Goal: Task Accomplishment & Management: Manage account settings

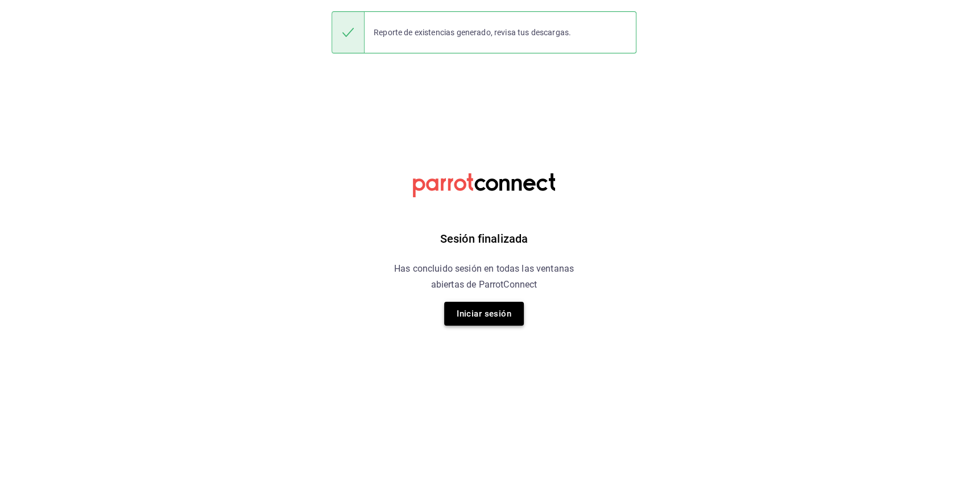
click at [476, 318] on button "Iniciar sesión" at bounding box center [484, 314] width 80 height 24
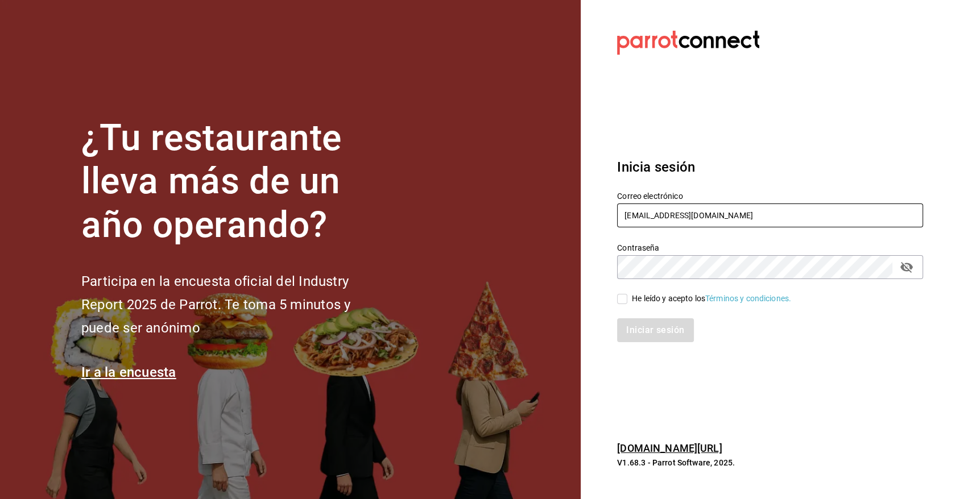
click at [744, 209] on input "[EMAIL_ADDRESS][DOMAIN_NAME]" at bounding box center [770, 216] width 306 height 24
type input "[EMAIL_ADDRESS][DOMAIN_NAME]"
click at [625, 301] on input "He leído y acepto los Términos y condiciones." at bounding box center [622, 299] width 10 height 10
checkbox input "true"
click at [631, 327] on button "Iniciar sesión" at bounding box center [655, 330] width 77 height 24
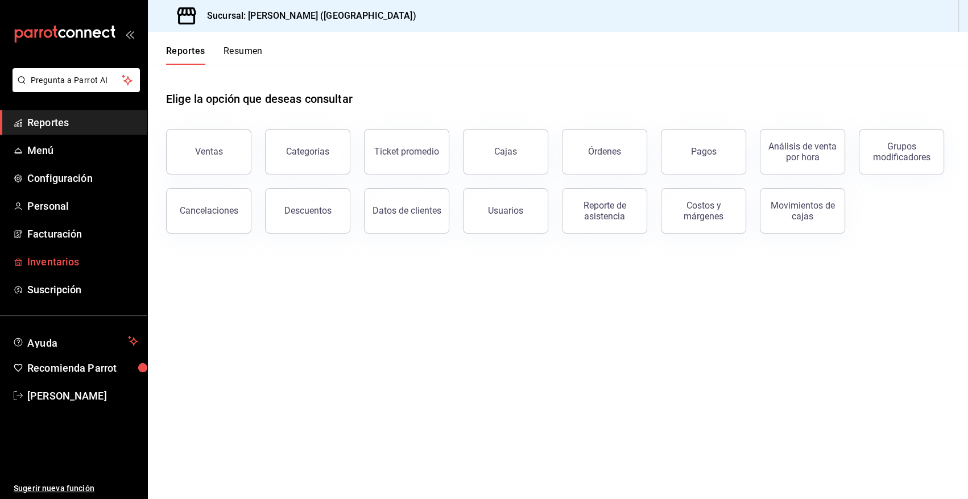
click at [62, 261] on span "Inventarios" at bounding box center [82, 261] width 111 height 15
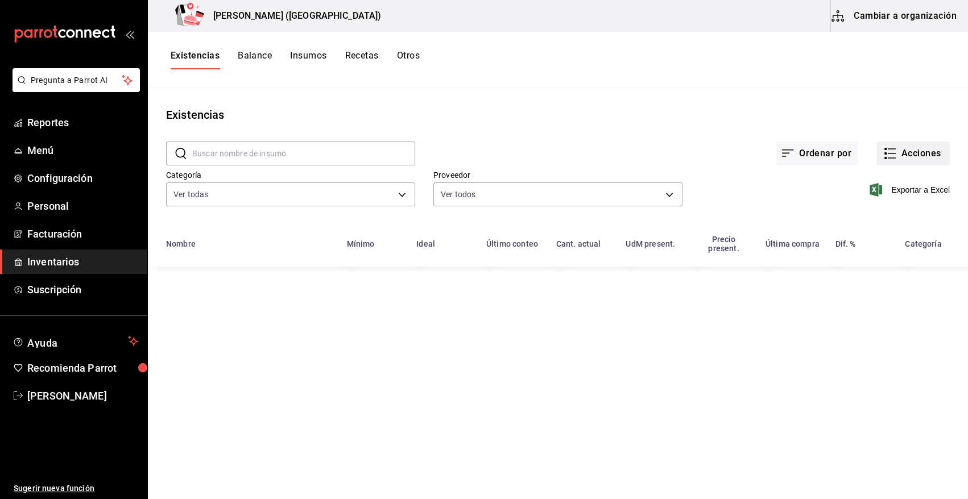
click at [902, 156] on button "Acciones" at bounding box center [912, 154] width 73 height 24
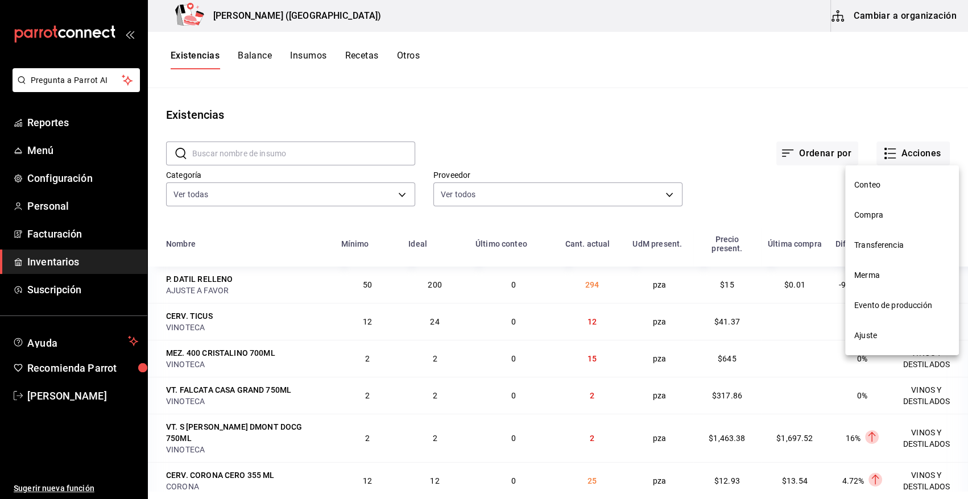
click at [877, 215] on span "Compra" at bounding box center [902, 215] width 96 height 12
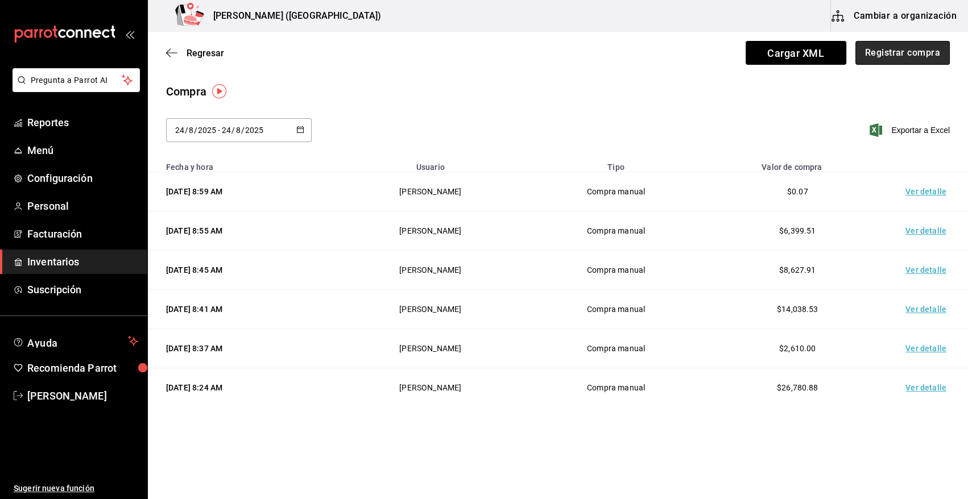
click at [924, 55] on button "Registrar compra" at bounding box center [902, 53] width 94 height 24
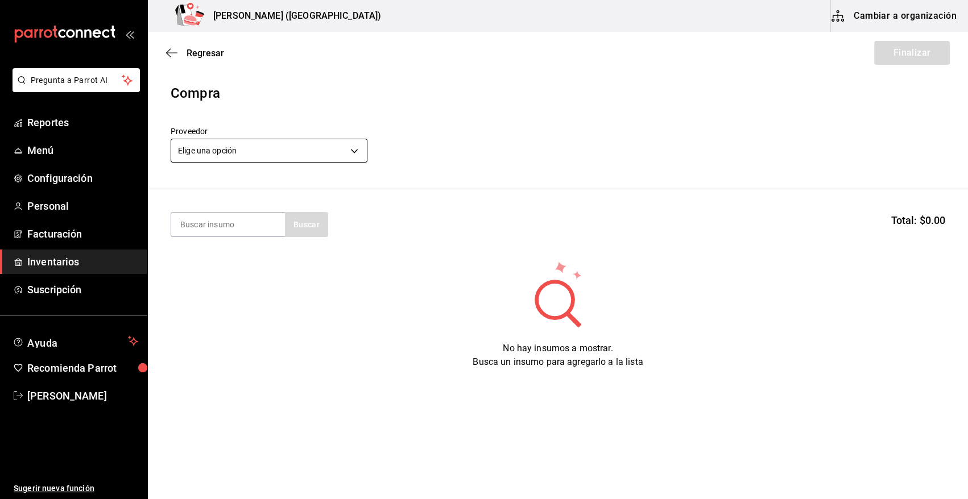
click at [246, 149] on body "Pregunta a Parrot AI Reportes Menú Configuración Personal Facturación Inventari…" at bounding box center [484, 217] width 968 height 435
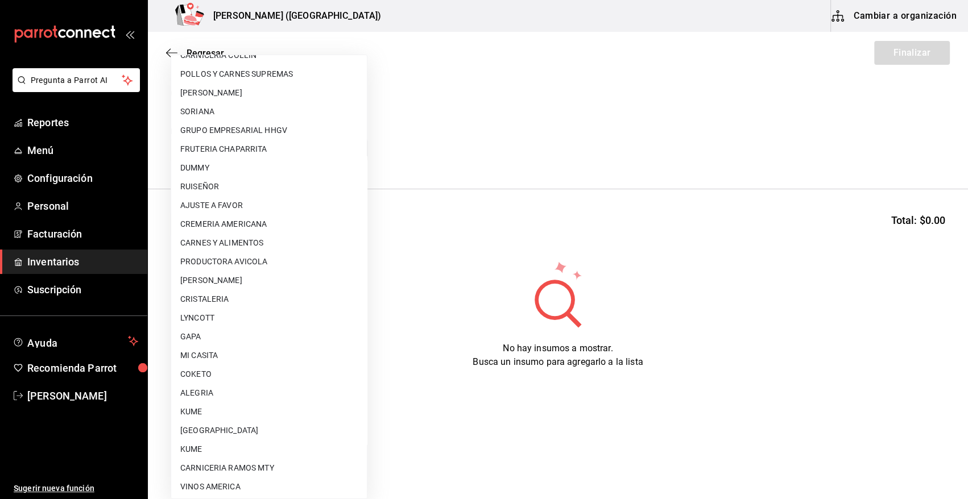
scroll to position [665, 0]
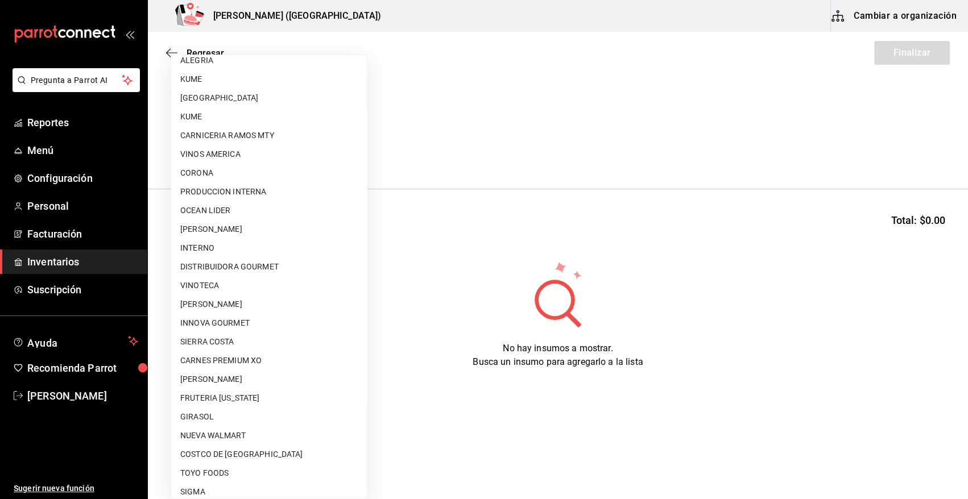
click at [256, 364] on li "CARNES PREMIUM XO" at bounding box center [269, 360] width 196 height 19
type input "6e6a9d2f-2288-4500-94ae-6d5461af8caa"
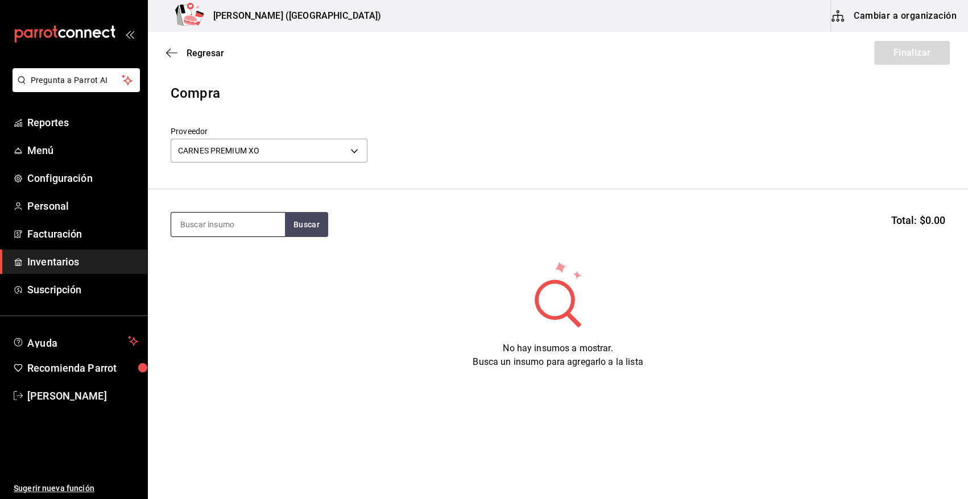
click at [218, 225] on input at bounding box center [228, 225] width 114 height 24
type input "CALLE"
click at [297, 221] on button "Buscar" at bounding box center [306, 224] width 43 height 25
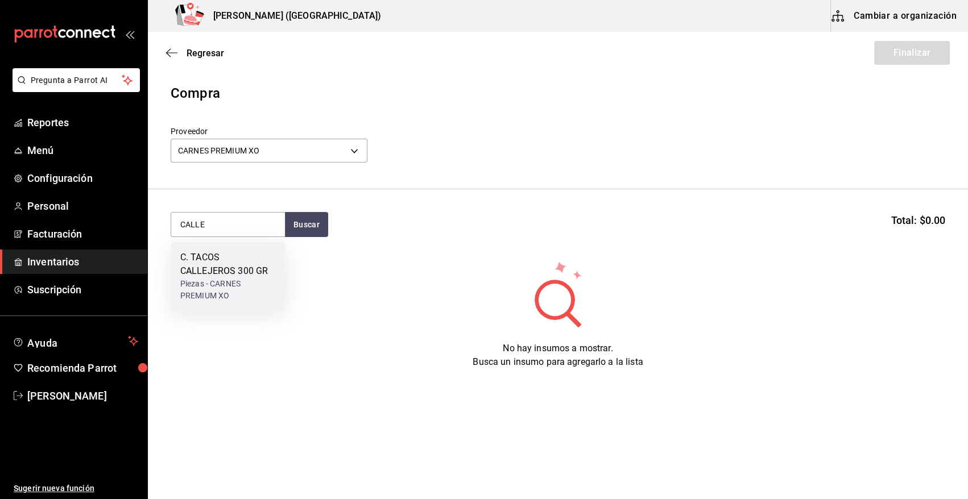
click at [210, 281] on div "Piezas - CARNES PREMIUM XO" at bounding box center [228, 290] width 96 height 24
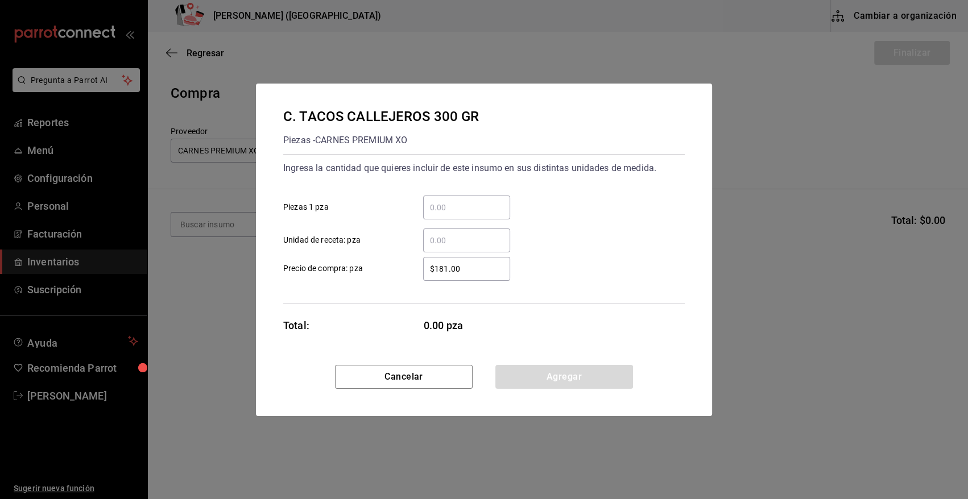
click at [474, 208] on input "​ Piezas 1 pza" at bounding box center [466, 208] width 87 height 14
type input "10"
drag, startPoint x: 468, startPoint y: 270, endPoint x: 388, endPoint y: 268, distance: 80.2
click at [388, 268] on label "$181.00 ​ Precio de compra: pza" at bounding box center [396, 269] width 227 height 24
type input "$253.87"
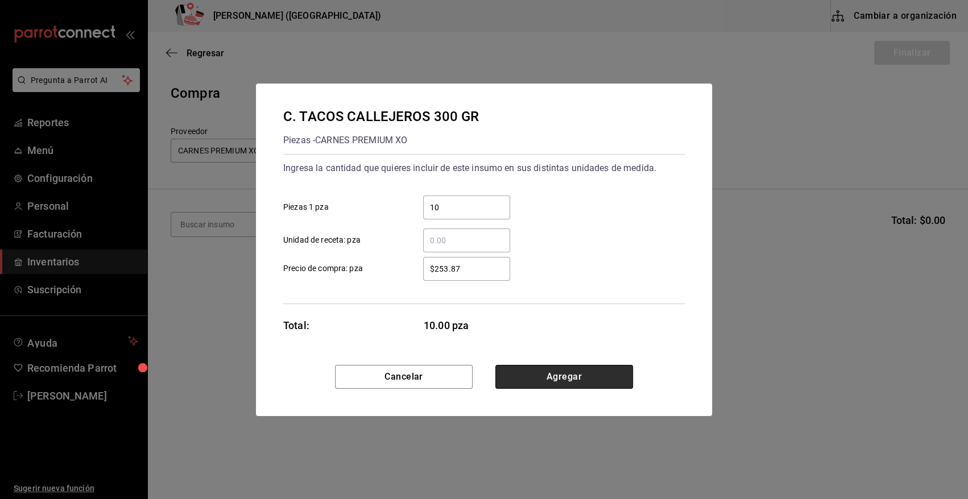
click at [550, 376] on button "Agregar" at bounding box center [564, 377] width 138 height 24
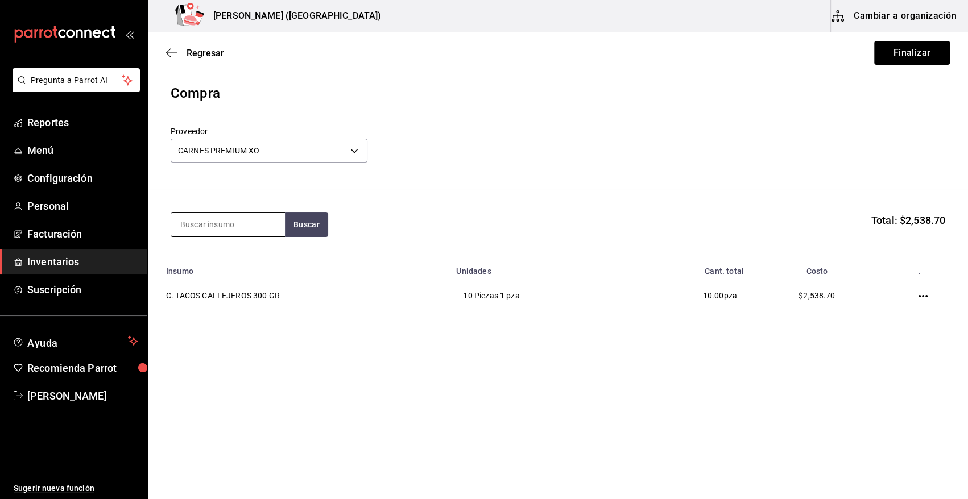
click at [235, 227] on input at bounding box center [228, 225] width 114 height 24
type input "TAPA"
click at [299, 229] on button "Buscar" at bounding box center [306, 224] width 43 height 25
click at [227, 280] on div "Piezas - CARNES PREMIUM XO" at bounding box center [228, 276] width 96 height 24
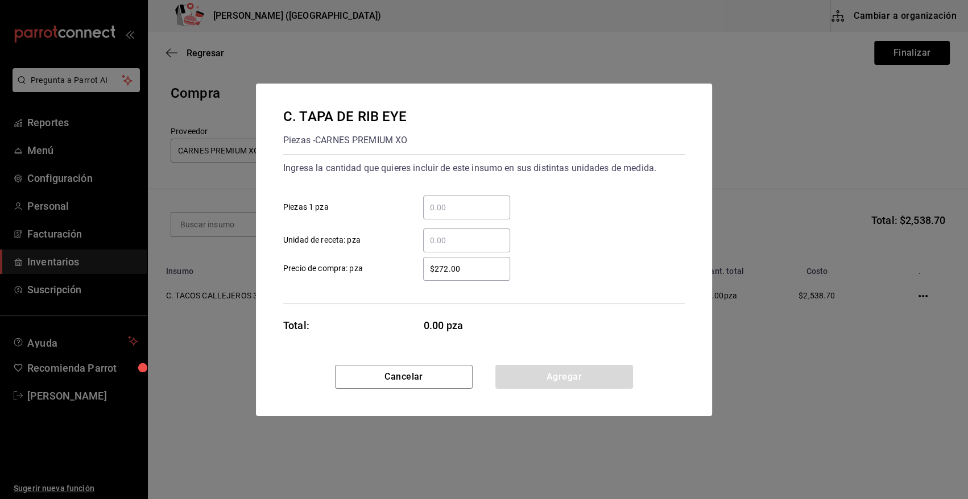
click at [463, 206] on input "​ Piezas 1 pza" at bounding box center [466, 208] width 87 height 14
type input "6"
drag, startPoint x: 467, startPoint y: 269, endPoint x: 388, endPoint y: 277, distance: 79.4
click at [388, 277] on label "$272.00 ​ Precio de compra: pza" at bounding box center [396, 269] width 227 height 24
type input "$380.80"
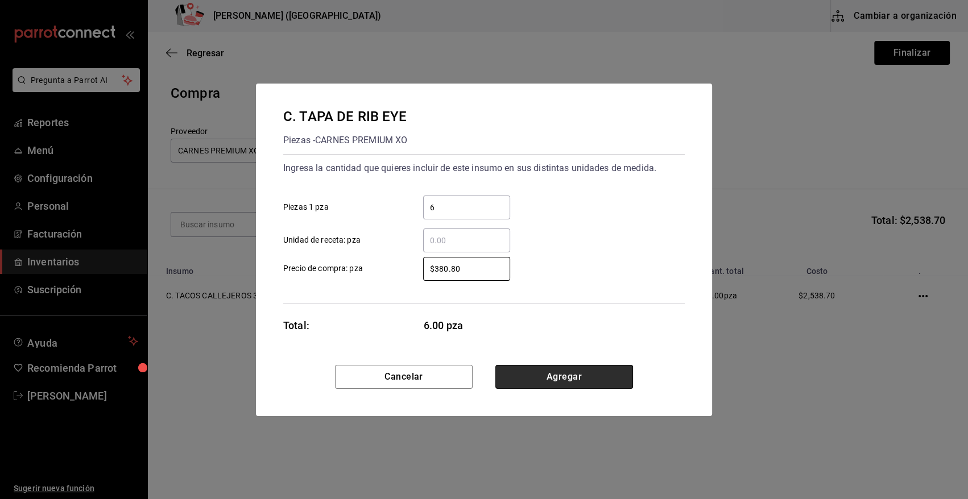
click at [573, 382] on button "Agregar" at bounding box center [564, 377] width 138 height 24
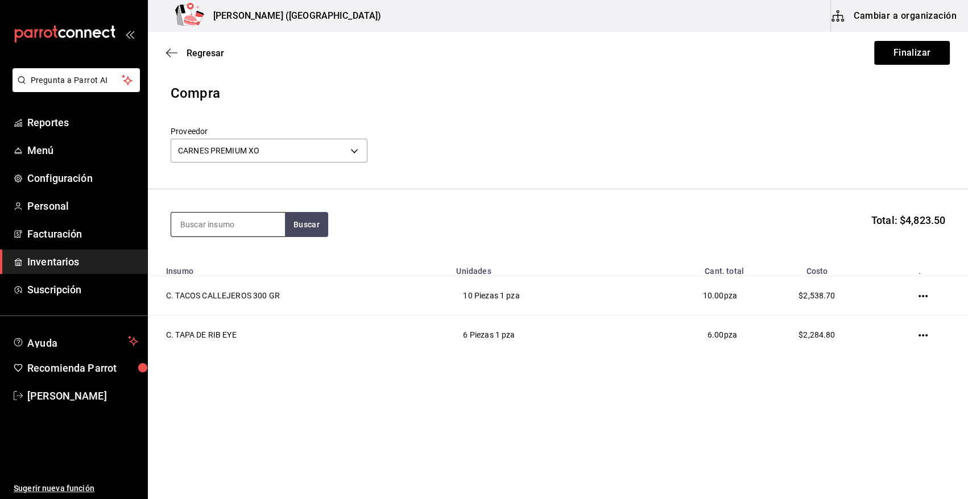
click at [240, 225] on input at bounding box center [228, 225] width 114 height 24
type input "CHICHA"
click at [322, 227] on button "Buscar" at bounding box center [306, 224] width 43 height 25
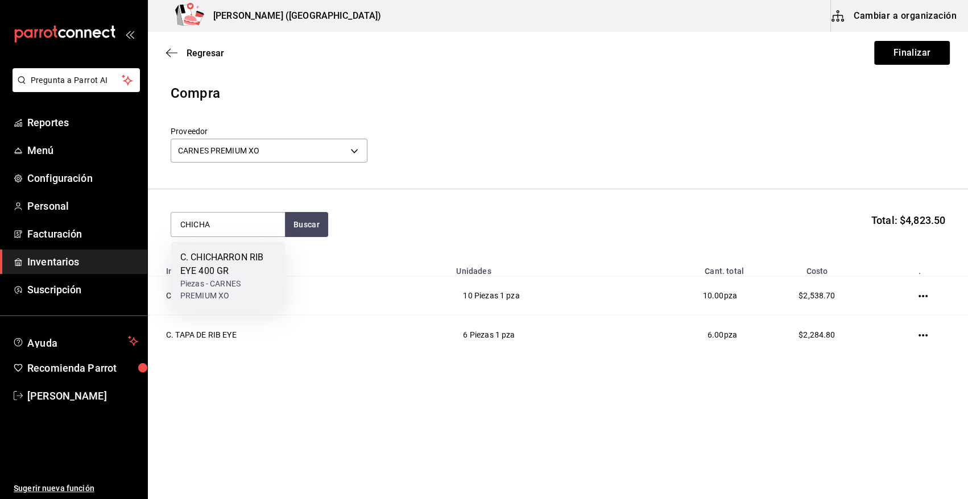
click at [231, 262] on div "C. CHICHARRON RIB EYE 400 GR" at bounding box center [228, 264] width 96 height 27
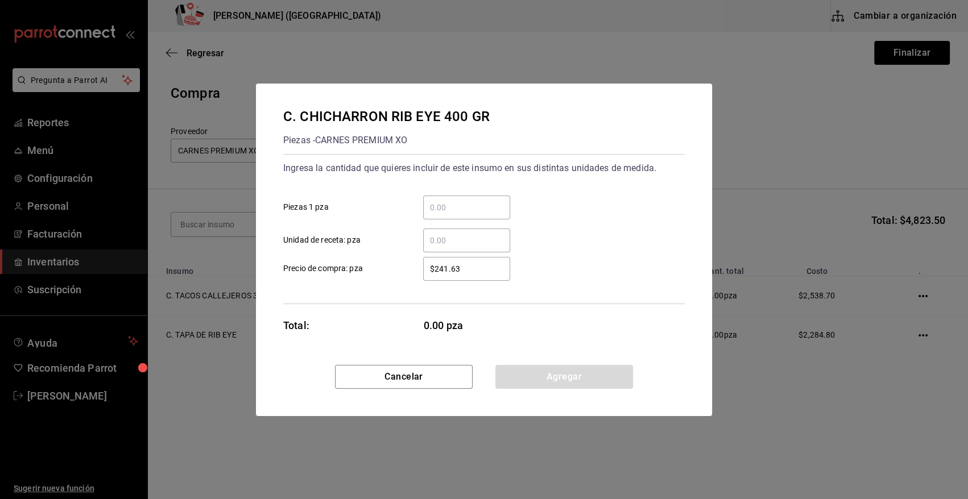
click at [475, 210] on input "​ Piezas 1 pza" at bounding box center [466, 208] width 87 height 14
type input "11"
drag, startPoint x: 494, startPoint y: 269, endPoint x: 337, endPoint y: 265, distance: 157.0
click at [340, 265] on label "$241.63 ​ Precio de compra: pza" at bounding box center [396, 269] width 227 height 24
type input "$338.49"
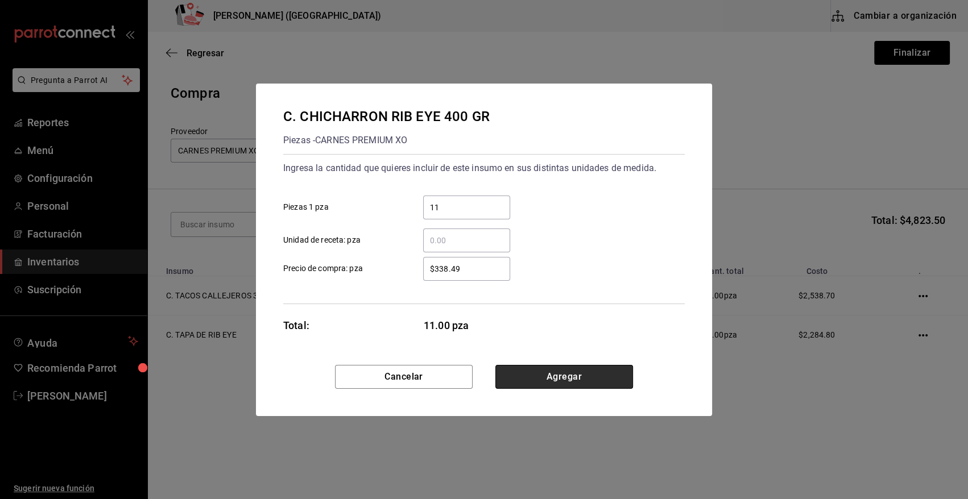
click at [547, 376] on button "Agregar" at bounding box center [564, 377] width 138 height 24
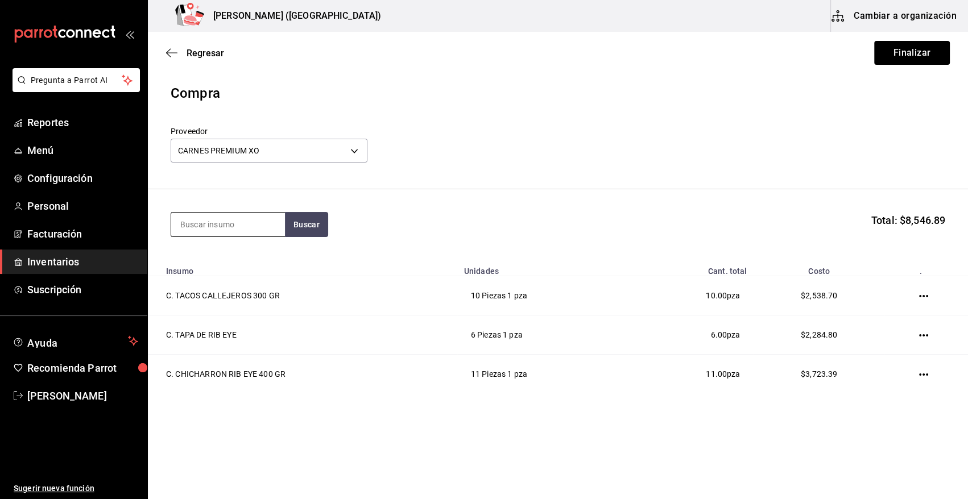
click at [227, 228] on input at bounding box center [228, 225] width 114 height 24
type input "VOLCAN"
click at [325, 225] on button "Buscar" at bounding box center [306, 224] width 43 height 25
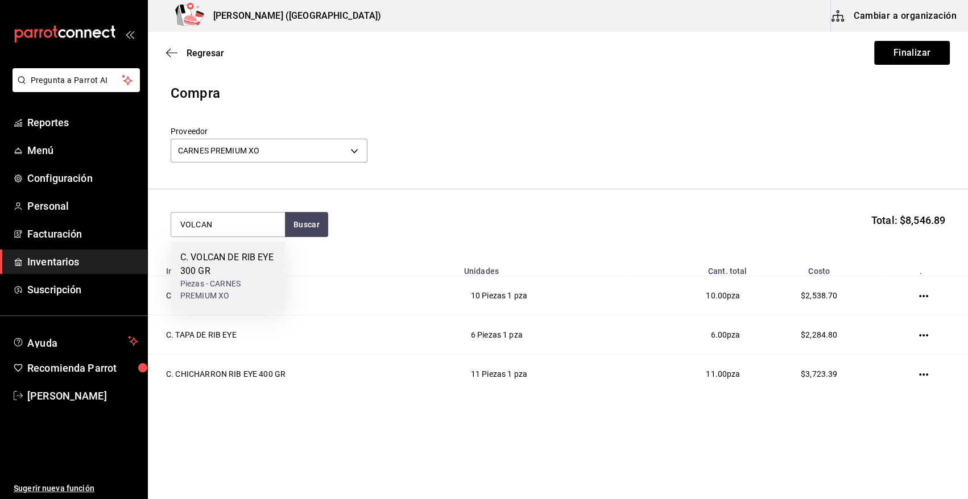
click at [235, 258] on div "C. VOLCAN DE RIB EYE 300 GR" at bounding box center [228, 264] width 96 height 27
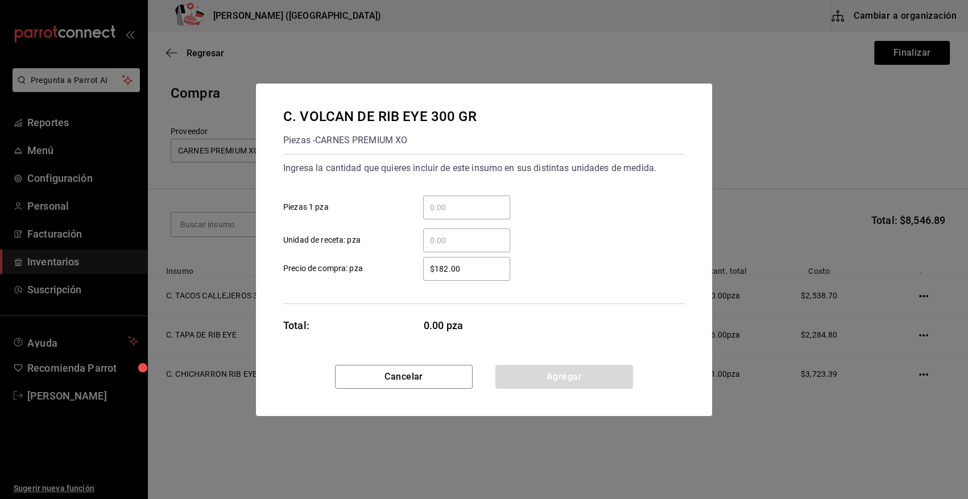
click at [442, 208] on input "​ Piezas 1 pza" at bounding box center [466, 208] width 87 height 14
type input "4"
click at [540, 198] on div "4 ​ Piezas 1 pza" at bounding box center [479, 202] width 410 height 33
drag, startPoint x: 470, startPoint y: 267, endPoint x: 329, endPoint y: 273, distance: 140.6
click at [329, 273] on label "$182.00 ​ Precio de compra: pza" at bounding box center [396, 269] width 227 height 24
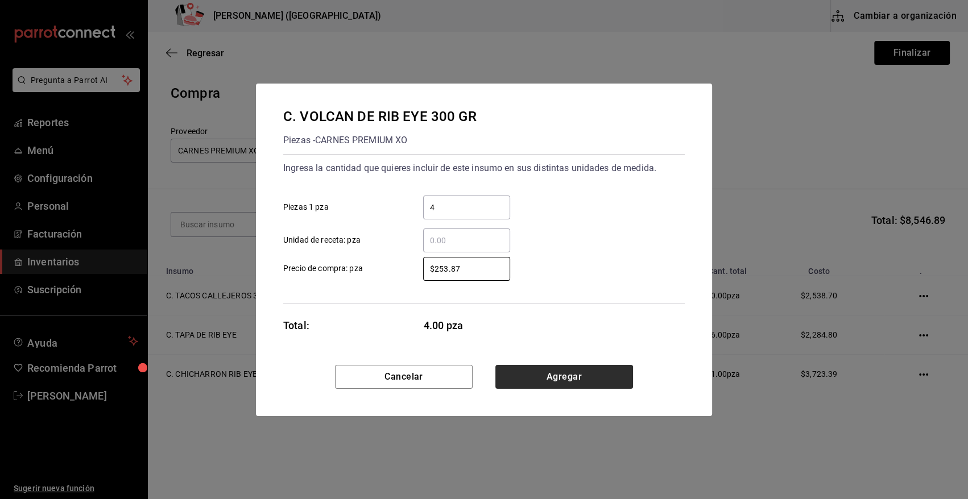
type input "$253.87"
click at [529, 371] on button "Agregar" at bounding box center [564, 377] width 138 height 24
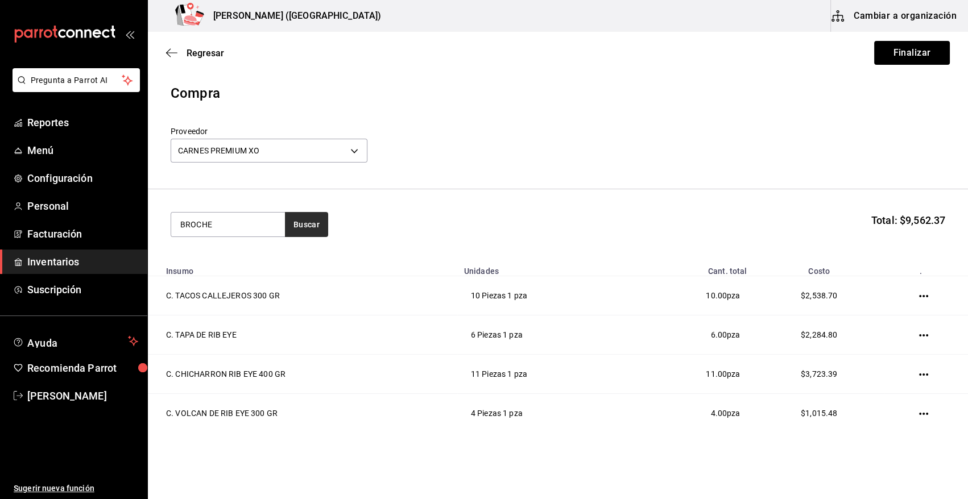
type input "BROCHE"
click at [314, 235] on button "Buscar" at bounding box center [306, 224] width 43 height 25
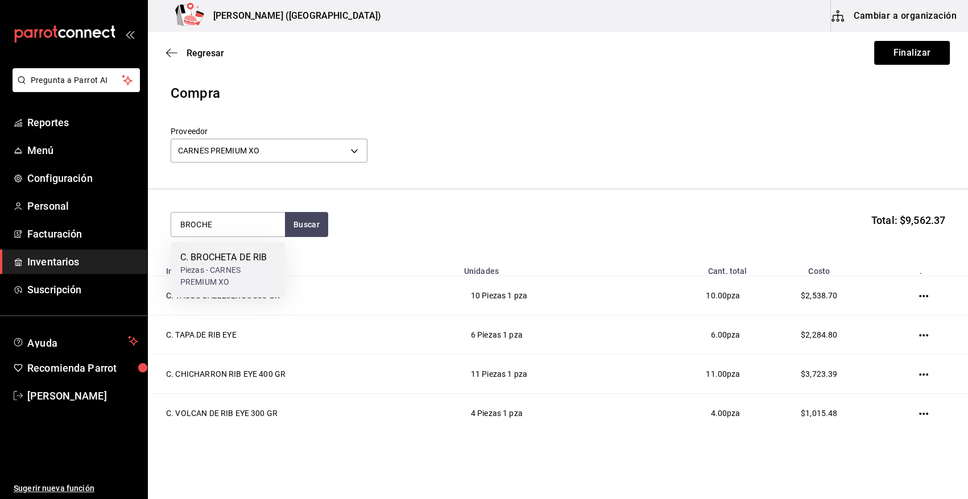
click at [197, 273] on div "Piezas - CARNES PREMIUM XO" at bounding box center [228, 276] width 96 height 24
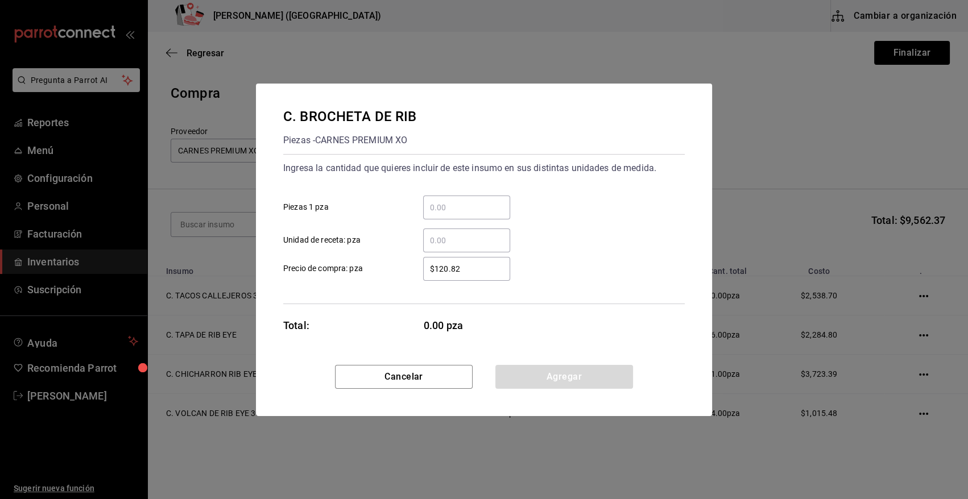
click at [488, 205] on input "​ Piezas 1 pza" at bounding box center [466, 208] width 87 height 14
type input "5"
drag, startPoint x: 468, startPoint y: 266, endPoint x: 394, endPoint y: 272, distance: 74.7
click at [394, 272] on label "$120.82 ​ Precio de compra: pza" at bounding box center [396, 269] width 227 height 24
type input "$152.32"
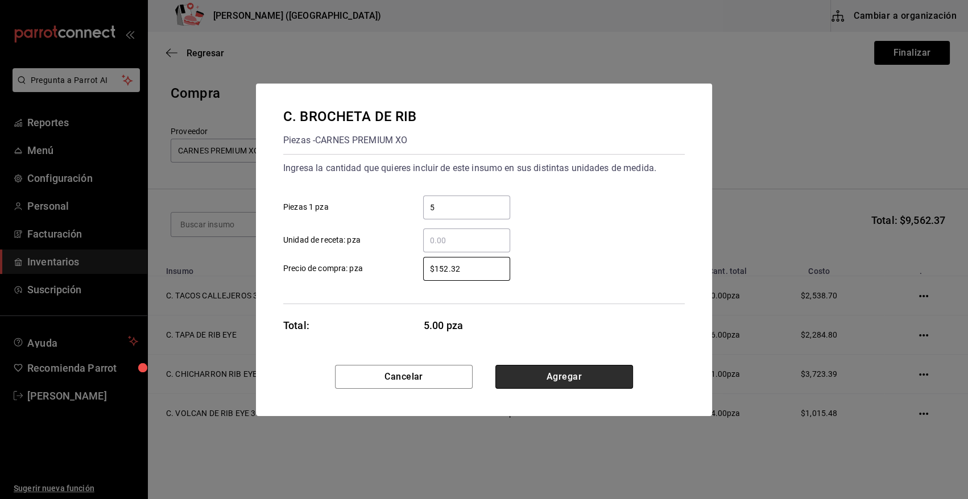
click at [569, 385] on button "Agregar" at bounding box center [564, 377] width 138 height 24
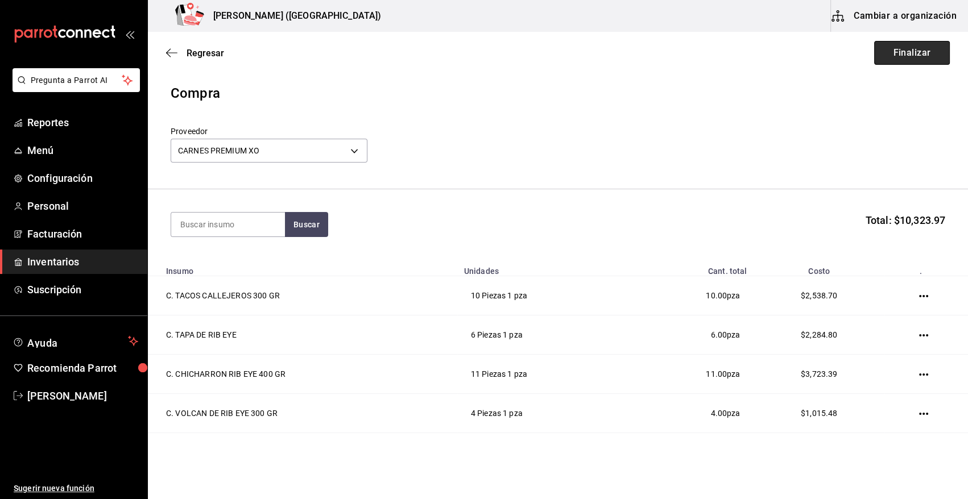
click at [903, 58] on button "Finalizar" at bounding box center [912, 53] width 76 height 24
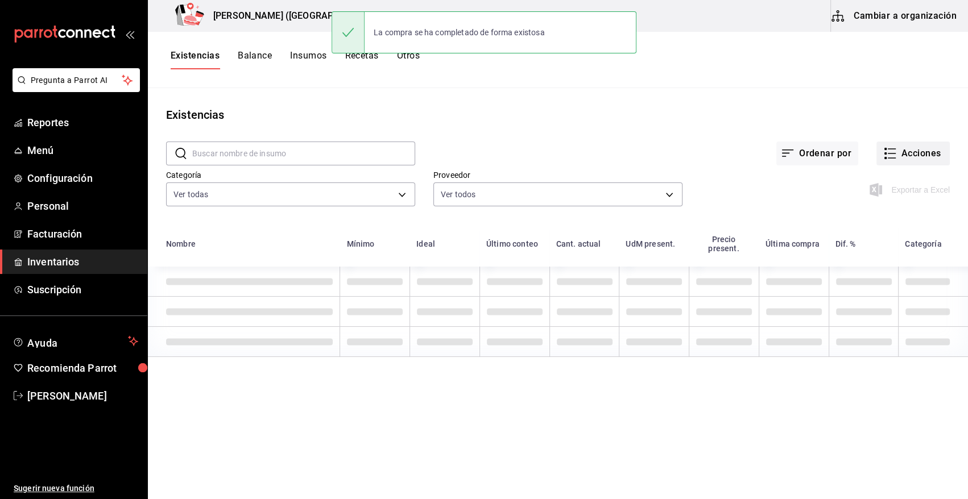
click at [911, 156] on button "Acciones" at bounding box center [912, 154] width 73 height 24
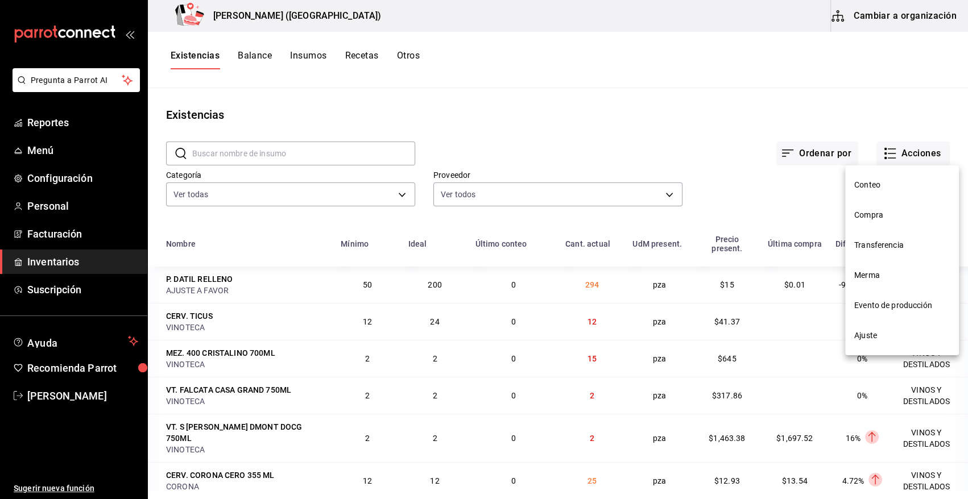
click at [872, 210] on span "Compra" at bounding box center [902, 215] width 96 height 12
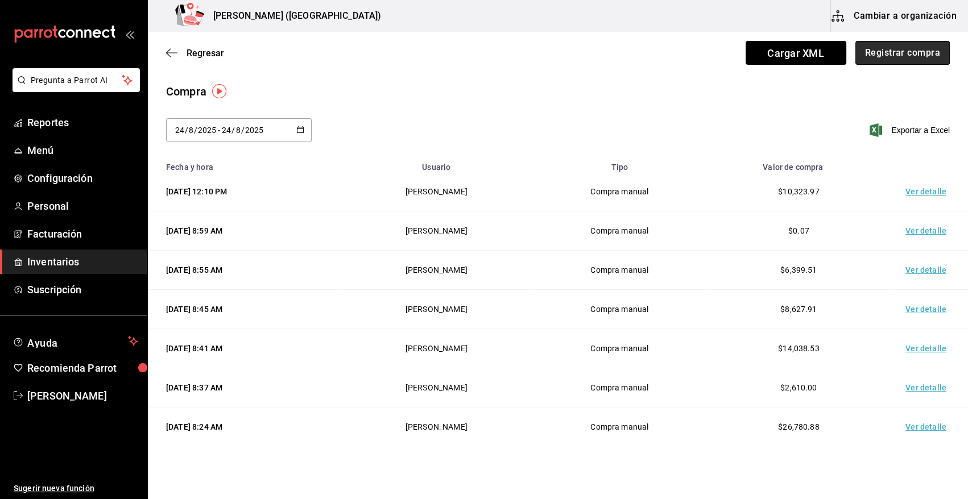
click at [911, 59] on button "Registrar compra" at bounding box center [902, 53] width 94 height 24
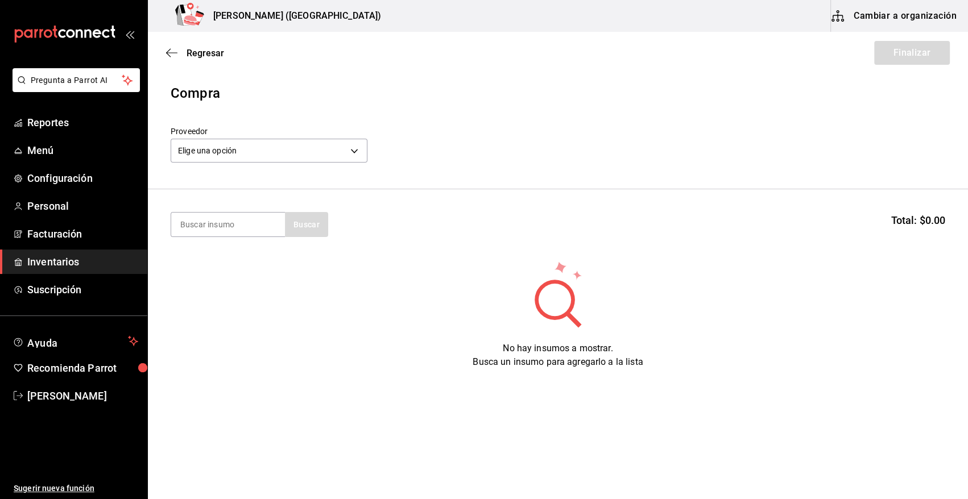
click at [35, 263] on span "Inventarios" at bounding box center [82, 261] width 111 height 15
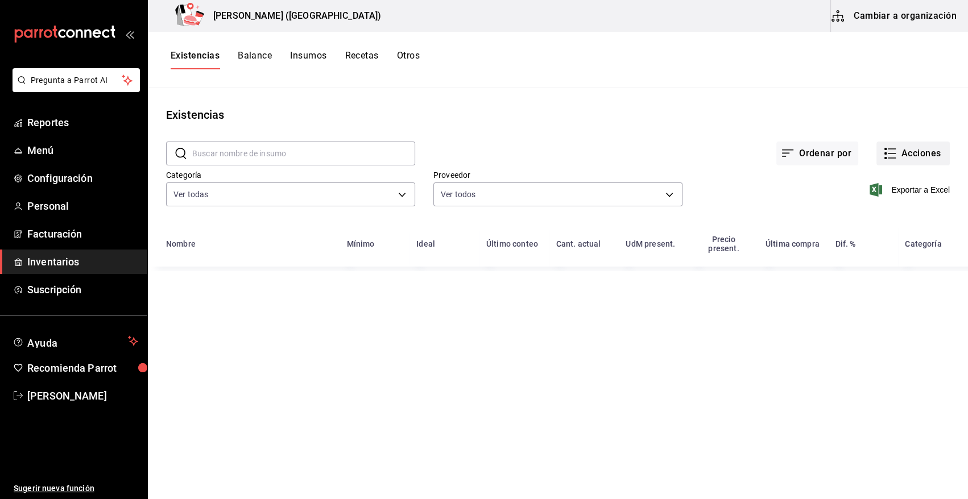
click at [921, 155] on button "Acciones" at bounding box center [912, 154] width 73 height 24
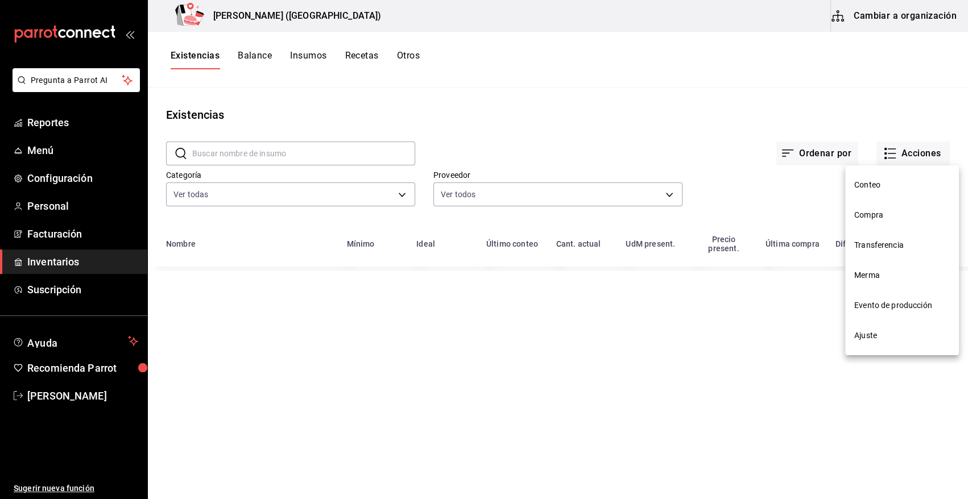
click at [872, 212] on span "Compra" at bounding box center [902, 215] width 96 height 12
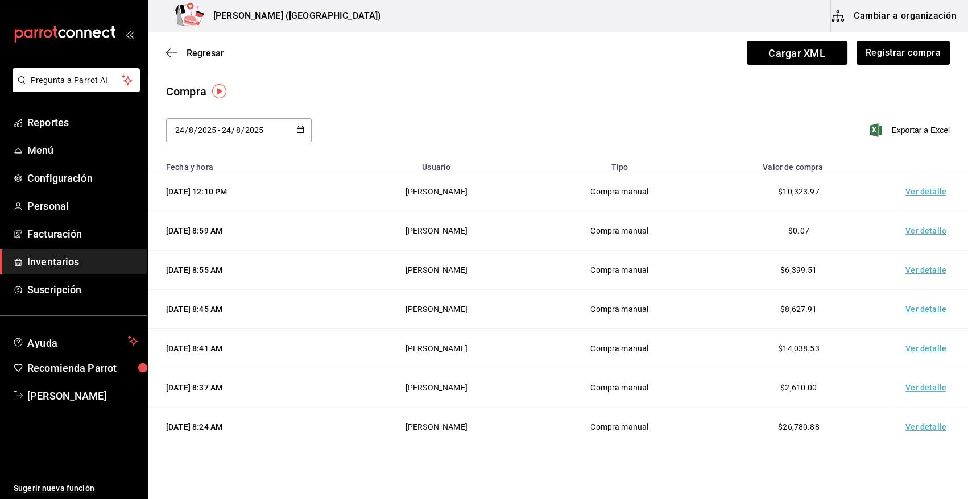
click at [933, 188] on td "Ver detalle" at bounding box center [928, 191] width 80 height 39
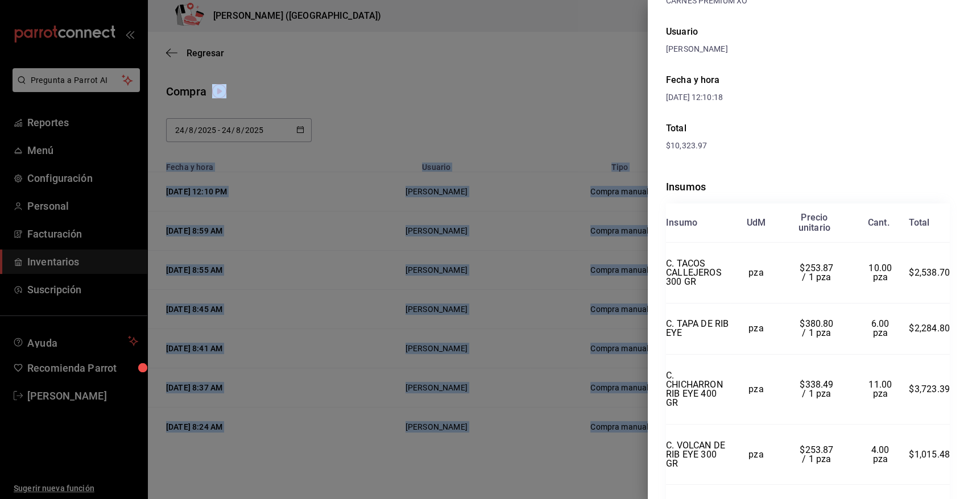
scroll to position [166, 0]
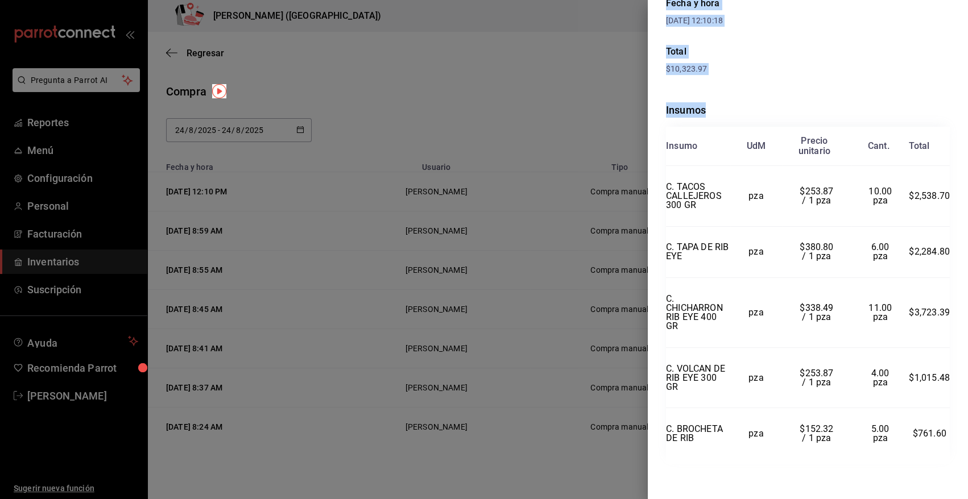
drag, startPoint x: 666, startPoint y: 23, endPoint x: 947, endPoint y: 445, distance: 506.8
click at [947, 445] on div "Compra Proveedor CARNES PREMIUM XO Usuario [PERSON_NAME] y hora [DATE] 12:10:18…" at bounding box center [808, 249] width 320 height 499
copy div "Compra Proveedor CARNES PREMIUM XO Usuario [PERSON_NAME] y hora [DATE] 12:10:18…"
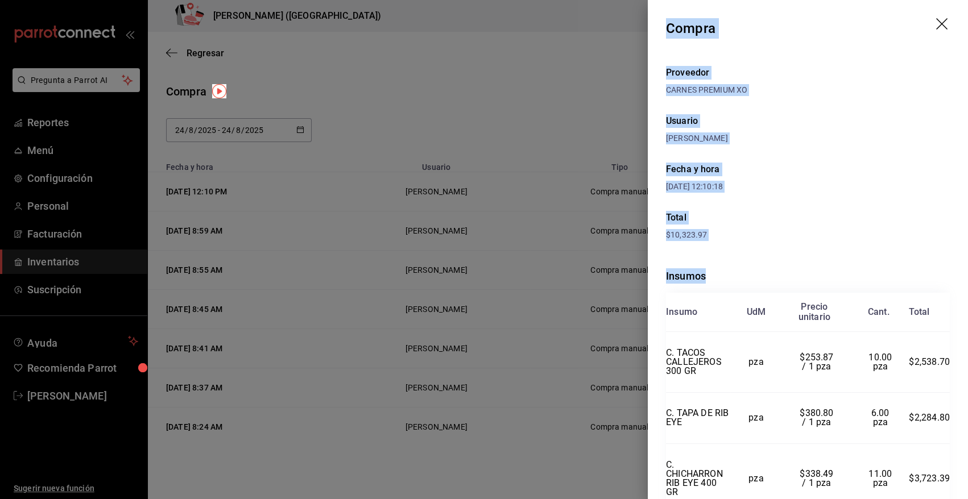
click at [936, 25] on icon "drag" at bounding box center [943, 25] width 14 height 14
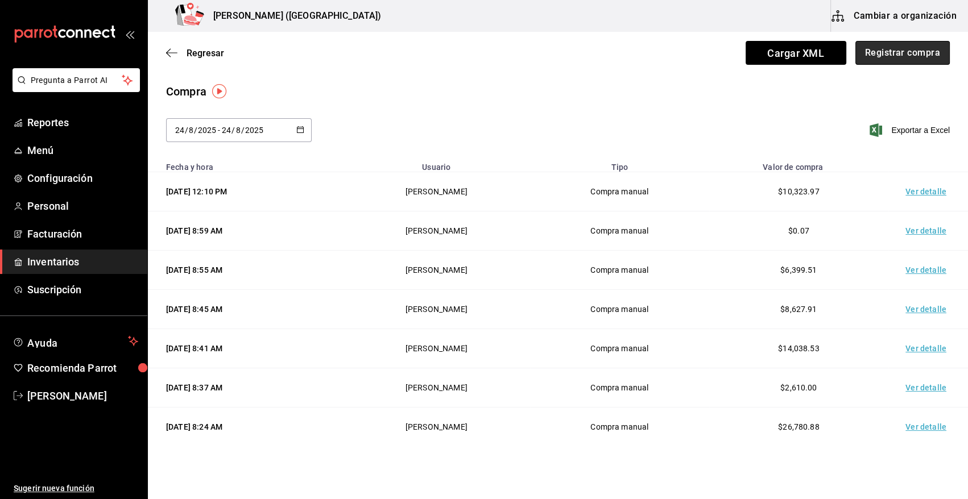
click at [926, 56] on button "Registrar compra" at bounding box center [902, 53] width 94 height 24
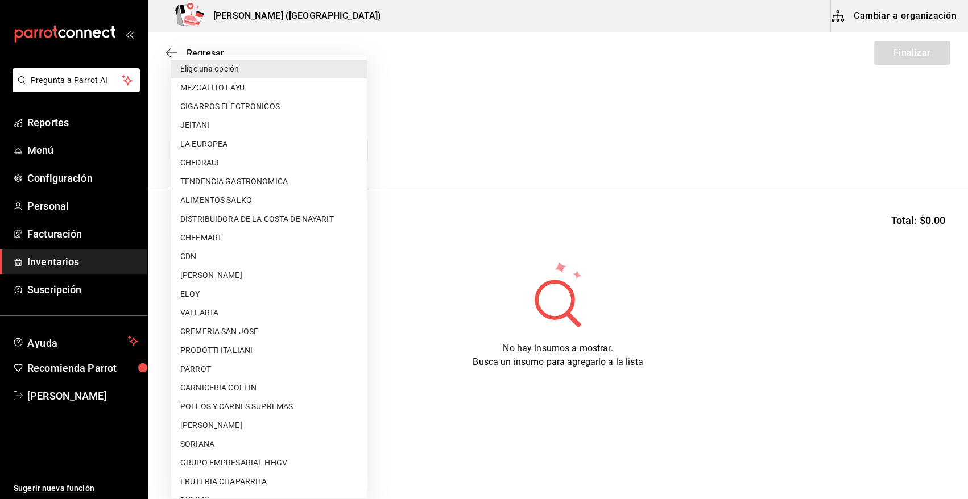
click at [335, 151] on body "Pregunta a Parrot AI Reportes Menú Configuración Personal Facturación Inventari…" at bounding box center [484, 217] width 968 height 435
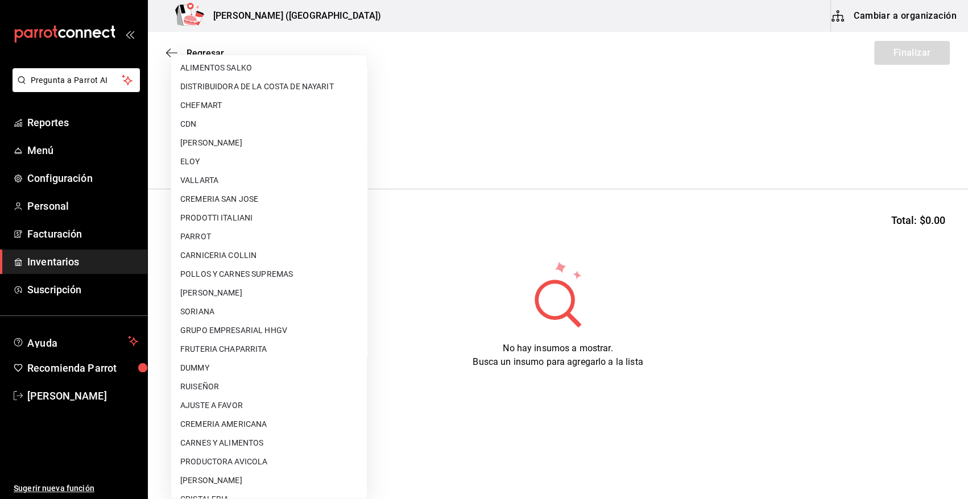
click at [256, 402] on li "AJUSTE A FAVOR" at bounding box center [269, 405] width 196 height 19
type input "dd0fbccd-e034-4acc-8432-7d1d5e23f321"
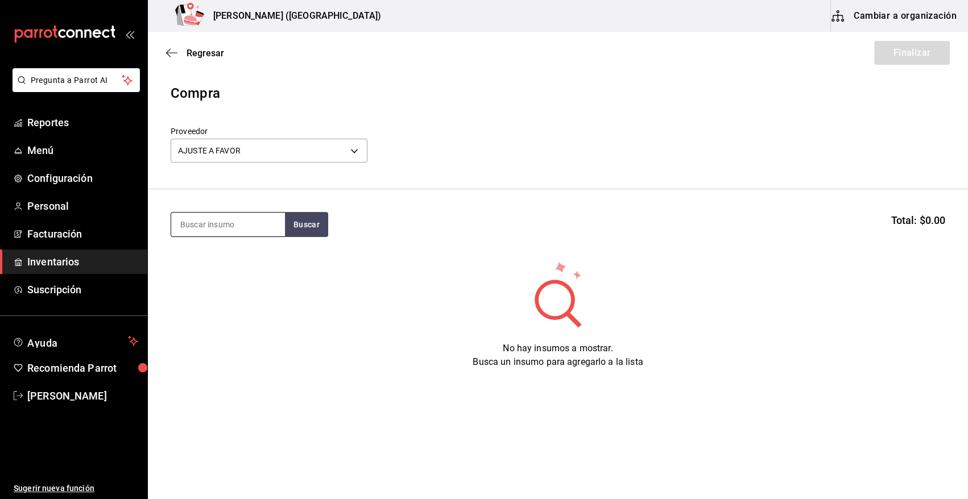
click at [219, 223] on input at bounding box center [228, 225] width 114 height 24
type input "FILETE"
click at [317, 230] on button "Buscar" at bounding box center [306, 224] width 43 height 25
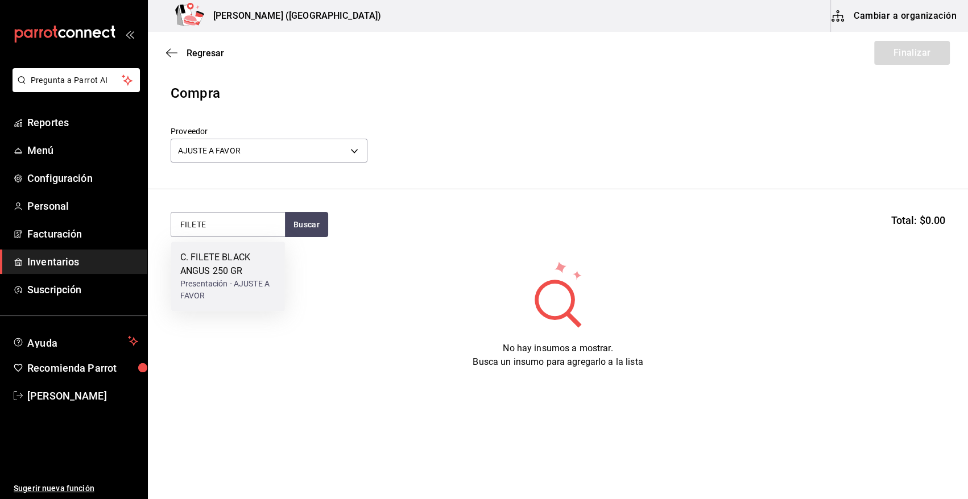
click at [219, 277] on div "C. FILETE BLACK ANGUS 250 GR" at bounding box center [228, 264] width 96 height 27
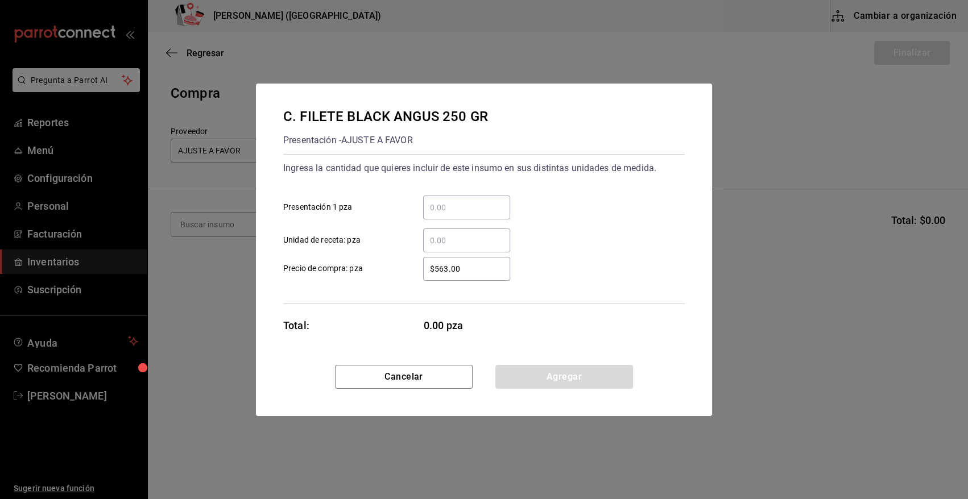
click at [440, 205] on input "​ Presentación 1 pza" at bounding box center [466, 208] width 87 height 14
type input "2"
click at [481, 283] on div "Ingresa la cantidad que quieres incluir de este insumo en sus distintas unidade…" at bounding box center [483, 229] width 401 height 150
drag, startPoint x: 483, startPoint y: 272, endPoint x: 355, endPoint y: 276, distance: 128.0
click at [358, 276] on label "$563.00 ​ Precio de compra: pza" at bounding box center [396, 269] width 227 height 24
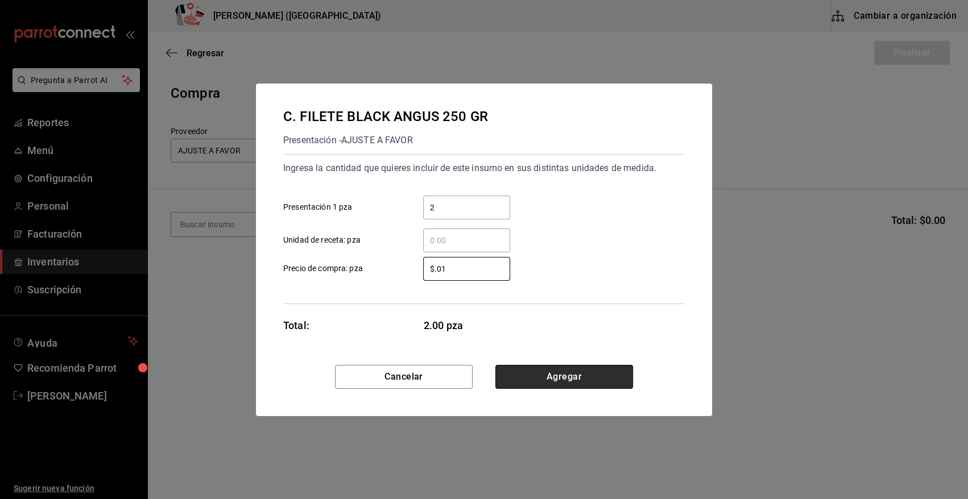
type input "$0.01"
drag, startPoint x: 532, startPoint y: 375, endPoint x: 522, endPoint y: 375, distance: 9.7
click at [530, 376] on button "Agregar" at bounding box center [564, 377] width 138 height 24
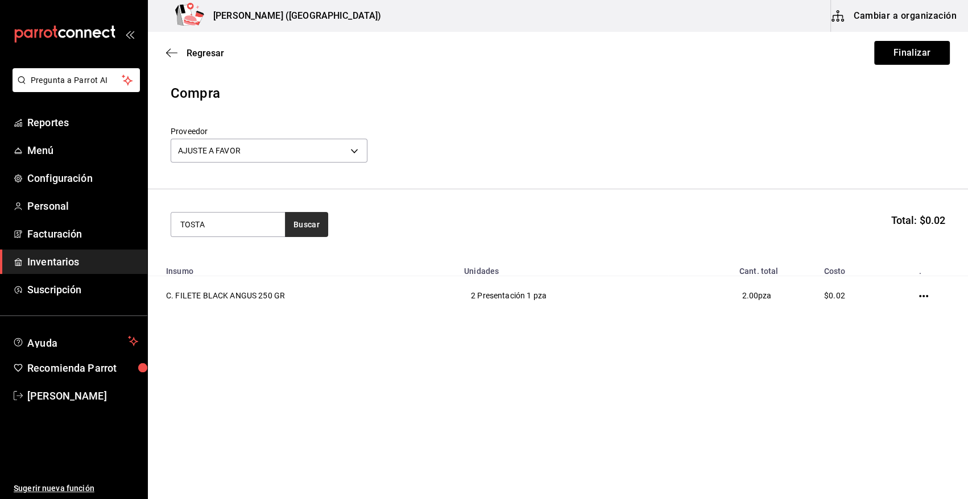
type input "TOSTA"
click at [310, 233] on button "Buscar" at bounding box center [306, 224] width 43 height 25
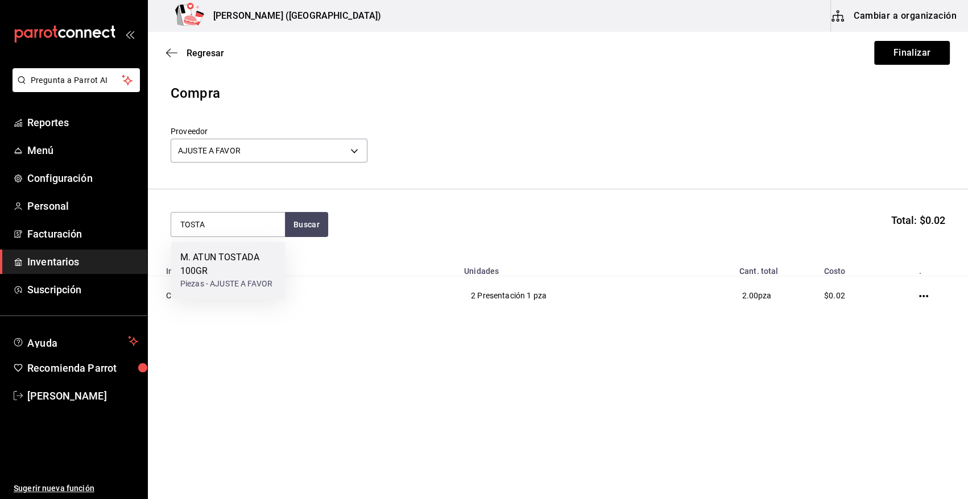
click at [233, 252] on div "M. ATUN TOSTADA 100GR" at bounding box center [228, 264] width 96 height 27
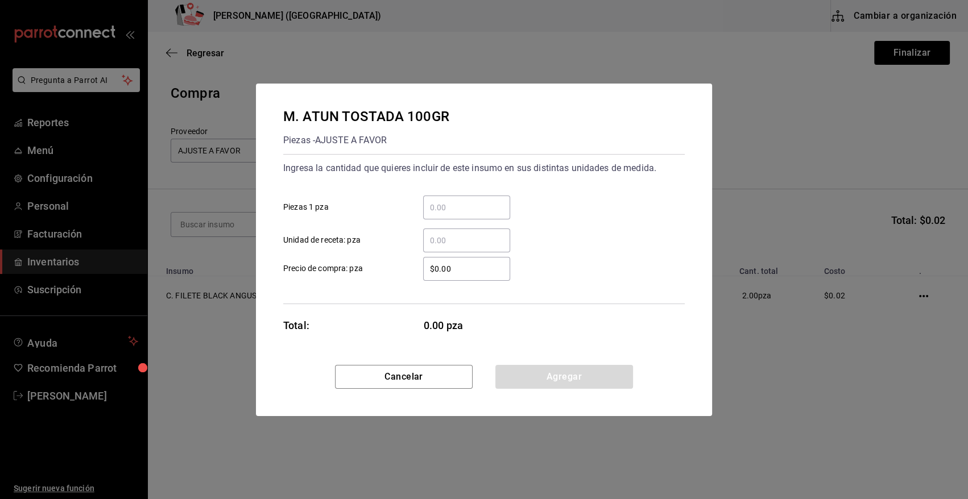
click at [441, 210] on input "​ Piezas 1 pza" at bounding box center [466, 208] width 87 height 14
type input "6"
drag, startPoint x: 465, startPoint y: 266, endPoint x: 366, endPoint y: 268, distance: 98.9
click at [366, 268] on label "$0.00 ​ Precio de compra: pza" at bounding box center [396, 269] width 227 height 24
type input "$0.01"
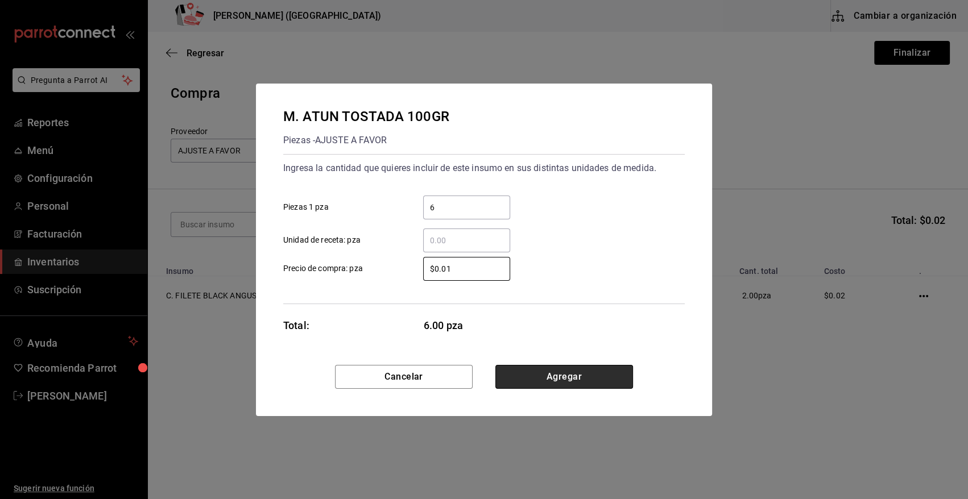
click at [614, 380] on button "Agregar" at bounding box center [564, 377] width 138 height 24
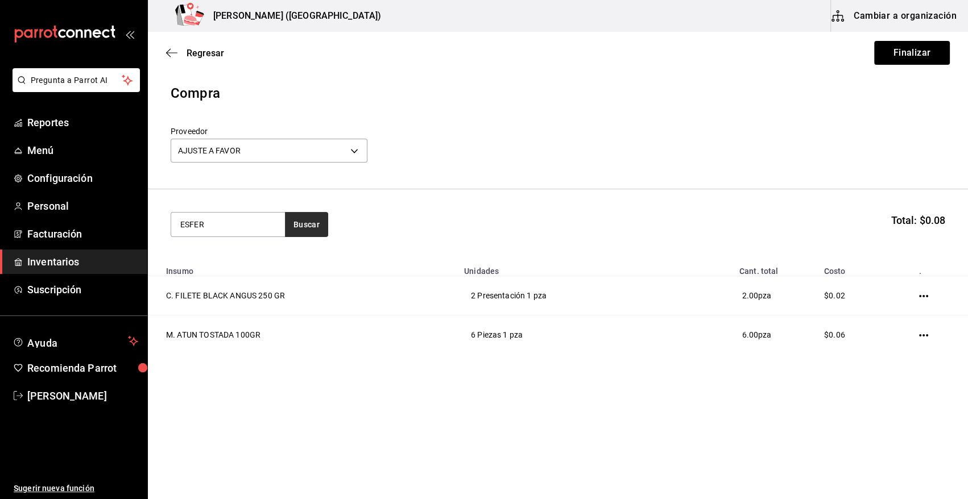
type input "ESFER"
click at [301, 223] on button "Buscar" at bounding box center [306, 224] width 43 height 25
click at [241, 263] on div "M. SALMON ESFERAS" at bounding box center [226, 258] width 92 height 14
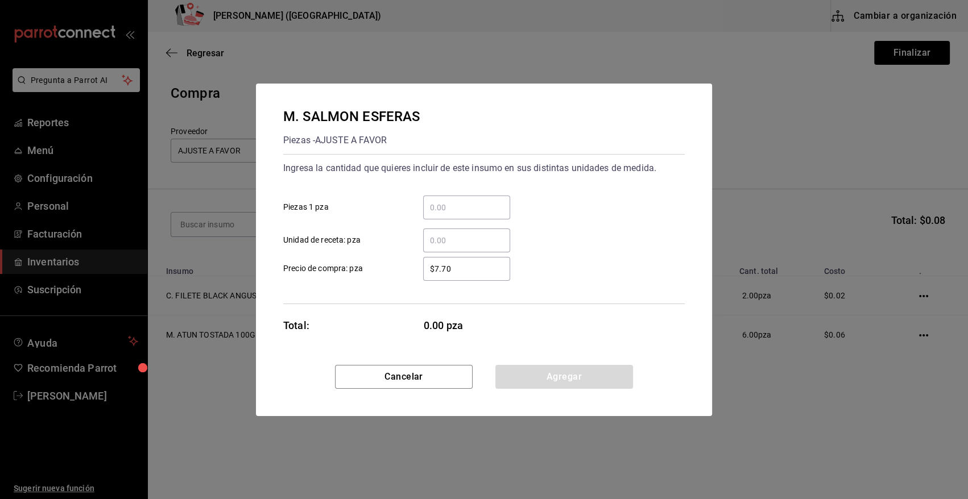
click at [457, 206] on input "​ Piezas 1 pza" at bounding box center [466, 208] width 87 height 14
type input "20"
drag, startPoint x: 484, startPoint y: 269, endPoint x: 393, endPoint y: 262, distance: 91.3
click at [393, 262] on label "$7.70 ​ Precio de compra: pza" at bounding box center [396, 269] width 227 height 24
type input "$0.01"
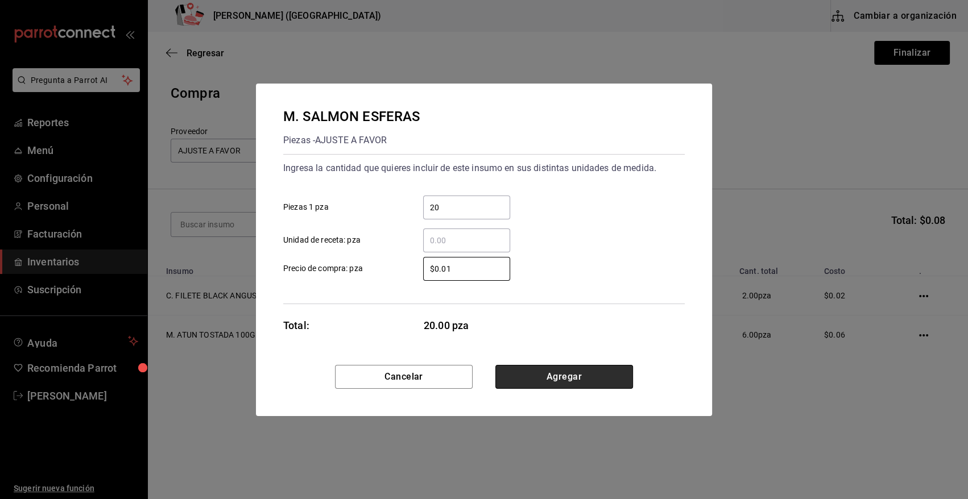
click at [532, 381] on button "Agregar" at bounding box center [564, 377] width 138 height 24
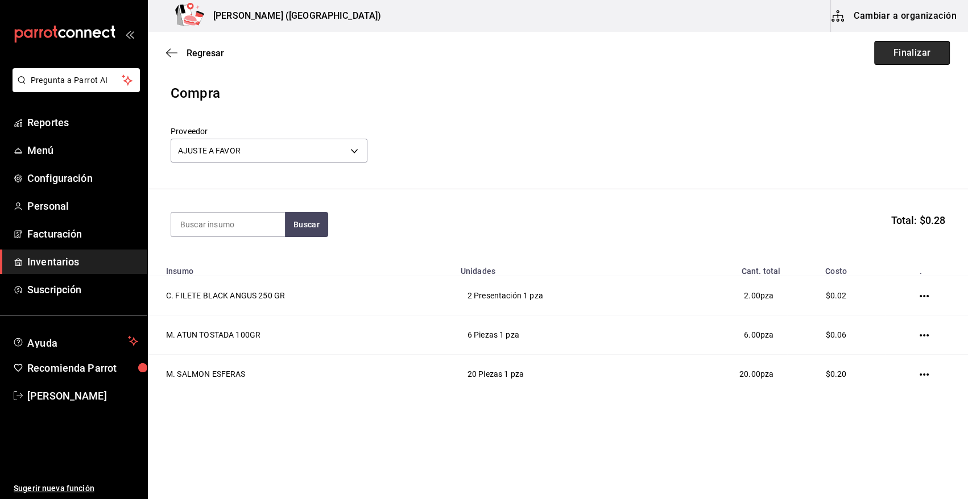
click at [897, 54] on button "Finalizar" at bounding box center [912, 53] width 76 height 24
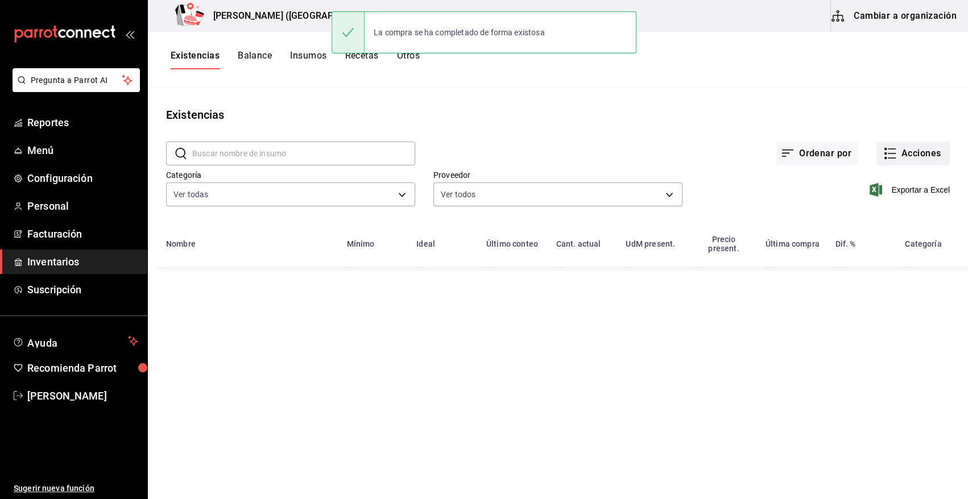
click at [932, 153] on button "Acciones" at bounding box center [912, 154] width 73 height 24
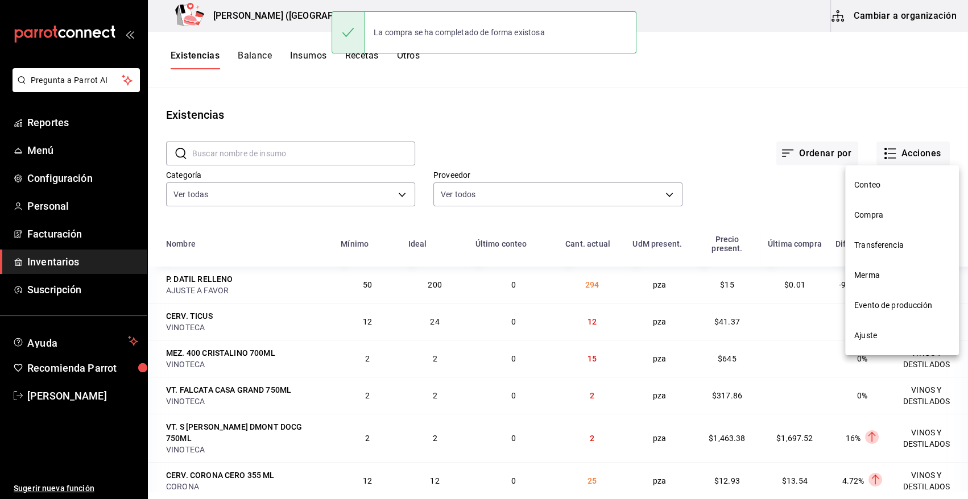
click at [874, 217] on span "Compra" at bounding box center [902, 215] width 96 height 12
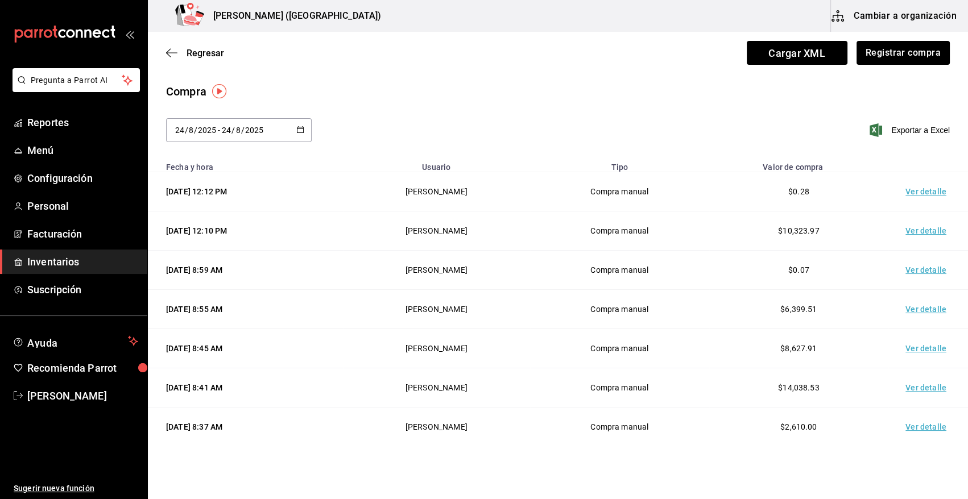
click at [926, 194] on td "Ver detalle" at bounding box center [928, 191] width 80 height 39
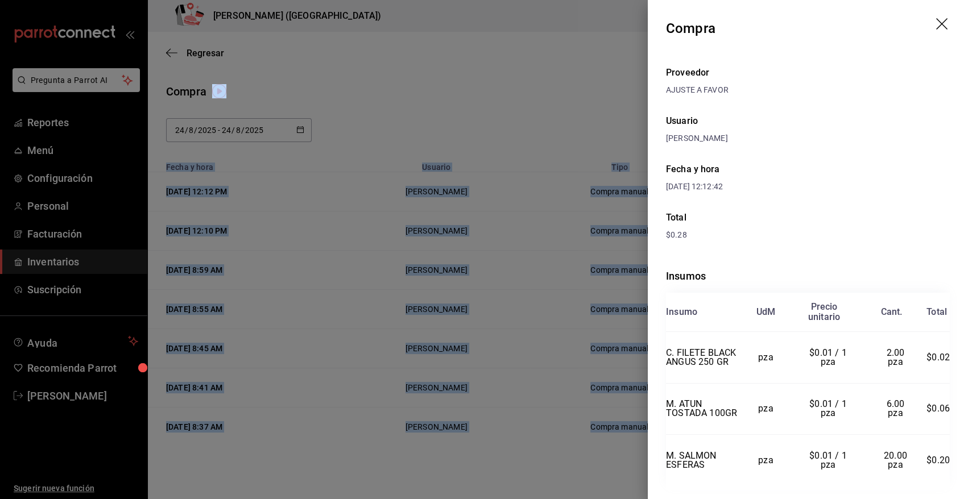
scroll to position [45, 0]
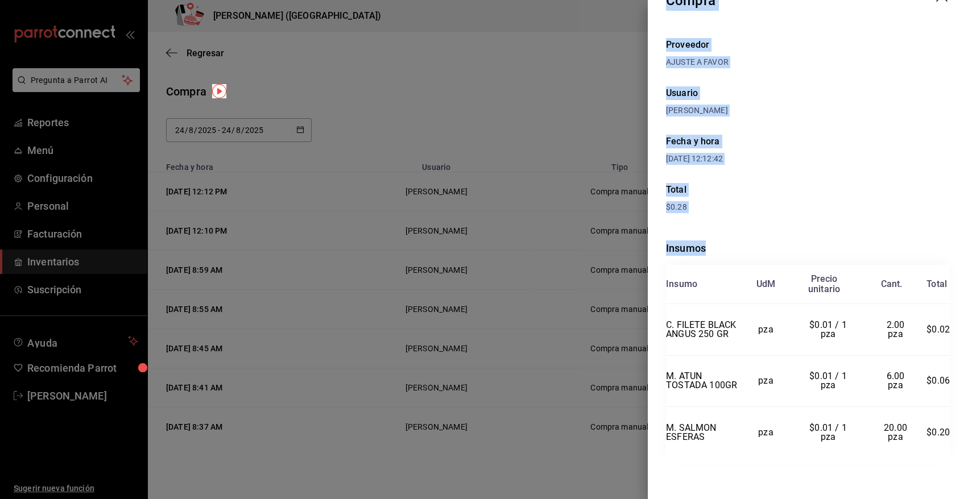
drag, startPoint x: 669, startPoint y: 23, endPoint x: 944, endPoint y: 430, distance: 491.2
click at [944, 430] on div "Compra Proveedor AJUSTE A FAVOR Usuario [PERSON_NAME] y hora [DATE] 12:12:42 To…" at bounding box center [808, 249] width 320 height 499
copy div "Compra Proveedor AJUSTE A FAVOR Usuario [PERSON_NAME] y hora [DATE] 12:12:42 To…"
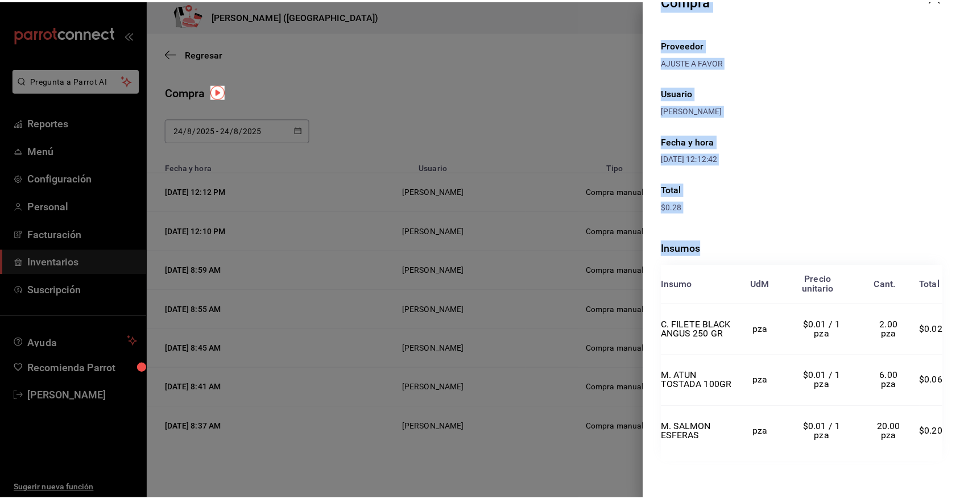
scroll to position [0, 0]
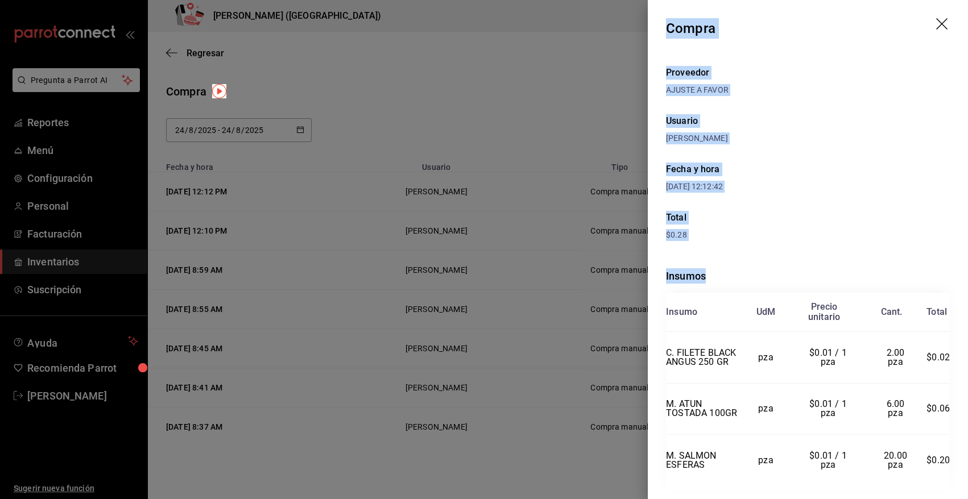
click at [936, 27] on icon "drag" at bounding box center [943, 25] width 14 height 14
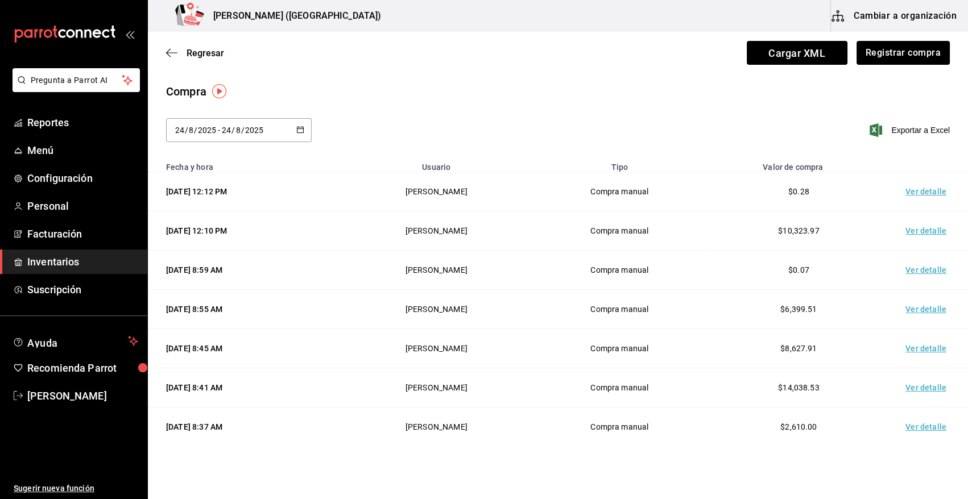
click at [95, 266] on span "Inventarios" at bounding box center [82, 261] width 111 height 15
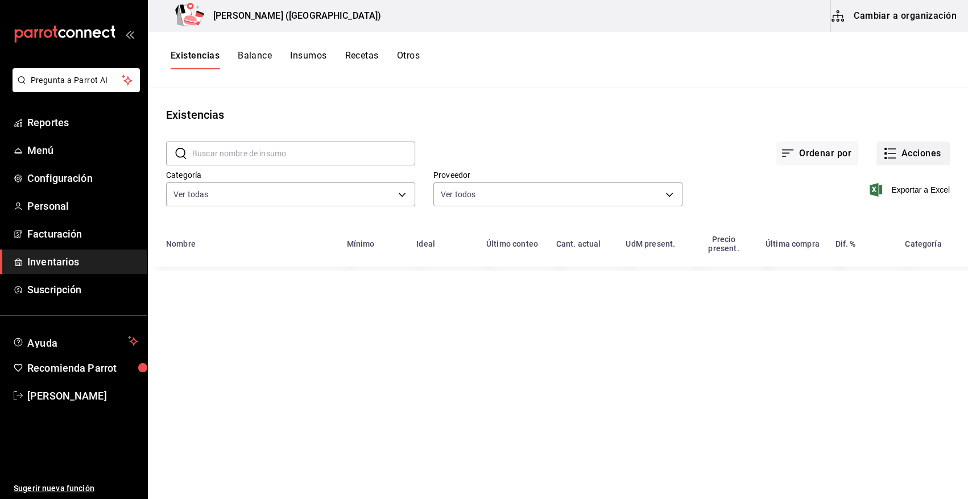
click at [921, 151] on button "Acciones" at bounding box center [912, 154] width 73 height 24
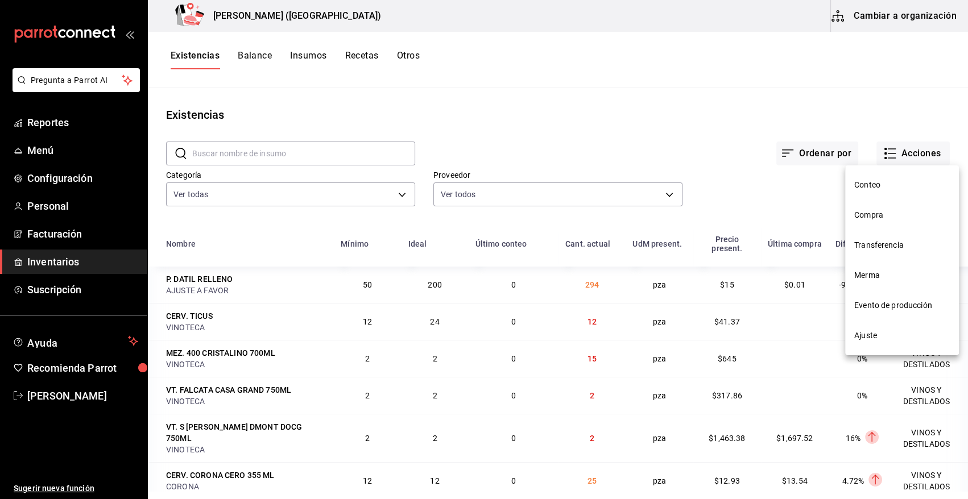
click at [868, 273] on span "Merma" at bounding box center [902, 275] width 96 height 12
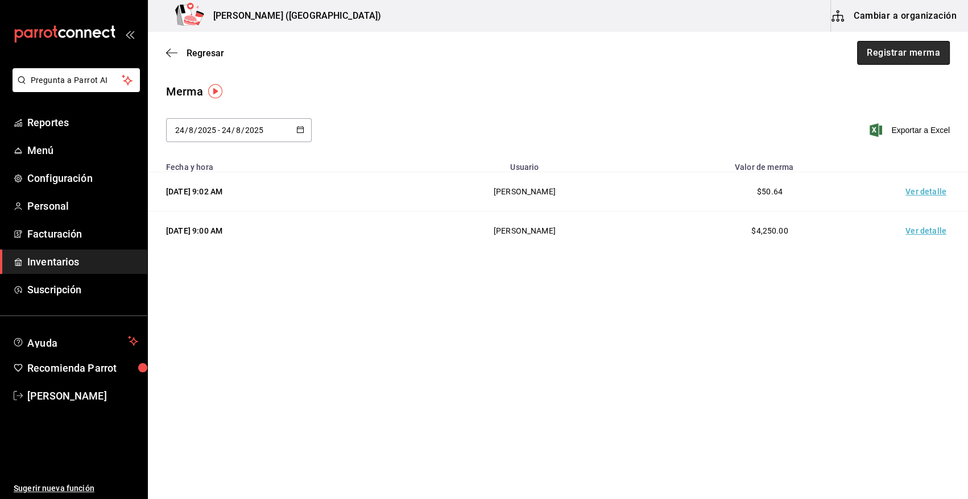
click at [905, 52] on button "Registrar merma" at bounding box center [903, 53] width 93 height 24
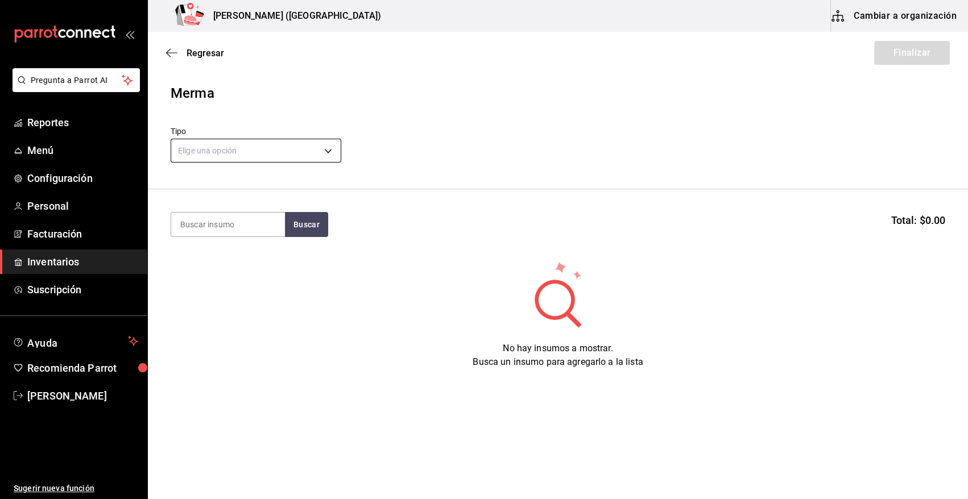
click at [258, 140] on body "Pregunta a Parrot AI Reportes Menú Configuración Personal Facturación Inventari…" at bounding box center [484, 217] width 968 height 435
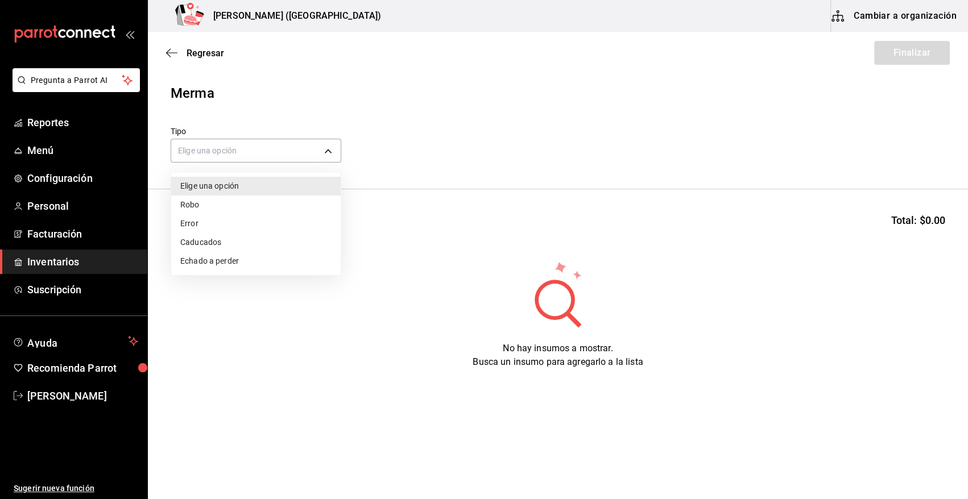
click at [204, 226] on li "Error" at bounding box center [255, 223] width 169 height 19
type input "ERROR"
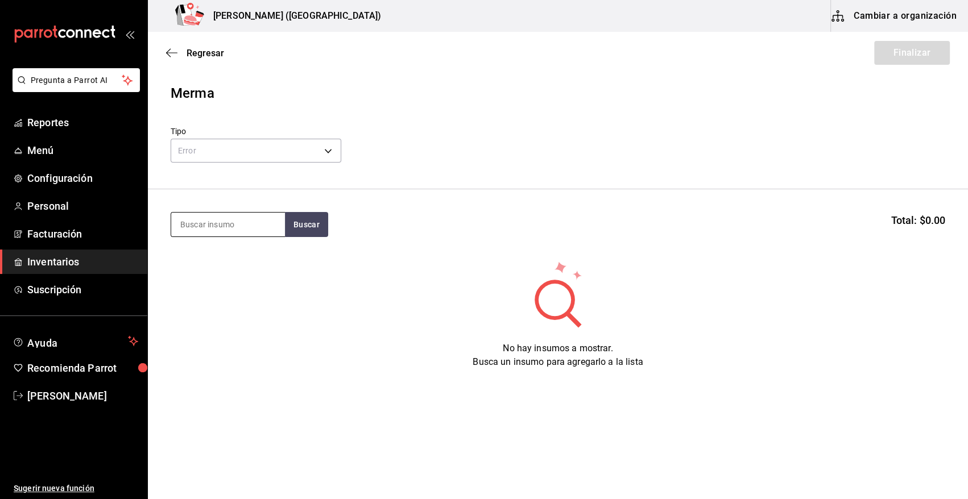
click at [216, 230] on input at bounding box center [228, 225] width 114 height 24
type input "FILETE"
click at [313, 223] on button "Buscar" at bounding box center [306, 224] width 43 height 25
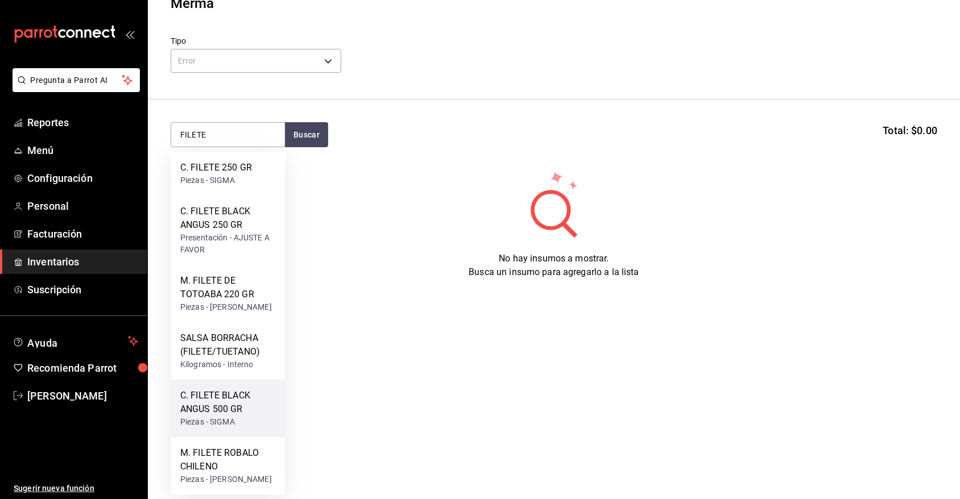
scroll to position [114, 0]
click at [231, 380] on div "C. FILETE BLACK ANGUS 500 GR Piezas - SIGMA" at bounding box center [228, 408] width 114 height 57
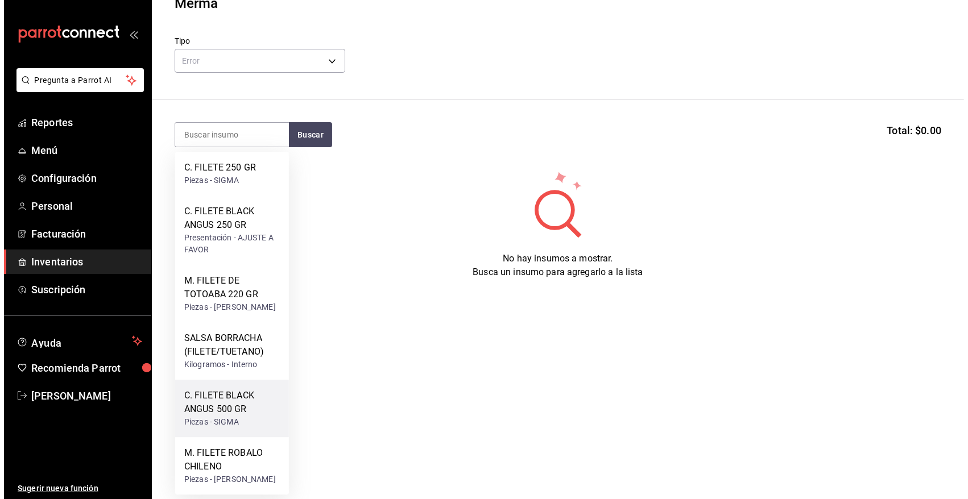
scroll to position [0, 0]
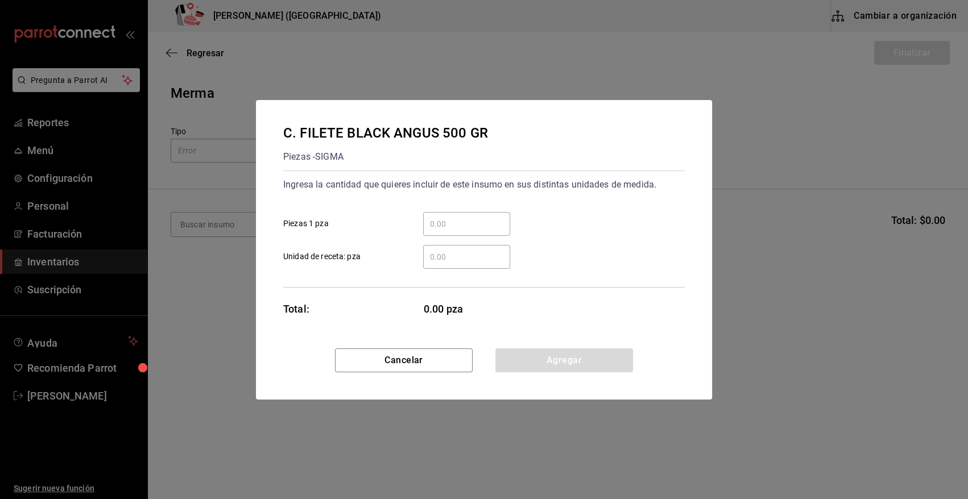
click at [443, 227] on input "​ Piezas 1 pza" at bounding box center [466, 224] width 87 height 14
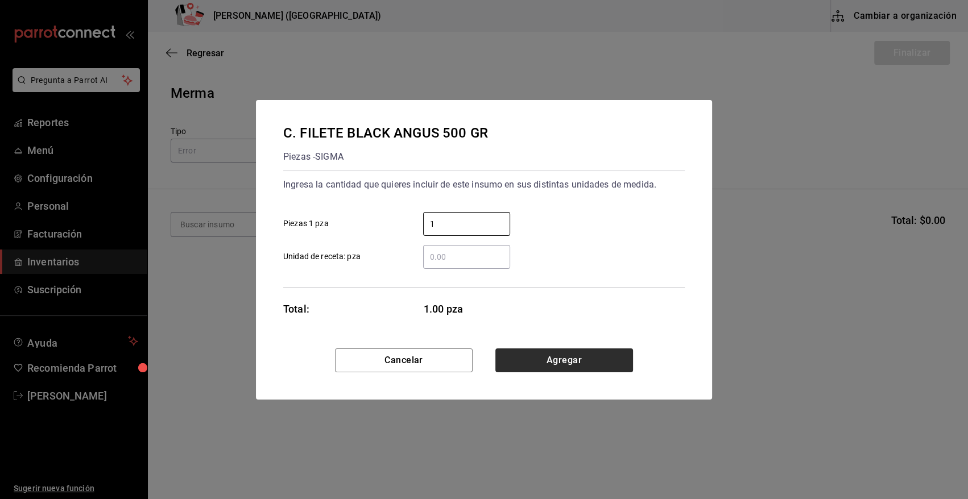
type input "1"
click at [578, 359] on button "Agregar" at bounding box center [564, 361] width 138 height 24
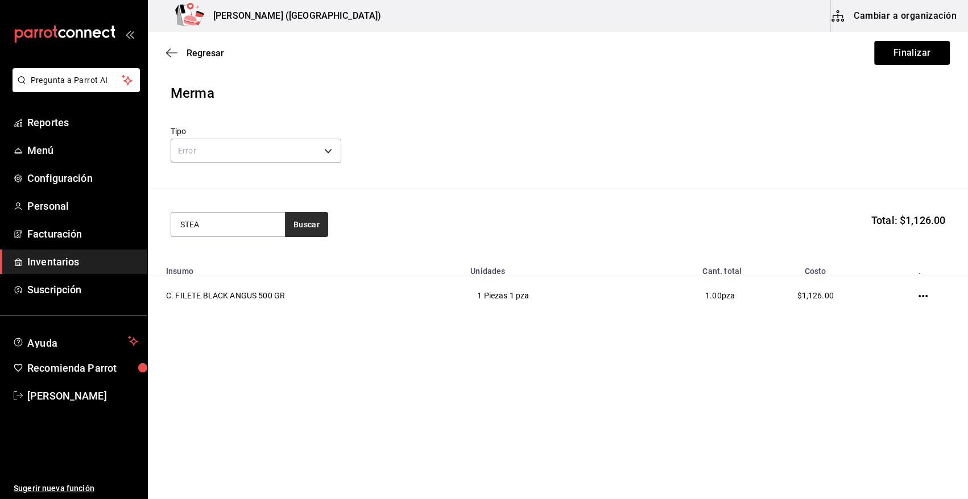
type input "STEA"
click at [306, 219] on button "Buscar" at bounding box center [306, 224] width 43 height 25
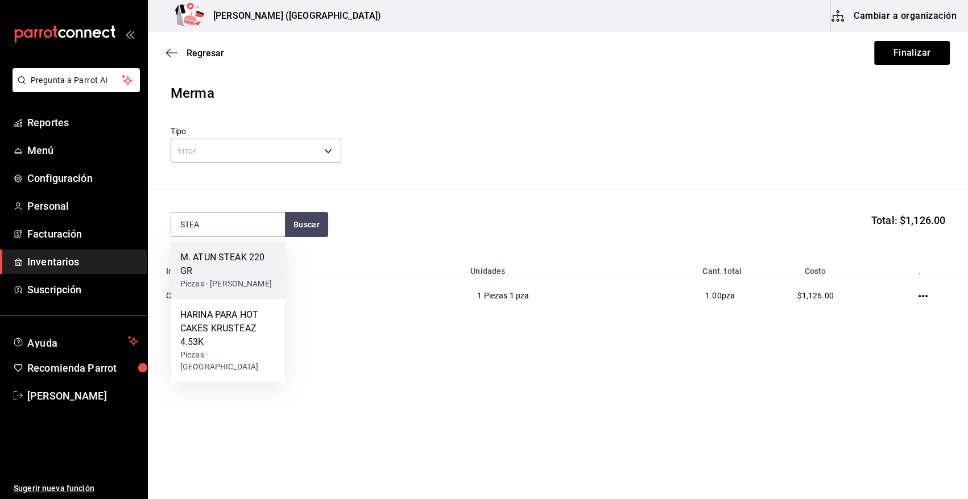
click at [238, 288] on div "Piezas - [PERSON_NAME]" at bounding box center [228, 284] width 96 height 12
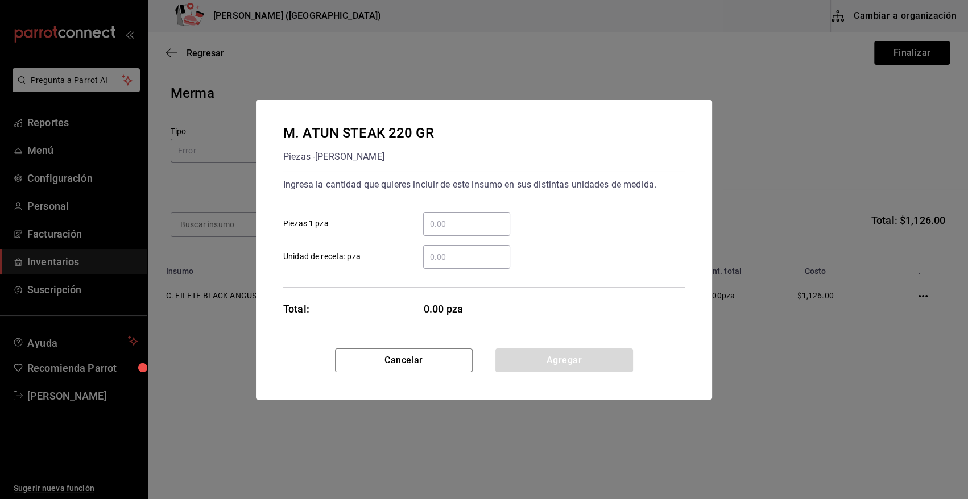
click at [466, 227] on input "​ Piezas 1 pza" at bounding box center [466, 224] width 87 height 14
type input "3"
click at [533, 371] on button "Agregar" at bounding box center [564, 361] width 138 height 24
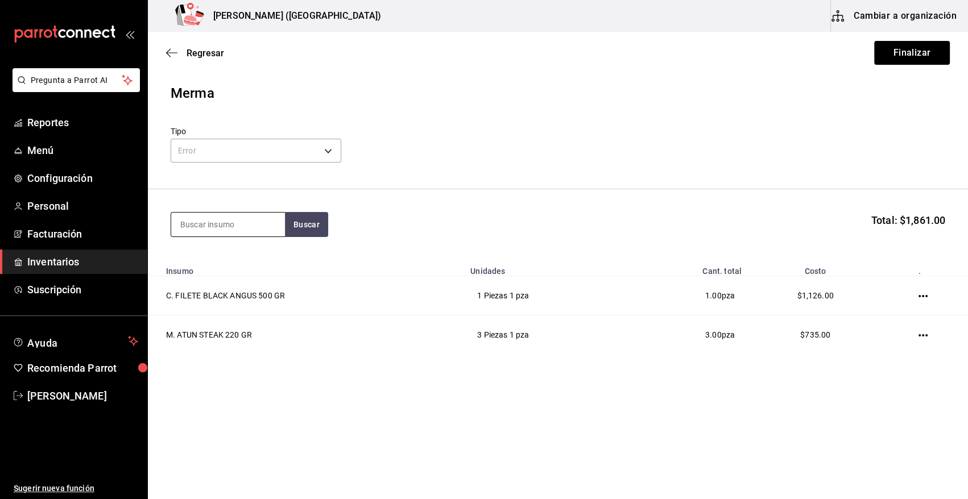
click at [214, 227] on input at bounding box center [228, 225] width 114 height 24
type input "[PERSON_NAME]"
click at [295, 225] on button "Buscar" at bounding box center [306, 224] width 43 height 25
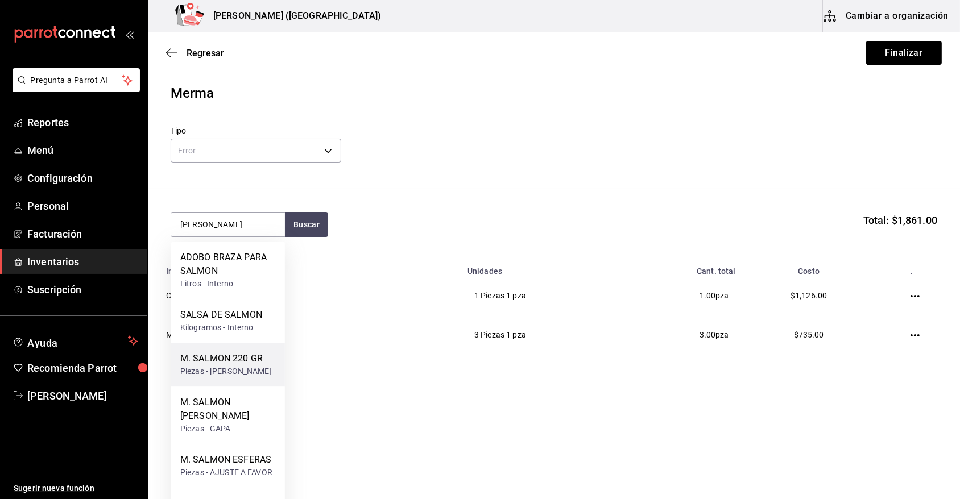
click at [219, 363] on div "M. SALMON 220 GR" at bounding box center [226, 359] width 92 height 14
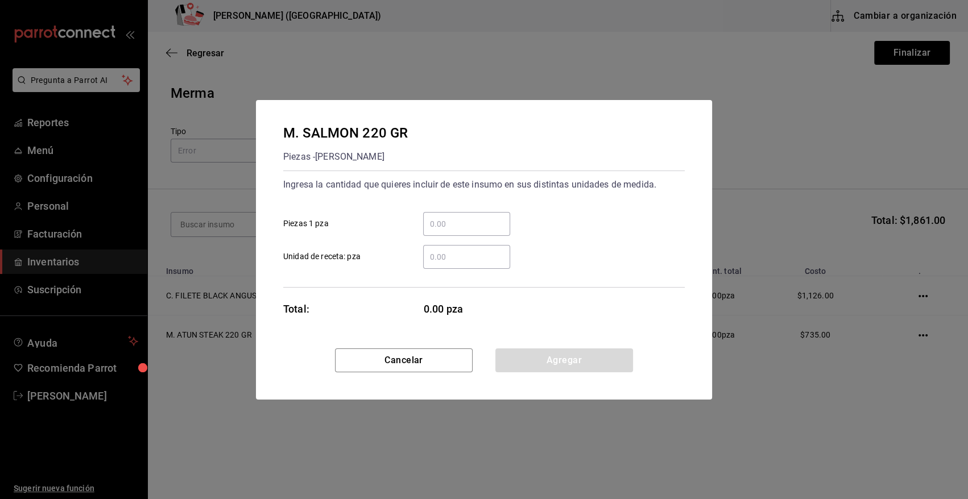
click at [448, 232] on div "​" at bounding box center [466, 224] width 87 height 24
click at [448, 231] on input "​ Piezas 1 pza" at bounding box center [466, 224] width 87 height 14
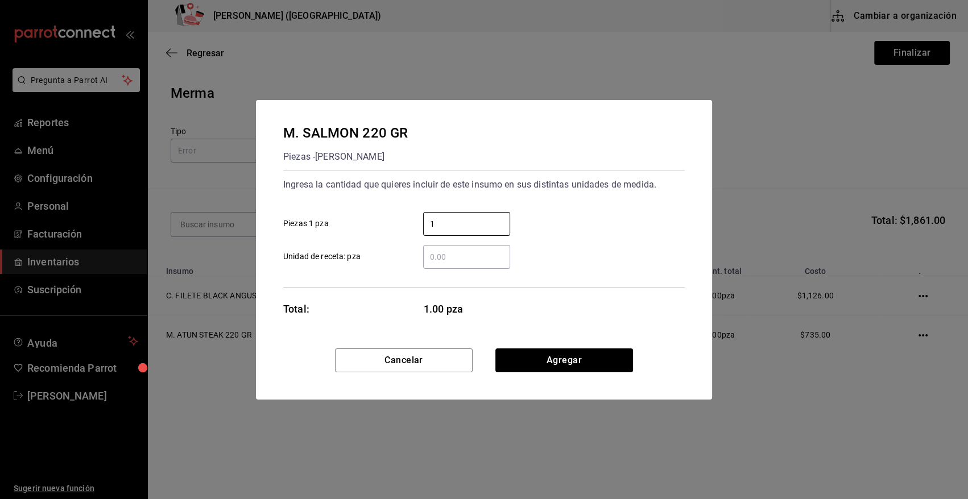
type input "1"
click at [523, 197] on div "Ingresa la cantidad que quieres incluir de este insumo en sus distintas unidade…" at bounding box center [483, 222] width 401 height 93
click at [528, 360] on button "Agregar" at bounding box center [564, 361] width 138 height 24
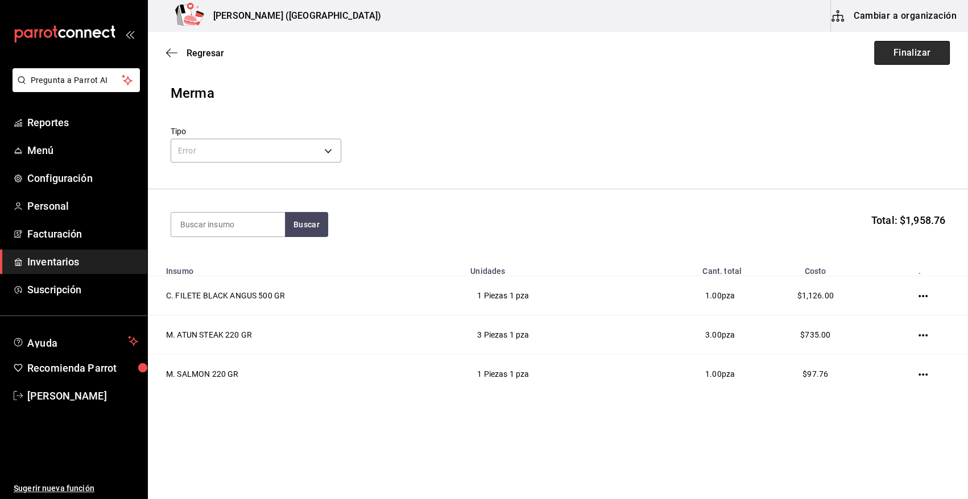
click at [893, 54] on button "Finalizar" at bounding box center [912, 53] width 76 height 24
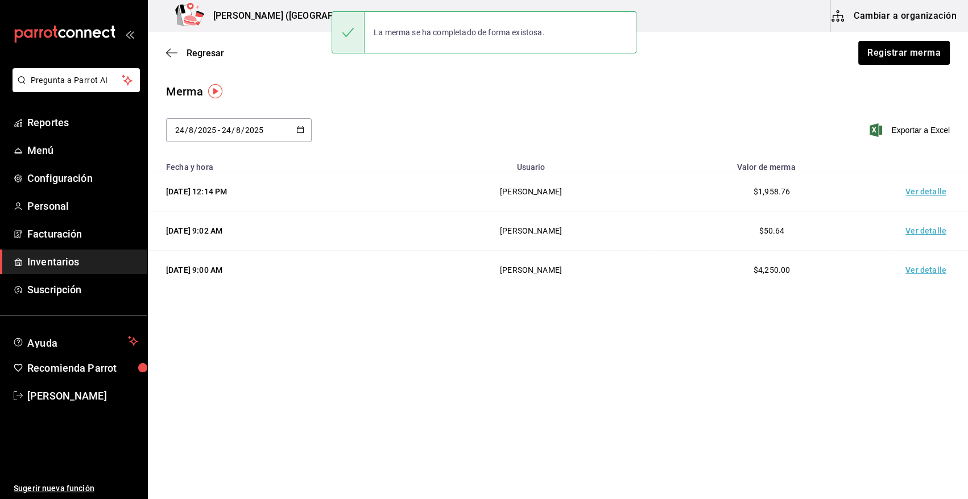
click at [910, 196] on td "Ver detalle" at bounding box center [928, 191] width 80 height 39
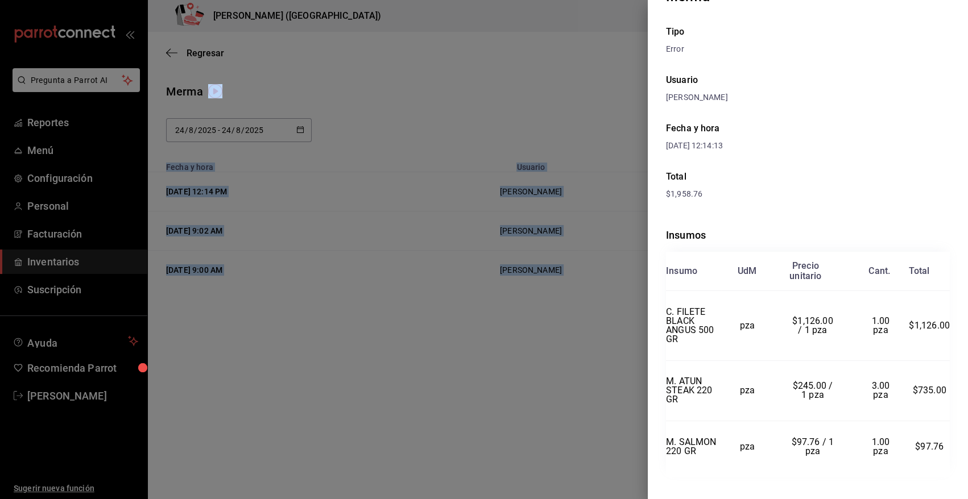
scroll to position [55, 0]
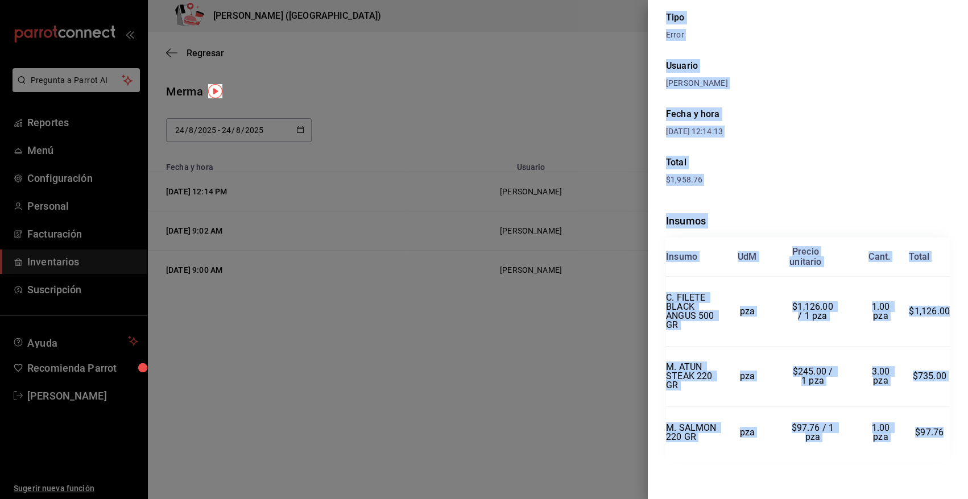
drag, startPoint x: 666, startPoint y: 23, endPoint x: 939, endPoint y: 433, distance: 492.9
click at [939, 433] on div "Merma Tipo Error Usuario [PERSON_NAME] y hora [DATE] 12:14:13 Total $1,958.76 I…" at bounding box center [808, 249] width 320 height 499
copy div "Merma Tipo Error Usuario [PERSON_NAME] y hora [DATE] 12:14:13 Total $1,958.76 I…"
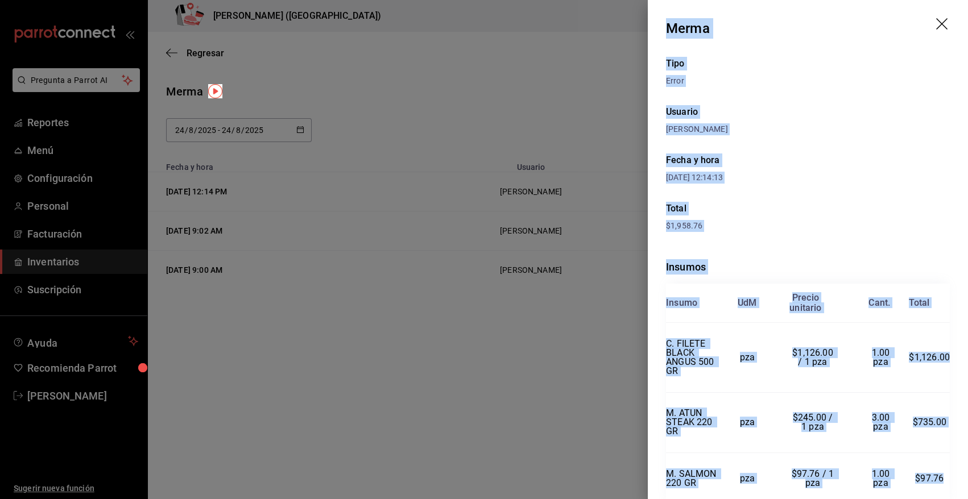
click at [936, 21] on icon "drag" at bounding box center [943, 25] width 14 height 14
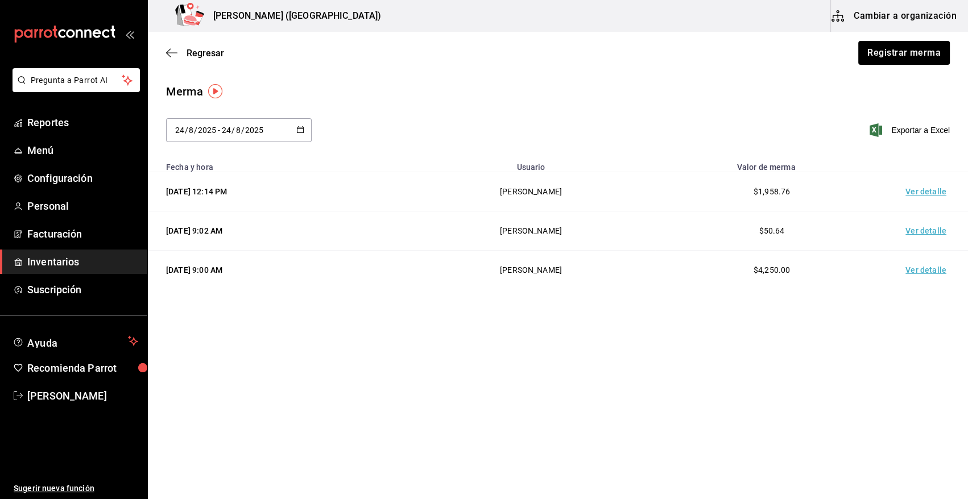
click at [119, 259] on span "Inventarios" at bounding box center [82, 261] width 111 height 15
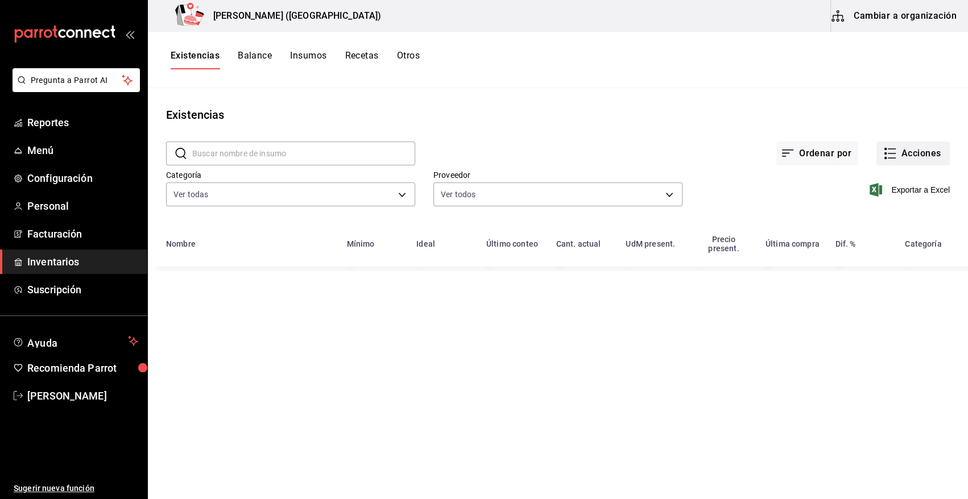
click at [916, 155] on button "Acciones" at bounding box center [912, 154] width 73 height 24
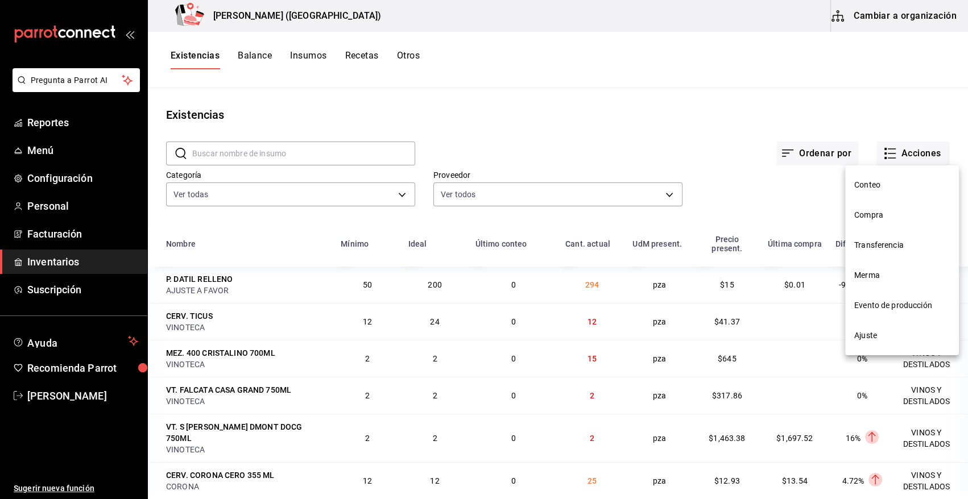
click at [874, 218] on span "Compra" at bounding box center [902, 215] width 96 height 12
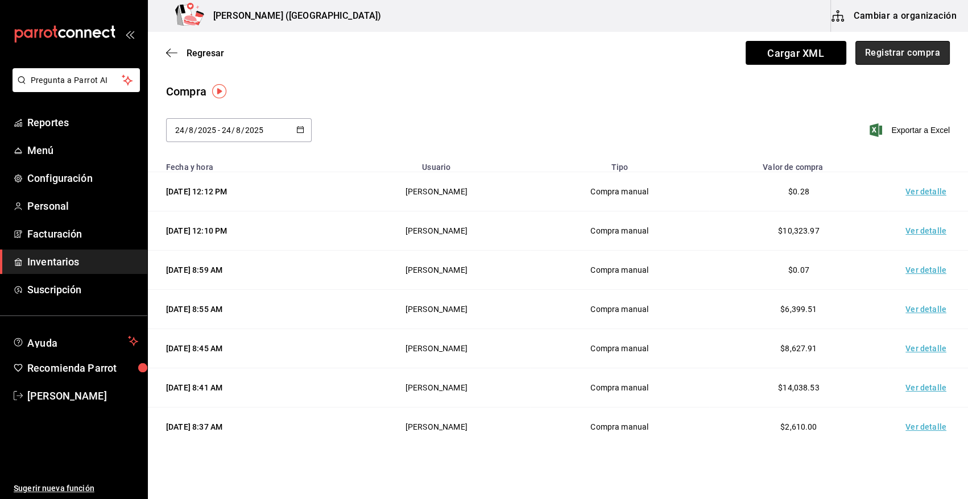
click at [894, 53] on button "Registrar compra" at bounding box center [902, 53] width 94 height 24
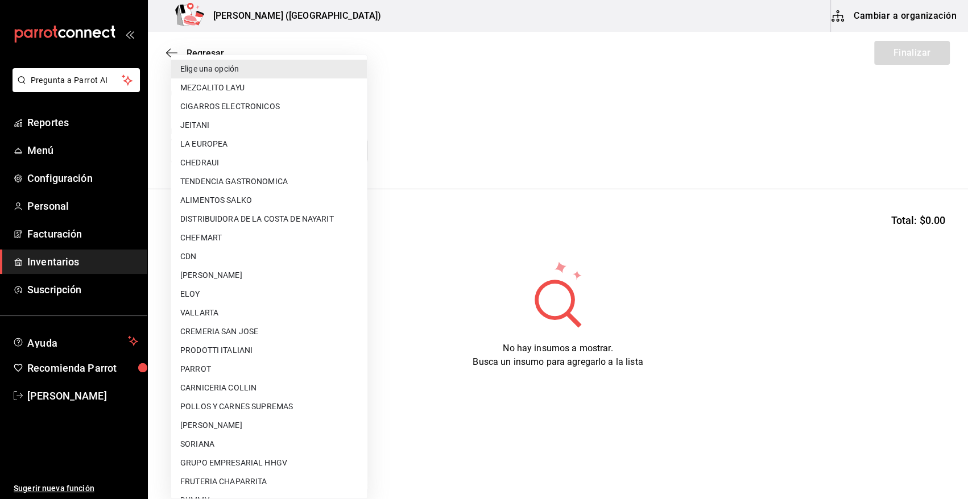
click at [299, 153] on body "Pregunta a Parrot AI Reportes Menú Configuración Personal Facturación Inventari…" at bounding box center [484, 217] width 968 height 435
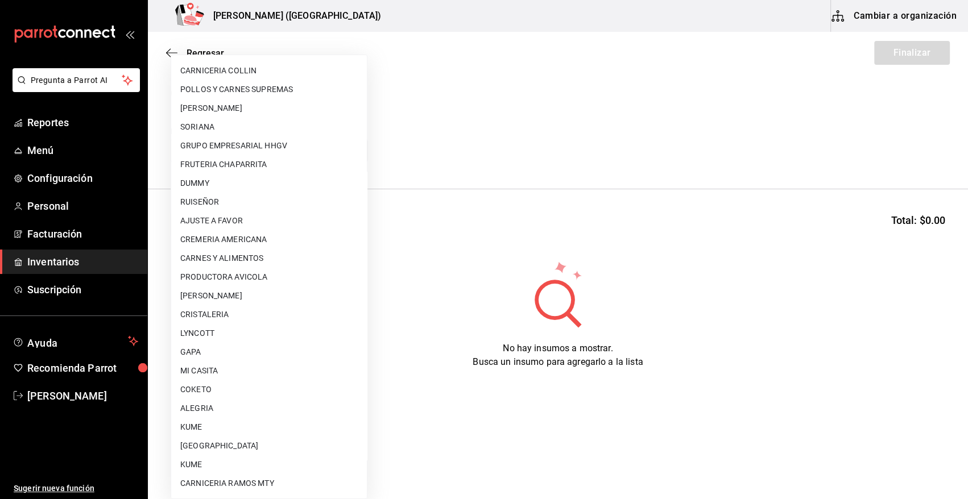
scroll to position [580, 0]
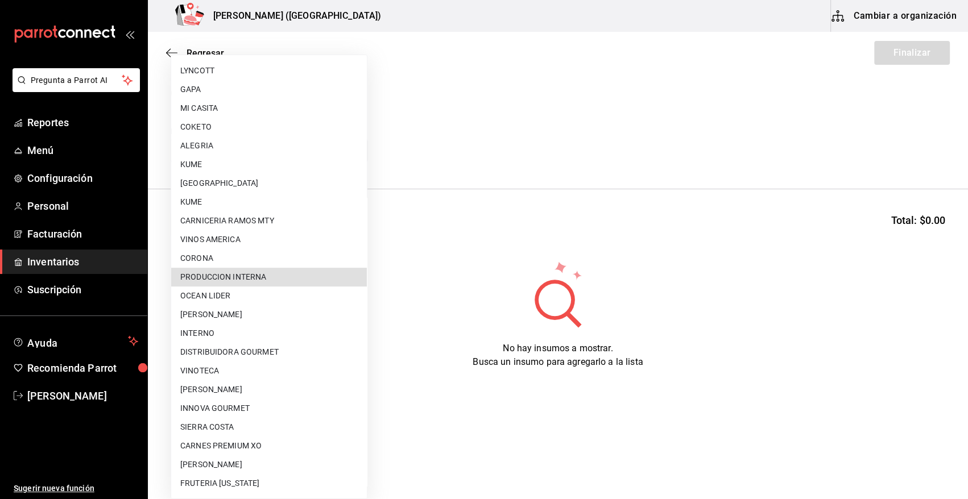
click at [283, 277] on li "PRODUCCION INTERNA" at bounding box center [269, 277] width 196 height 19
type input "ca5c8321-042a-43fe-a3bd-6967aa3ca48f"
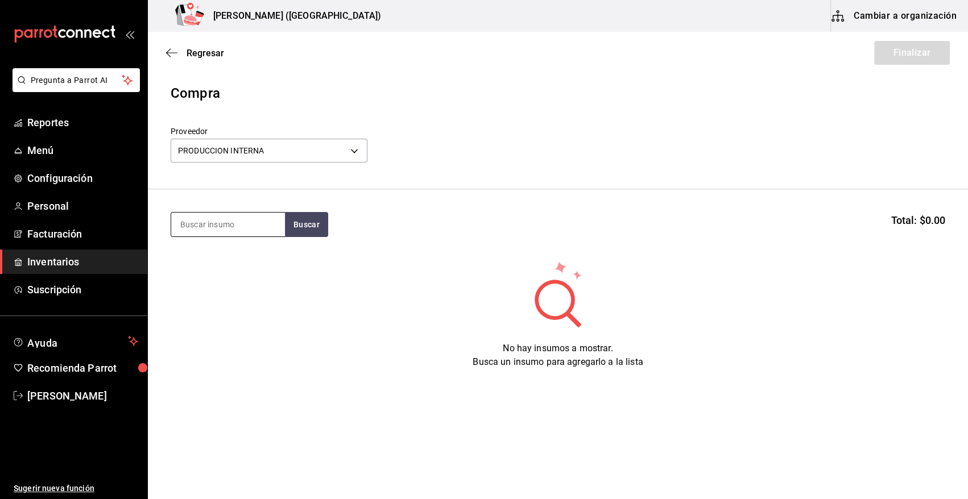
click at [225, 225] on input at bounding box center [228, 225] width 114 height 24
type input "MOSTA"
click at [296, 230] on button "Buscar" at bounding box center [306, 224] width 43 height 25
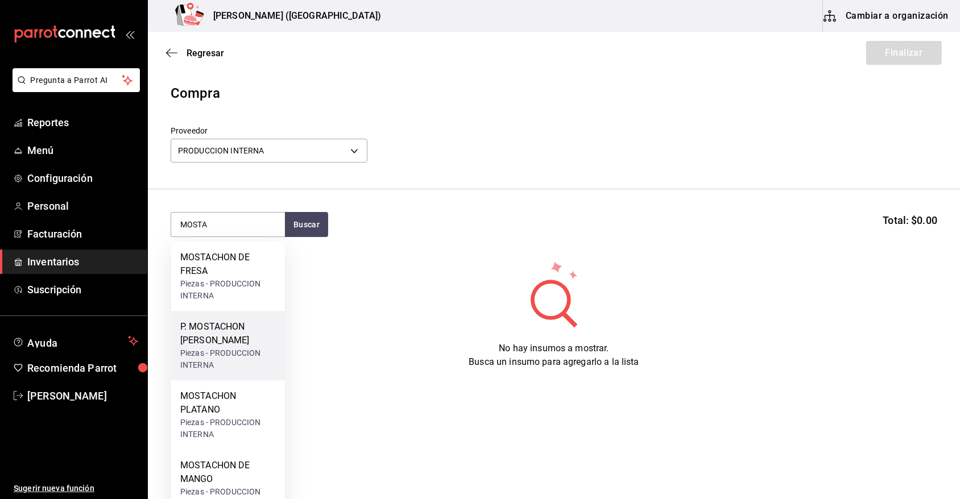
click at [230, 342] on div "P. MOSTACHON [PERSON_NAME]" at bounding box center [228, 333] width 96 height 27
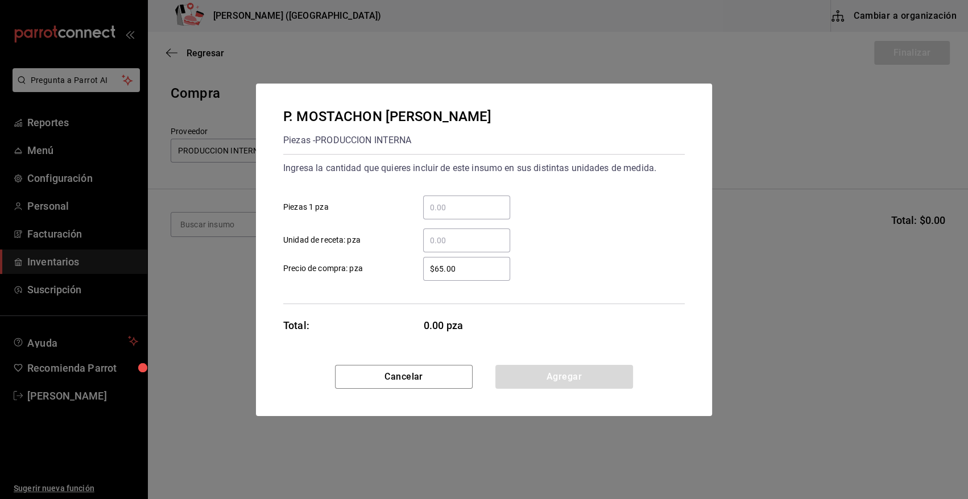
click at [455, 205] on input "​ Piezas 1 pza" at bounding box center [466, 208] width 87 height 14
type input "6"
drag, startPoint x: 471, startPoint y: 267, endPoint x: 347, endPoint y: 268, distance: 123.9
click at [350, 268] on label "$65.00 ​ Precio de compra: pza" at bounding box center [396, 269] width 227 height 24
type input "$0.01"
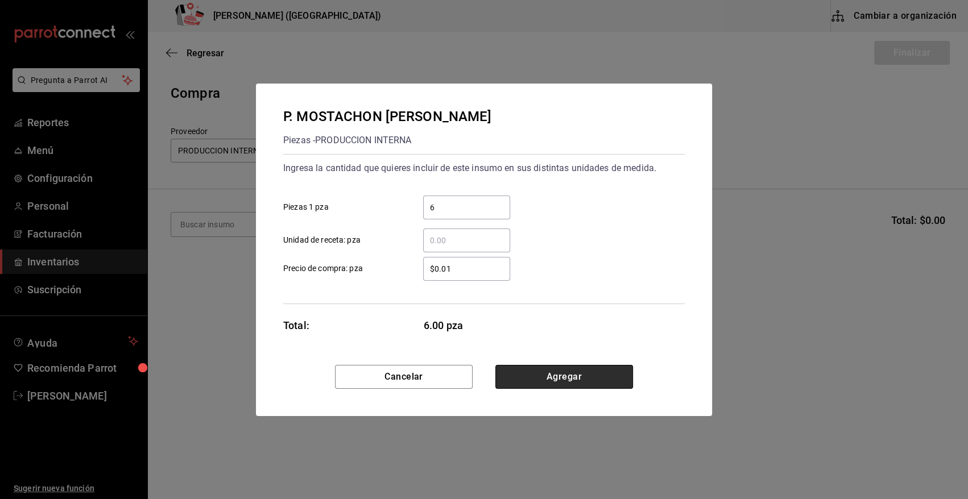
click at [586, 383] on button "Agregar" at bounding box center [564, 377] width 138 height 24
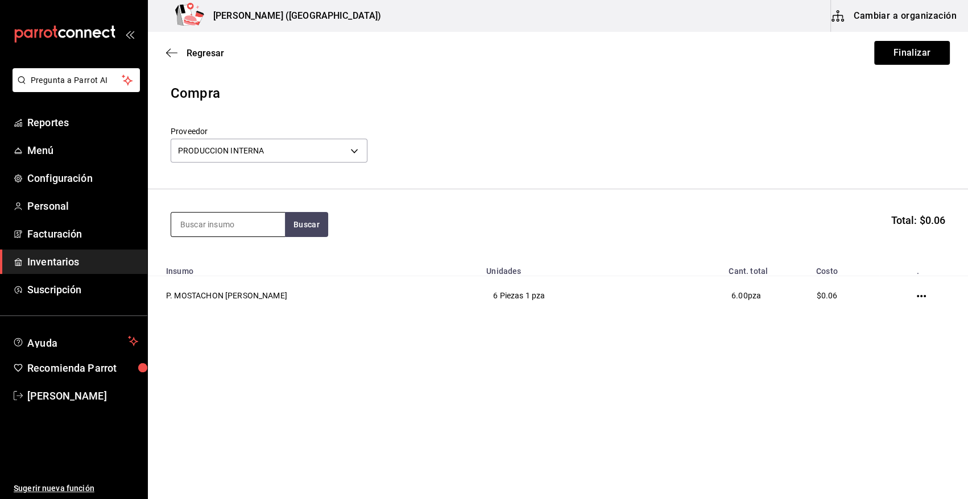
click at [242, 227] on input at bounding box center [228, 225] width 114 height 24
type input "PAN"
click at [309, 227] on button "Buscar" at bounding box center [306, 224] width 43 height 25
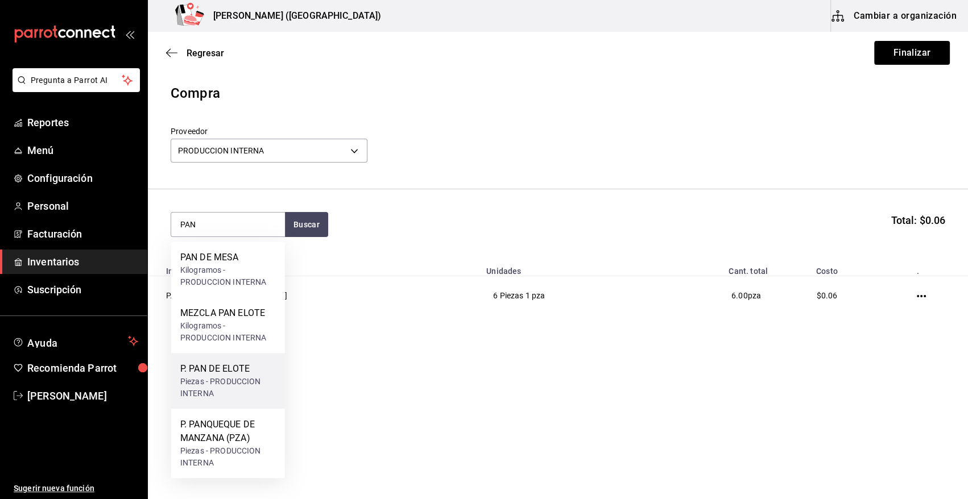
click at [225, 385] on div "Piezas - PRODUCCION INTERNA" at bounding box center [228, 388] width 96 height 24
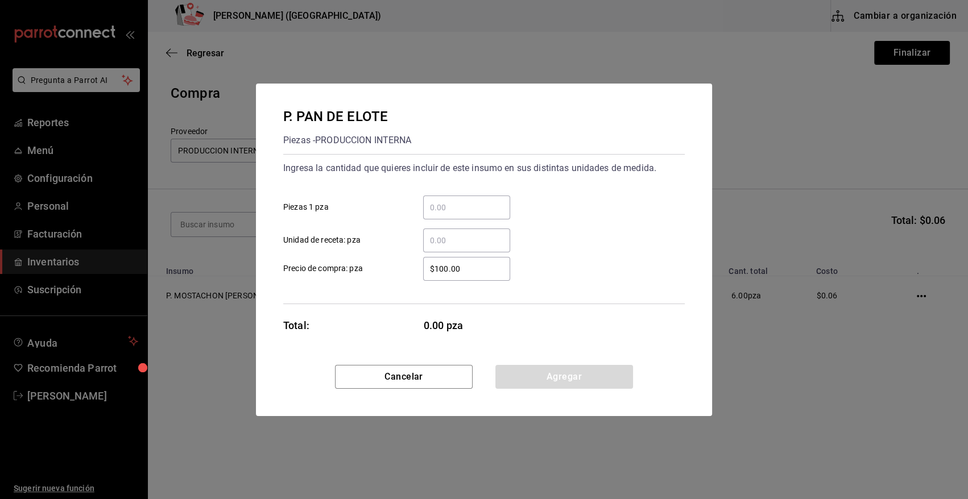
click at [455, 211] on input "​ Piezas 1 pza" at bounding box center [466, 208] width 87 height 14
type input "9"
drag, startPoint x: 484, startPoint y: 267, endPoint x: 385, endPoint y: 262, distance: 99.0
click at [398, 267] on label "$100.00 ​ Precio de compra: pza" at bounding box center [396, 269] width 227 height 24
type input "$0.01"
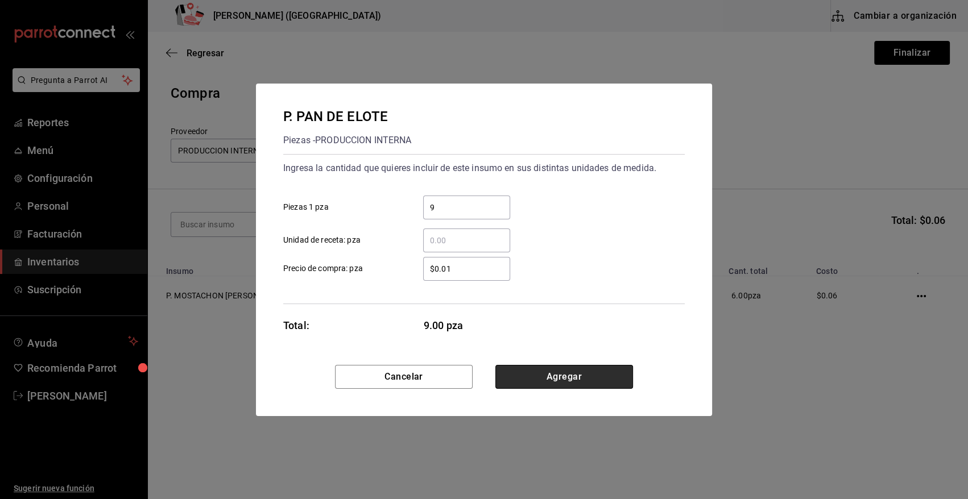
click at [573, 374] on button "Agregar" at bounding box center [564, 377] width 138 height 24
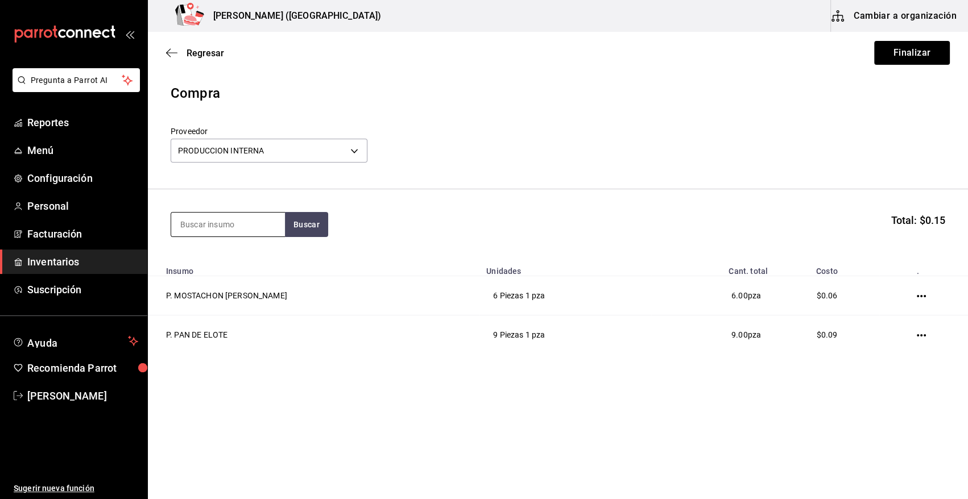
click at [222, 223] on input at bounding box center [228, 225] width 114 height 24
type input "PAY"
click at [300, 219] on button "Buscar" at bounding box center [306, 224] width 43 height 25
click at [234, 259] on div "P. PAY DE GUAYABA" at bounding box center [228, 258] width 96 height 14
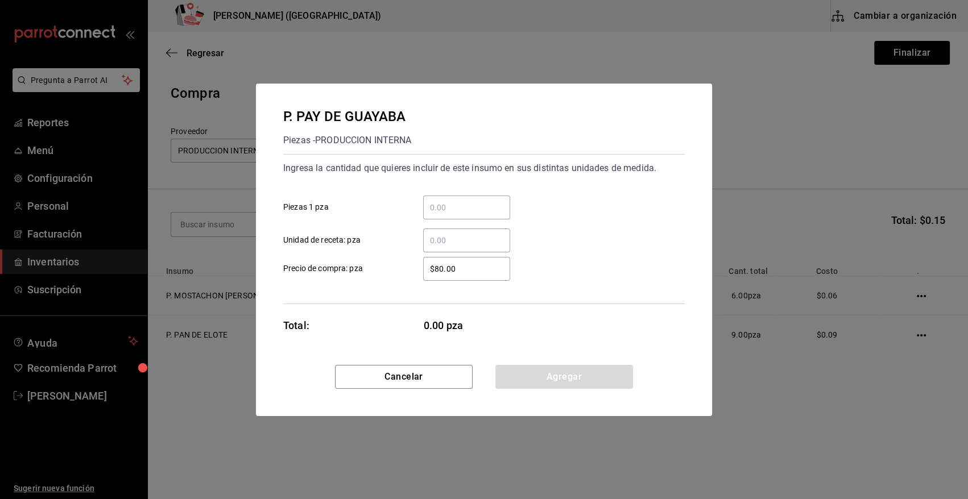
click at [472, 209] on input "​ Piezas 1 pza" at bounding box center [466, 208] width 87 height 14
type input "6"
drag, startPoint x: 474, startPoint y: 274, endPoint x: 403, endPoint y: 264, distance: 71.8
click at [398, 272] on label "$80.00 ​ Precio de compra: pza" at bounding box center [396, 269] width 227 height 24
type input "$0.01"
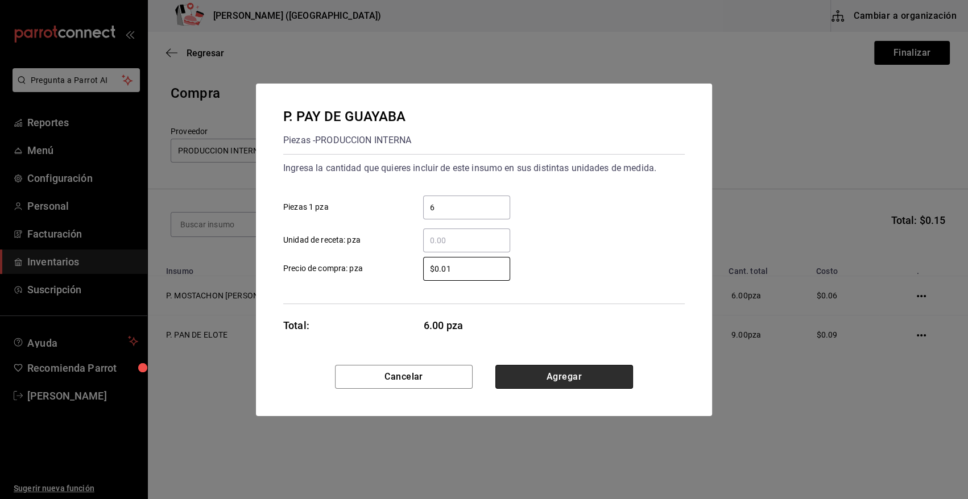
click at [540, 376] on button "Agregar" at bounding box center [564, 377] width 138 height 24
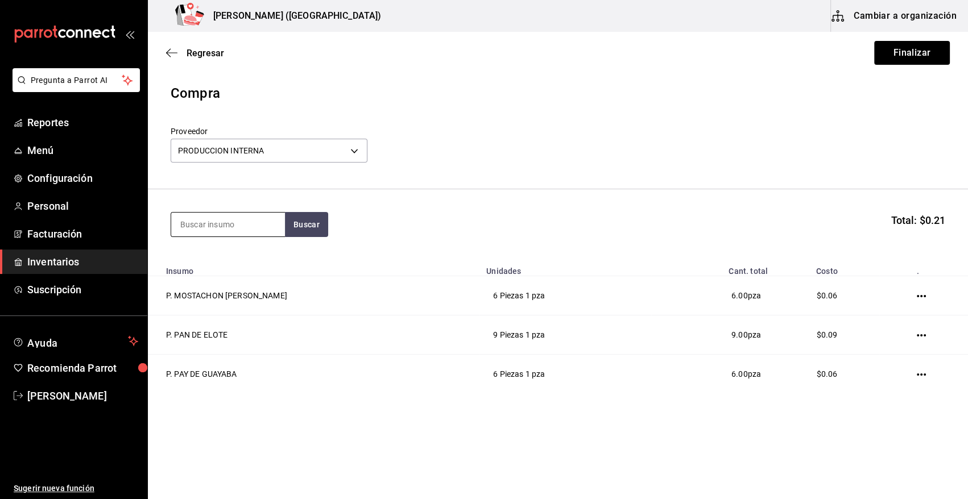
click at [218, 227] on input at bounding box center [228, 225] width 114 height 24
click at [302, 223] on button "Buscar" at bounding box center [306, 224] width 43 height 25
drag, startPoint x: 240, startPoint y: 222, endPoint x: 118, endPoint y: 217, distance: 121.8
click at [118, 217] on div "Pregunta a Parrot AI Reportes Menú Configuración Personal Facturación Inventari…" at bounding box center [484, 217] width 968 height 435
type input "VOLCA"
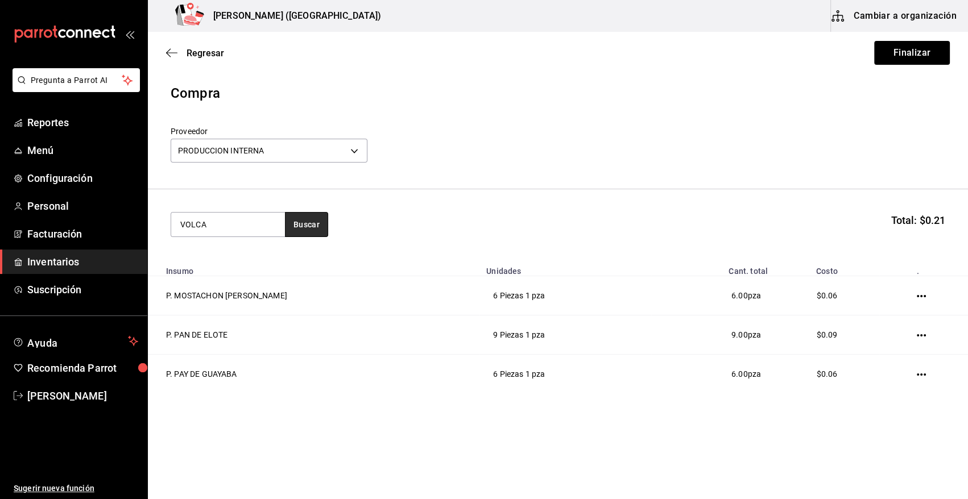
click at [293, 223] on button "Buscar" at bounding box center [306, 224] width 43 height 25
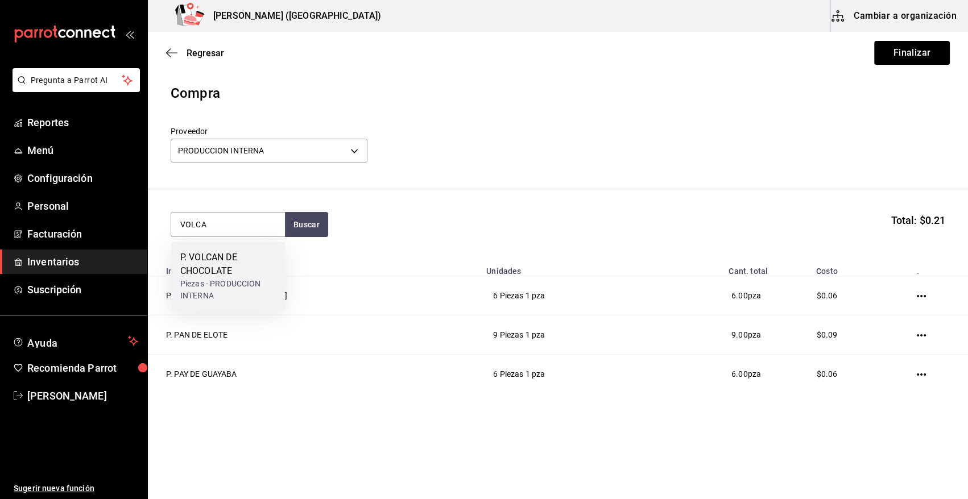
click at [217, 272] on div "P. VOLCAN DE CHOCOLATE" at bounding box center [228, 264] width 96 height 27
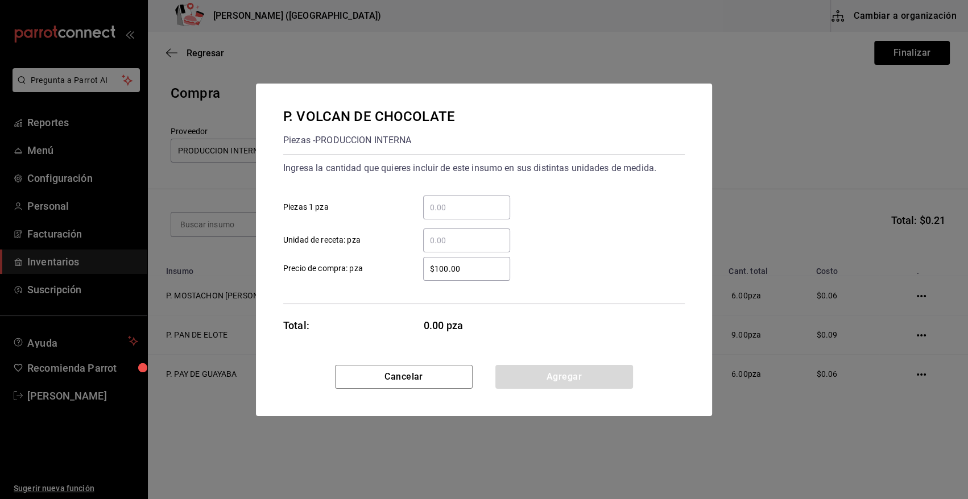
click at [456, 210] on input "​ Piezas 1 pza" at bounding box center [466, 208] width 87 height 14
type input "20"
drag, startPoint x: 486, startPoint y: 269, endPoint x: 380, endPoint y: 267, distance: 106.4
click at [380, 267] on label "$100.00 ​ Precio de compra: pza" at bounding box center [396, 269] width 227 height 24
type input "$0.01"
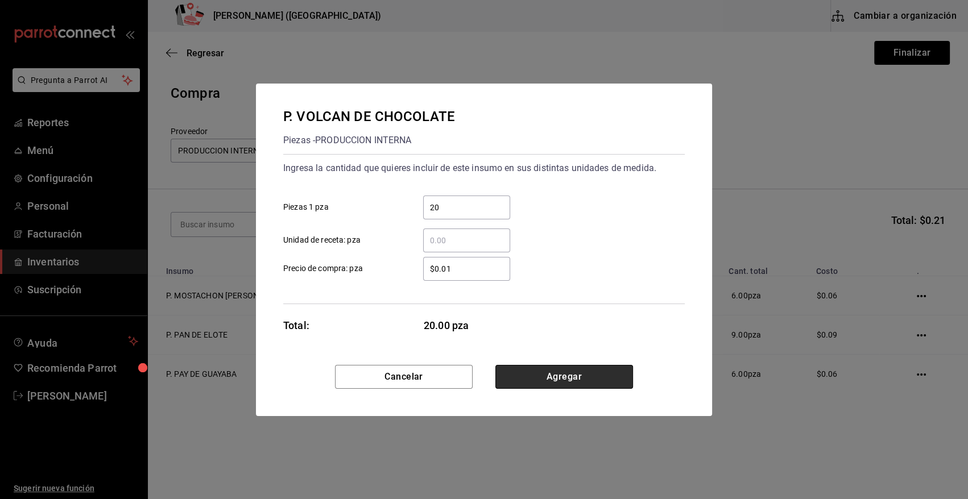
click at [576, 375] on button "Agregar" at bounding box center [564, 377] width 138 height 24
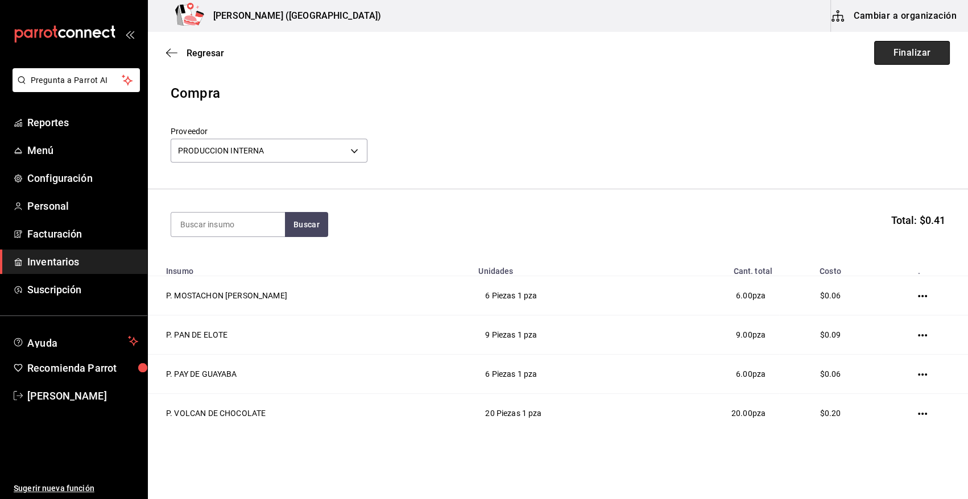
click at [895, 57] on button "Finalizar" at bounding box center [912, 53] width 76 height 24
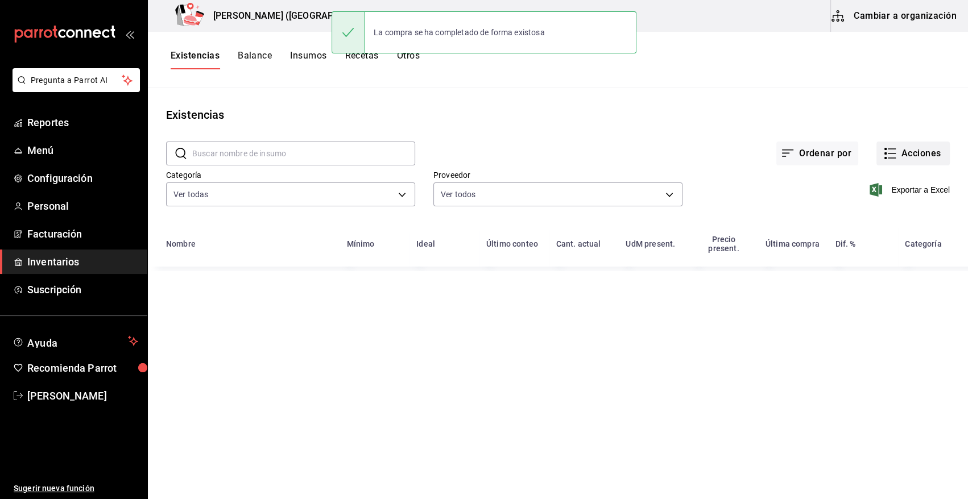
click at [923, 163] on button "Acciones" at bounding box center [912, 154] width 73 height 24
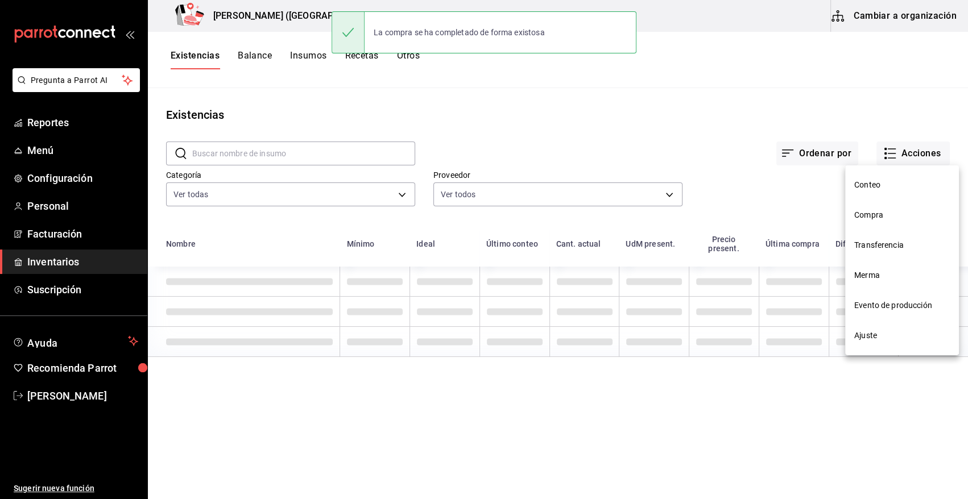
click at [873, 217] on span "Compra" at bounding box center [902, 215] width 96 height 12
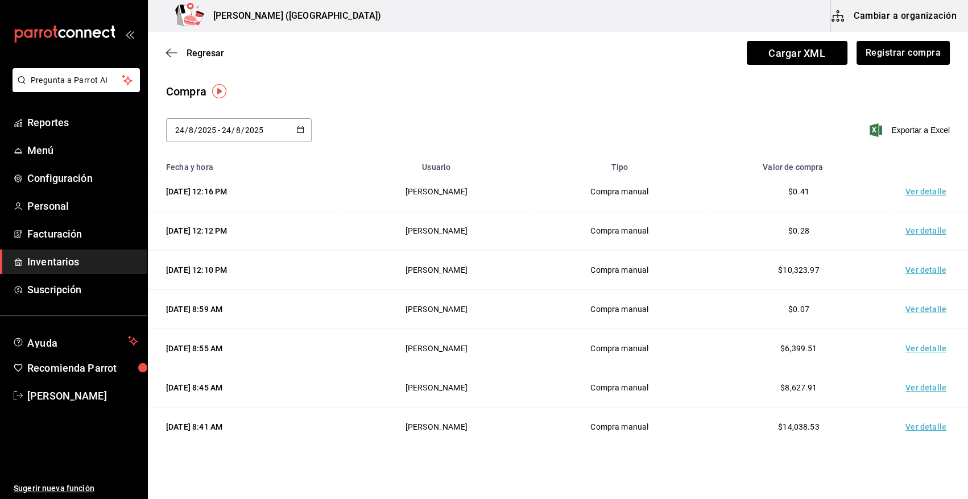
click at [914, 190] on td "Ver detalle" at bounding box center [928, 191] width 80 height 39
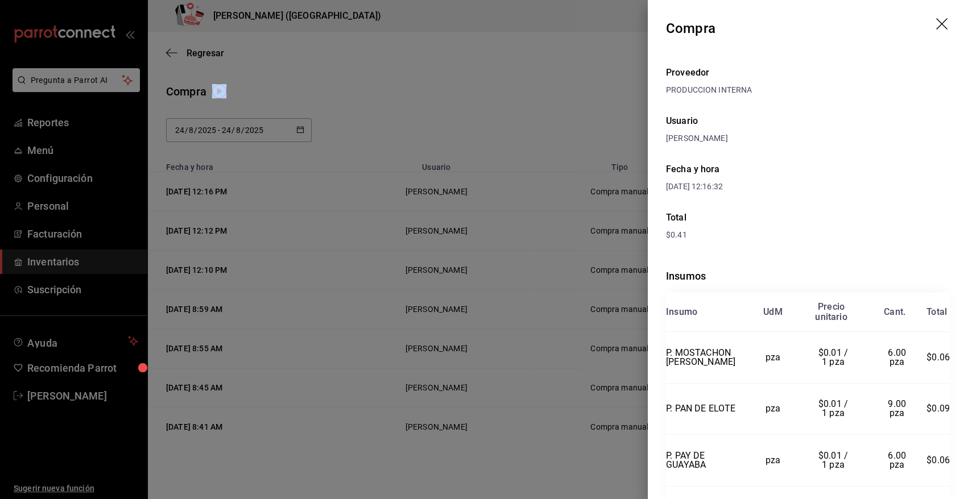
scroll to position [78, 0]
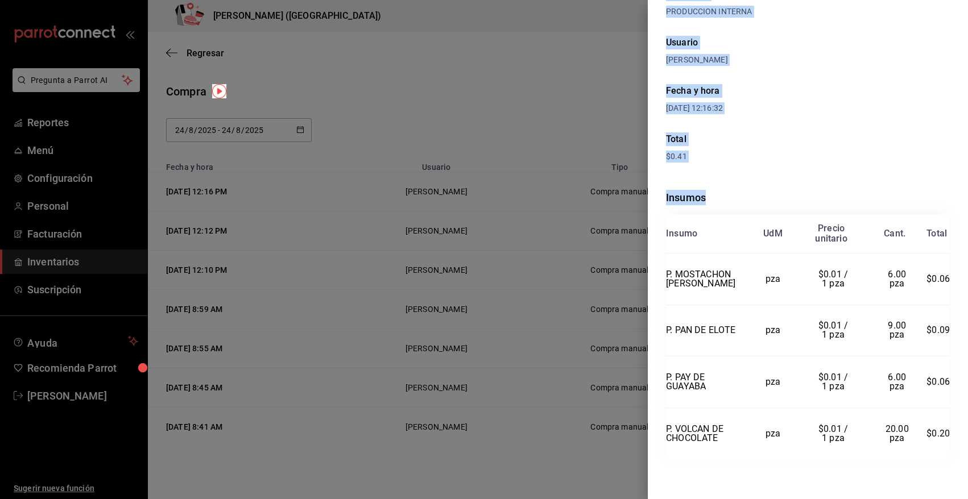
drag, startPoint x: 669, startPoint y: 25, endPoint x: 949, endPoint y: 433, distance: 495.5
click at [949, 433] on div "Compra Proveedor PRODUCCION INTERNA Usuario [PERSON_NAME] y hora [DATE] 12:16:3…" at bounding box center [808, 249] width 320 height 499
copy div "Compra Proveedor PRODUCCION INTERNA Usuario [PERSON_NAME] y hora [DATE] 12:16:3…"
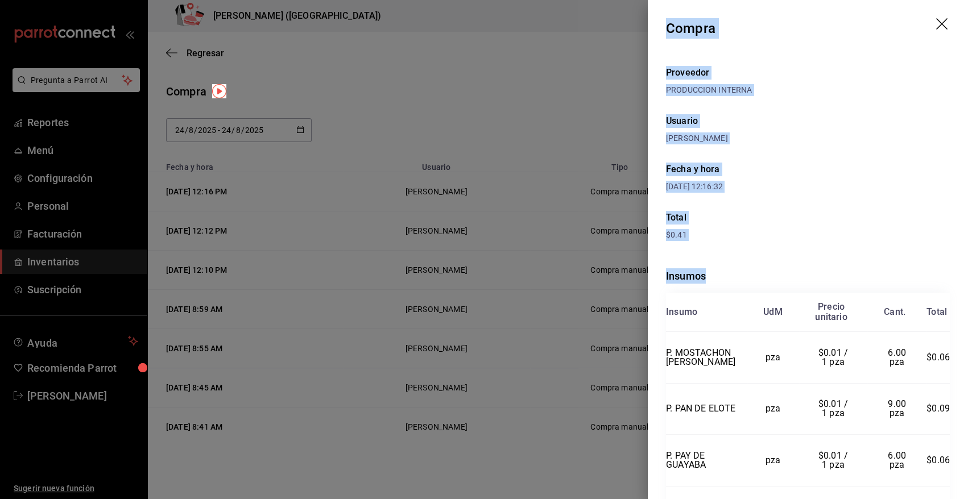
click at [936, 24] on icon "drag" at bounding box center [941, 23] width 11 height 11
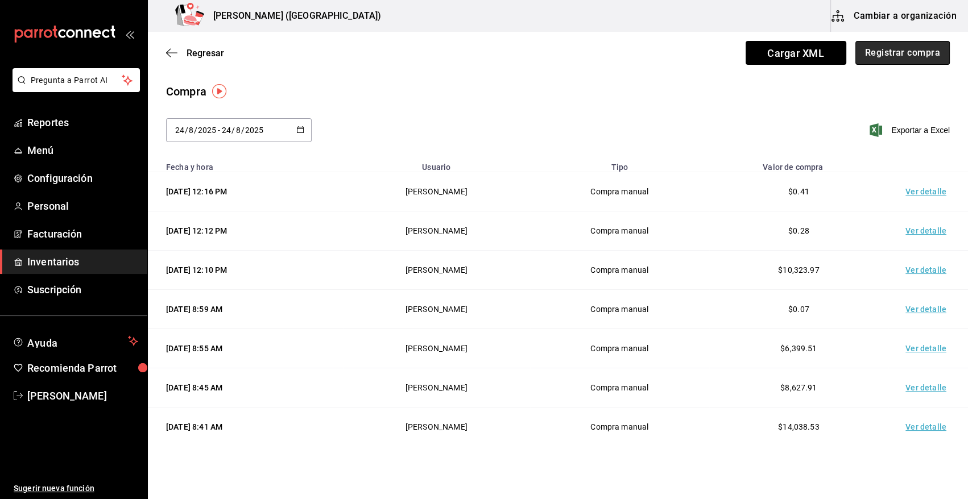
click at [918, 60] on button "Registrar compra" at bounding box center [902, 53] width 94 height 24
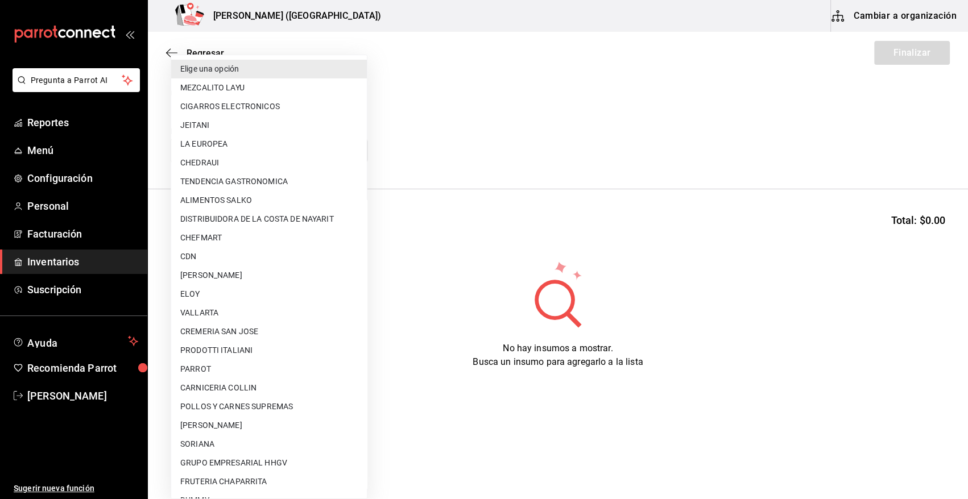
click at [307, 159] on body "Pregunta a Parrot AI Reportes Menú Configuración Personal Facturación Inventari…" at bounding box center [484, 217] width 968 height 435
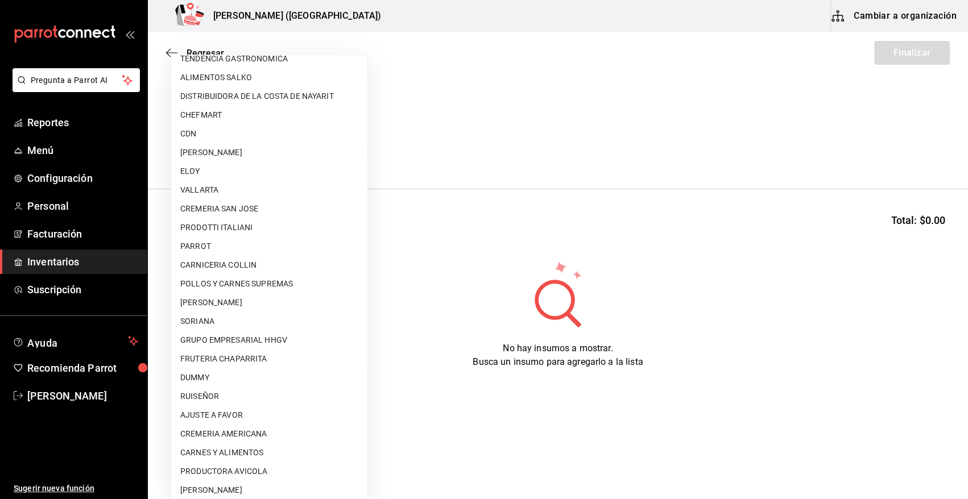
scroll to position [132, 0]
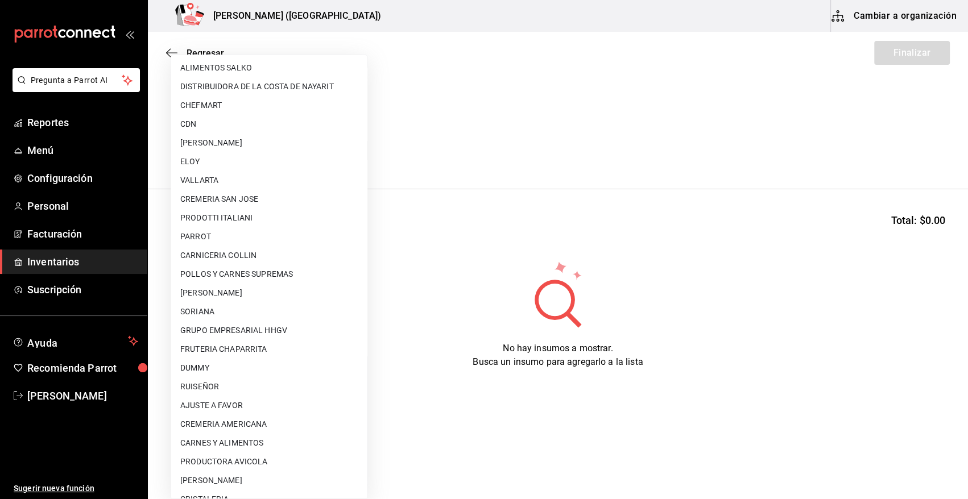
click at [249, 404] on li "AJUSTE A FAVOR" at bounding box center [269, 405] width 196 height 19
type input "dd0fbccd-e034-4acc-8432-7d1d5e23f321"
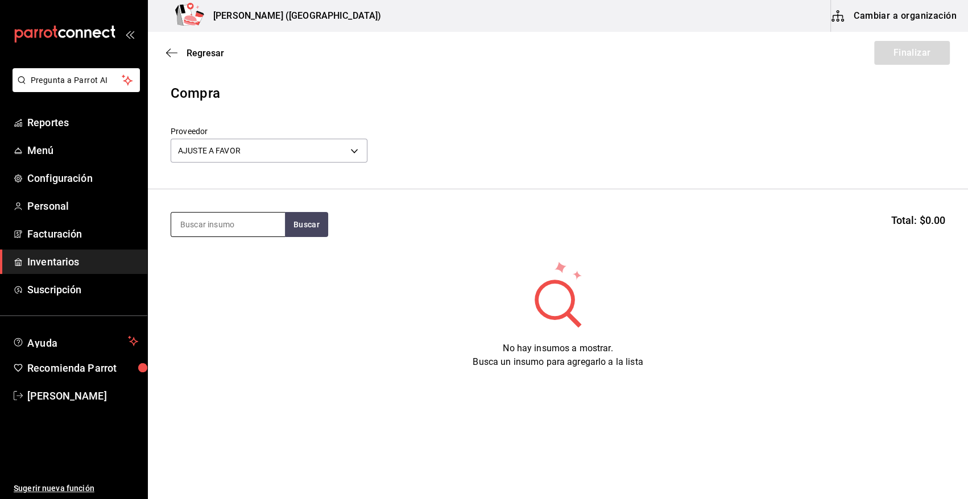
click at [202, 233] on input at bounding box center [228, 225] width 114 height 24
type input "DATIL"
click at [298, 217] on button "Buscar" at bounding box center [306, 224] width 43 height 25
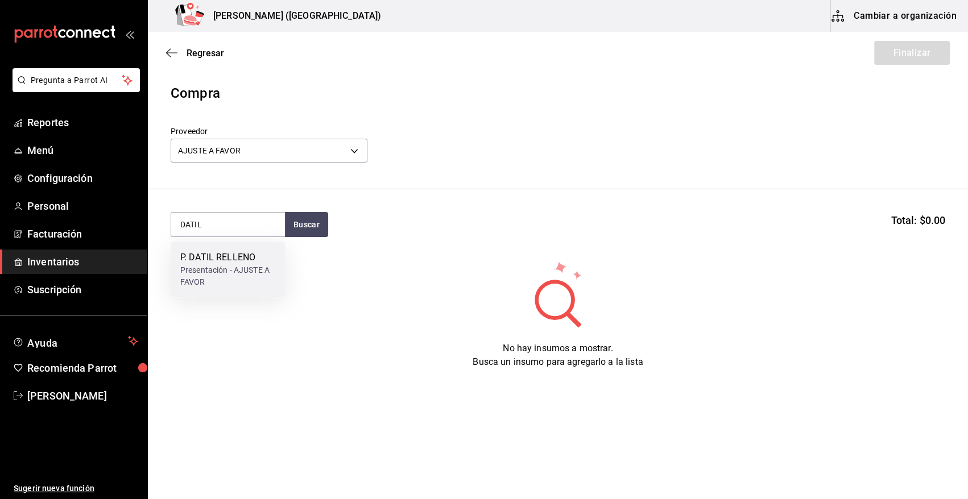
click at [221, 260] on div "P. DATIL RELLENO" at bounding box center [228, 258] width 96 height 14
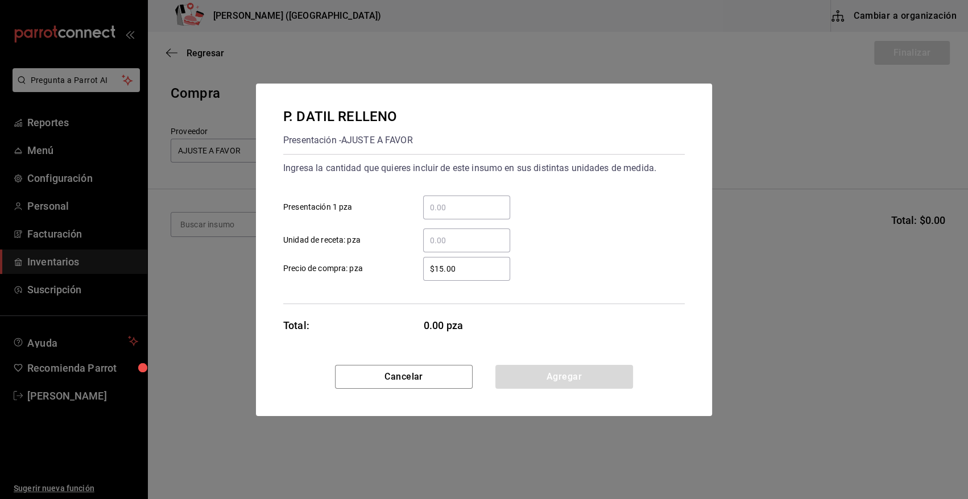
click at [434, 207] on input "​ Presentación 1 pza" at bounding box center [466, 208] width 87 height 14
type input "14"
drag, startPoint x: 466, startPoint y: 267, endPoint x: 359, endPoint y: 275, distance: 107.1
click at [370, 282] on div "Ingresa la cantidad que quieres incluir de este insumo en sus distintas unidade…" at bounding box center [483, 229] width 401 height 150
type input "$0.01"
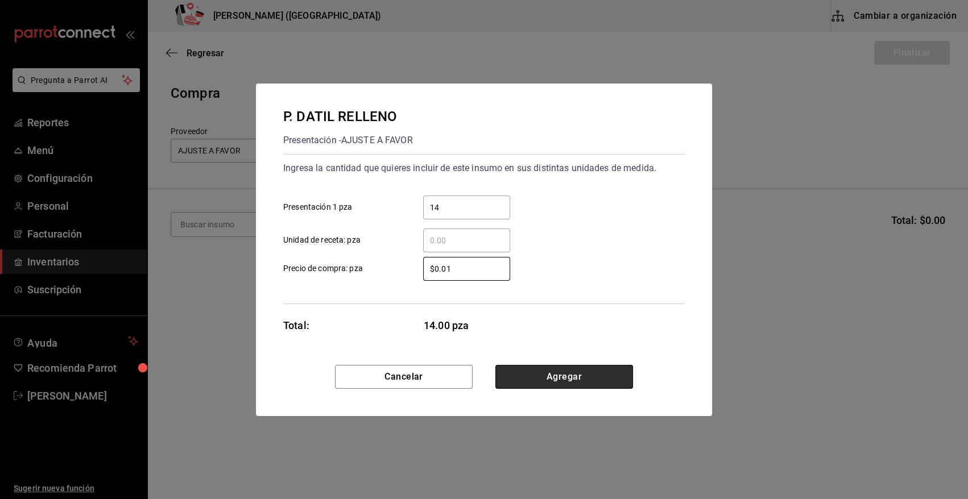
click at [568, 379] on button "Agregar" at bounding box center [564, 377] width 138 height 24
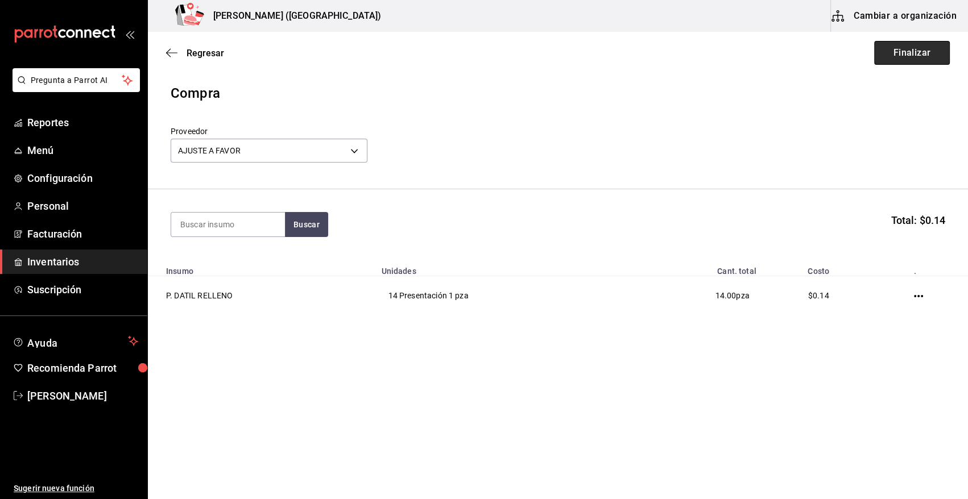
click at [919, 51] on button "Finalizar" at bounding box center [912, 53] width 76 height 24
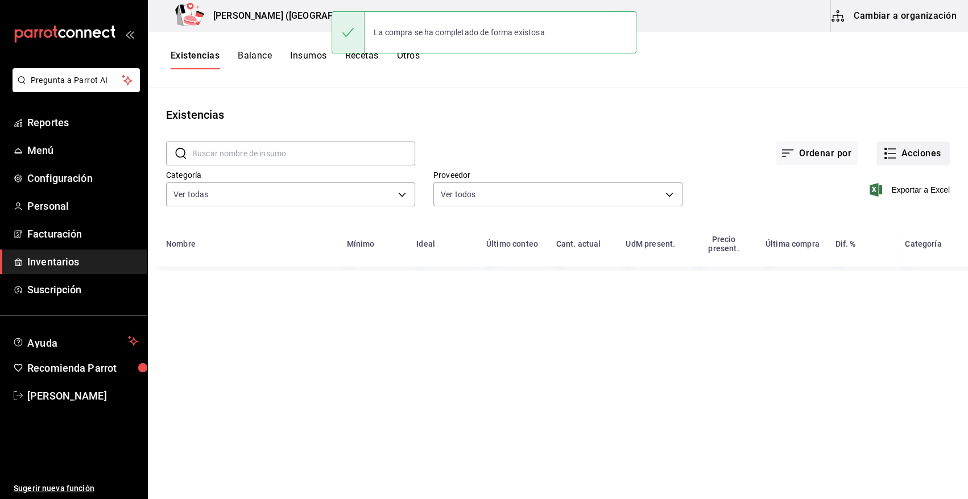
click at [923, 152] on button "Acciones" at bounding box center [912, 154] width 73 height 24
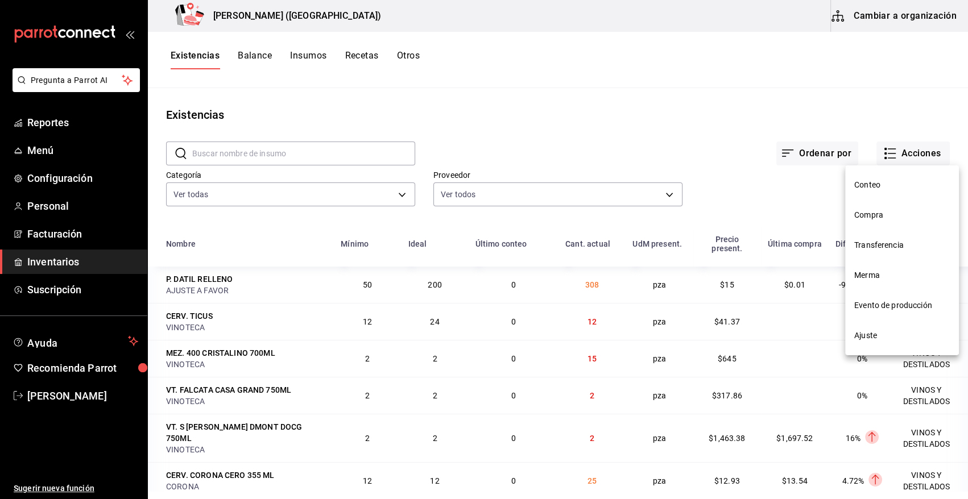
click at [861, 221] on span "Compra" at bounding box center [902, 215] width 96 height 12
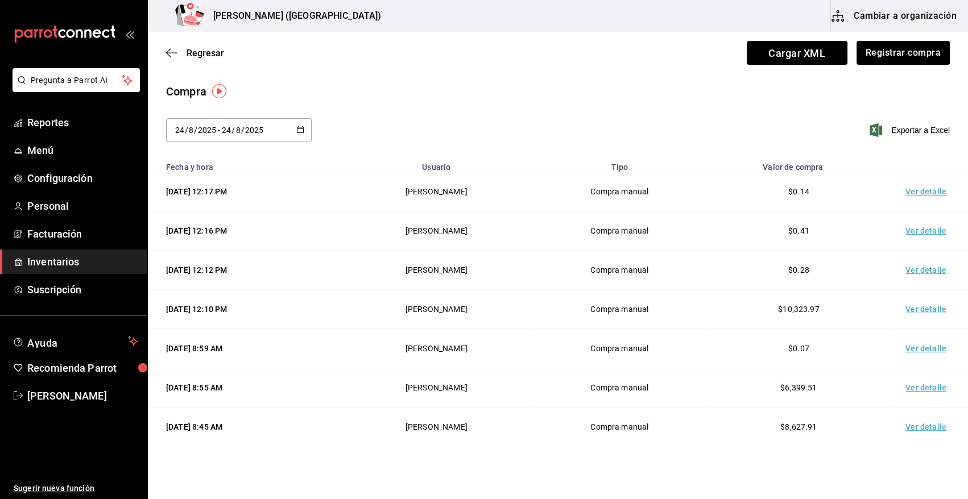
click at [904, 196] on td "Ver detalle" at bounding box center [928, 191] width 80 height 39
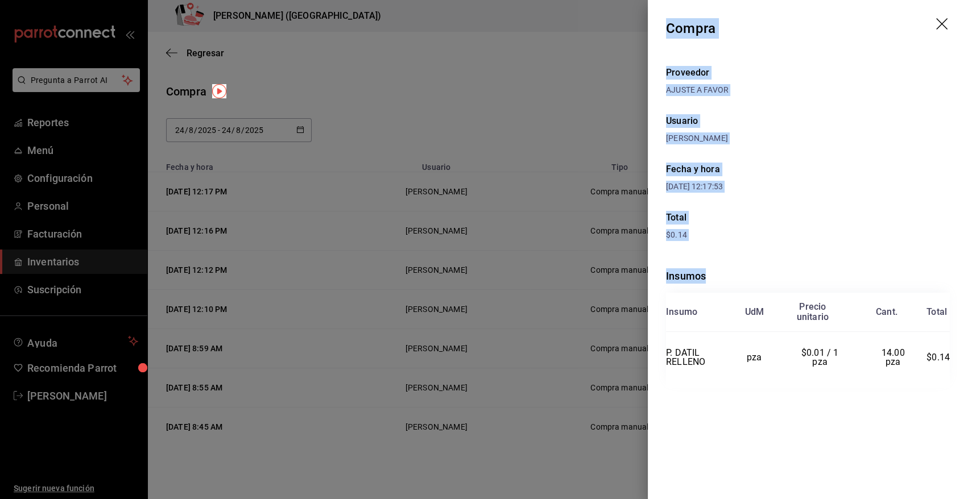
drag, startPoint x: 671, startPoint y: 40, endPoint x: 957, endPoint y: 359, distance: 428.0
click at [957, 359] on div "Compra Proveedor AJUSTE A FAVOR Usuario [PERSON_NAME] y hora [DATE] 12:17:53 To…" at bounding box center [808, 249] width 320 height 499
click at [943, 20] on icon "drag" at bounding box center [943, 25] width 14 height 14
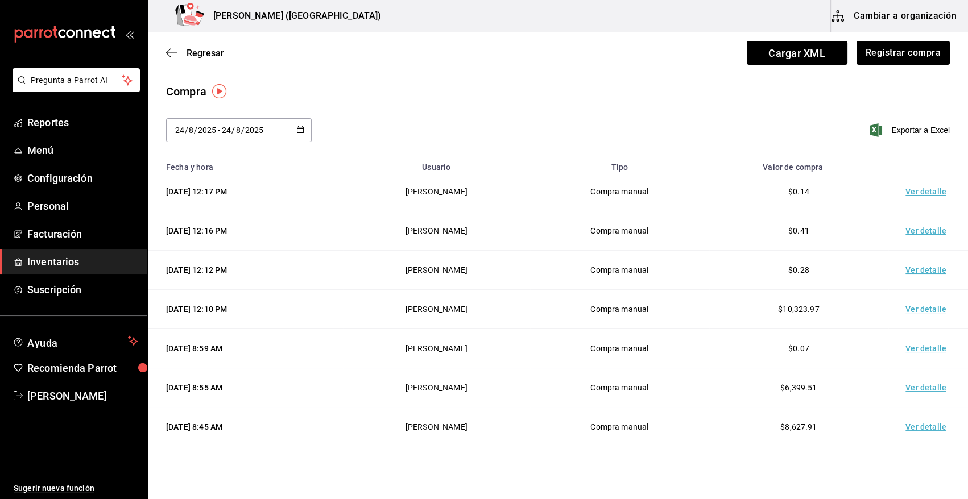
click at [66, 261] on span "Inventarios" at bounding box center [82, 261] width 111 height 15
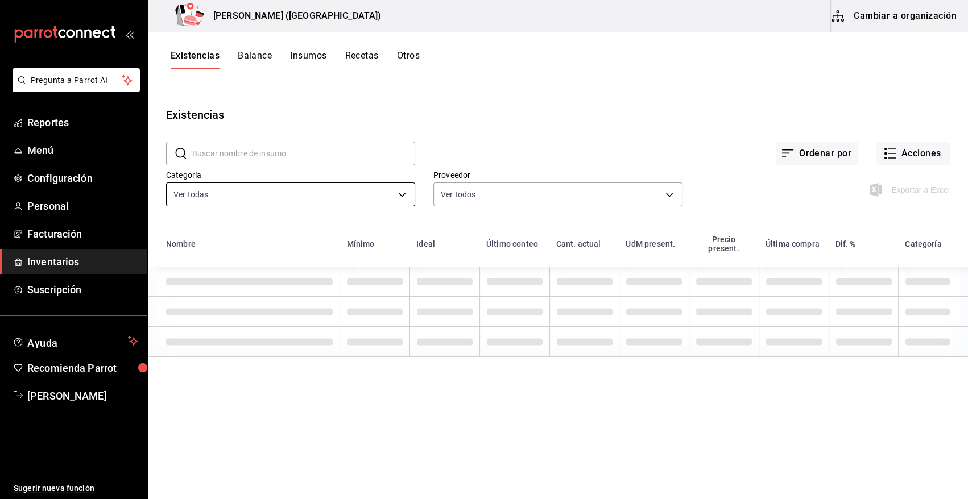
click at [271, 199] on body "Pregunta a Parrot AI Reportes Menú Configuración Personal Facturación Inventari…" at bounding box center [484, 245] width 968 height 491
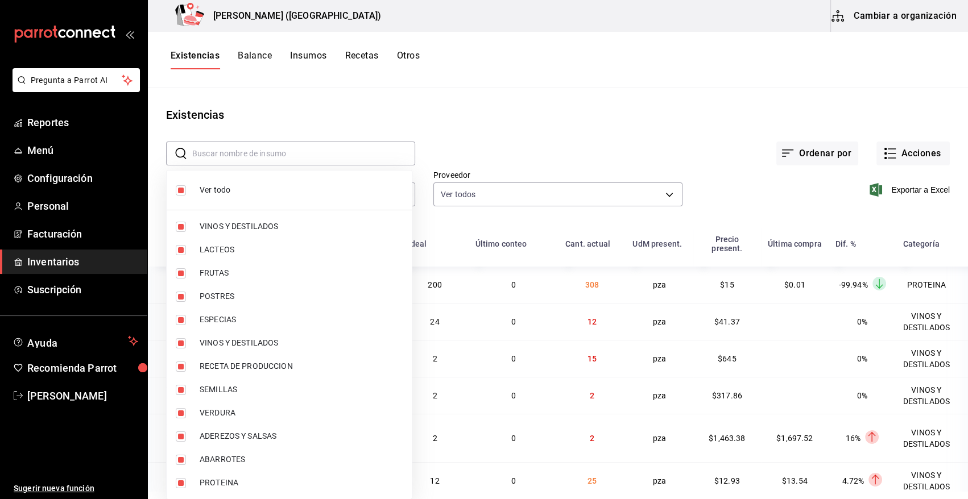
click at [221, 191] on span "Ver todo" at bounding box center [301, 190] width 203 height 12
checkbox input "false"
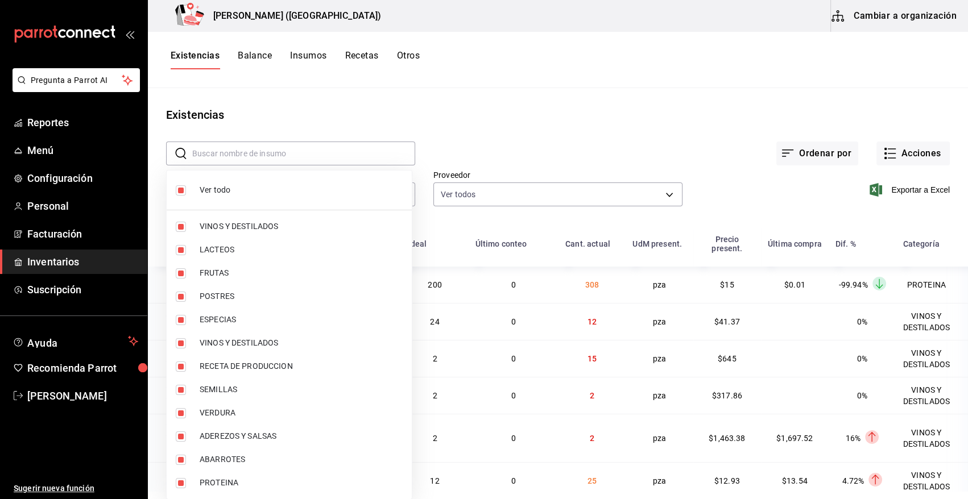
checkbox input "false"
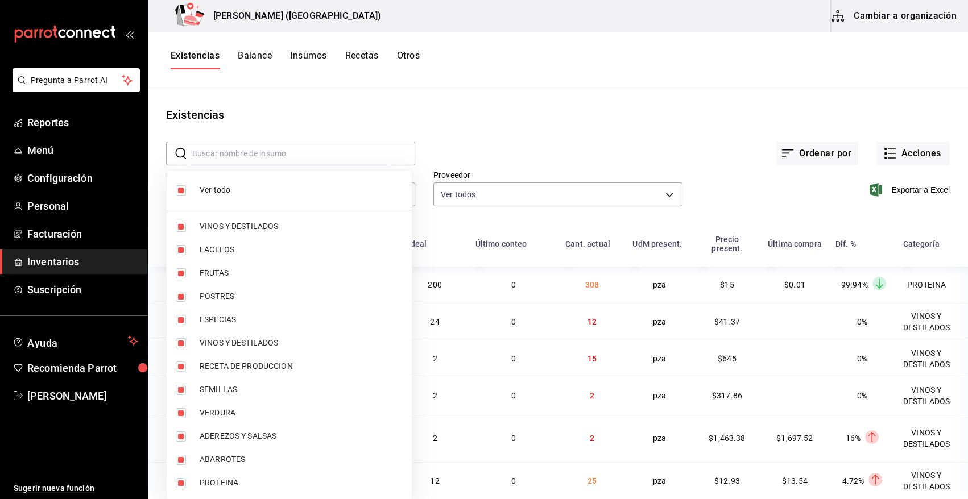
checkbox input "false"
click at [182, 481] on input "checkbox" at bounding box center [181, 483] width 10 height 10
checkbox input "true"
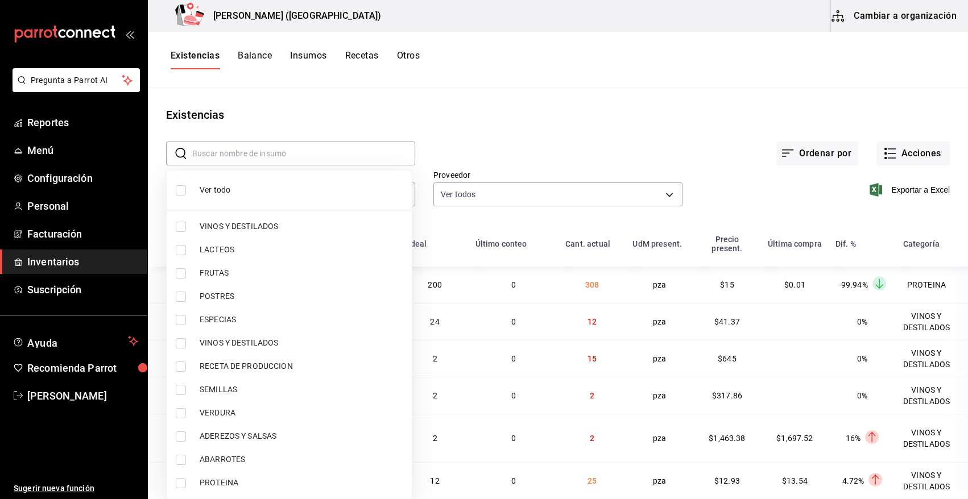
type input "3e90cef9-1dc9-474d-8316-d124f624c148"
click at [576, 124] on div at bounding box center [484, 249] width 968 height 499
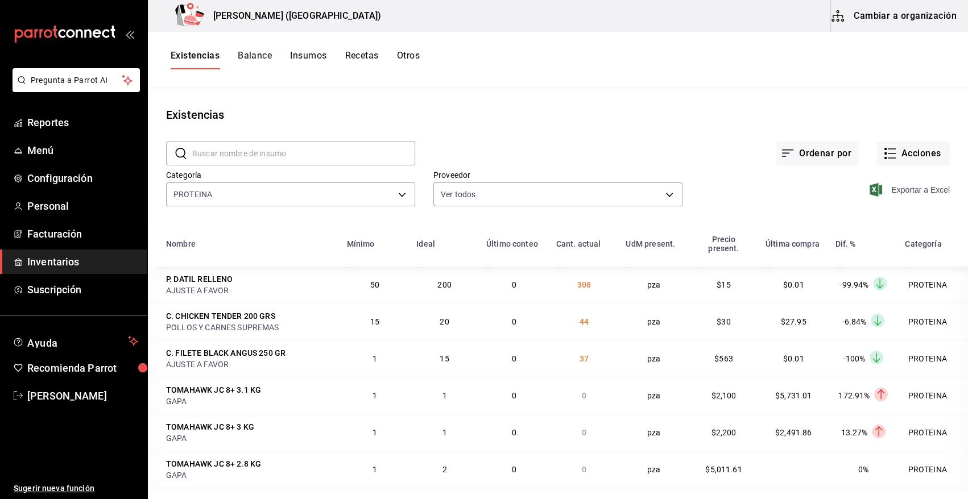
click at [869, 189] on icon "button" at bounding box center [875, 190] width 13 height 14
